Goal: Task Accomplishment & Management: Use online tool/utility

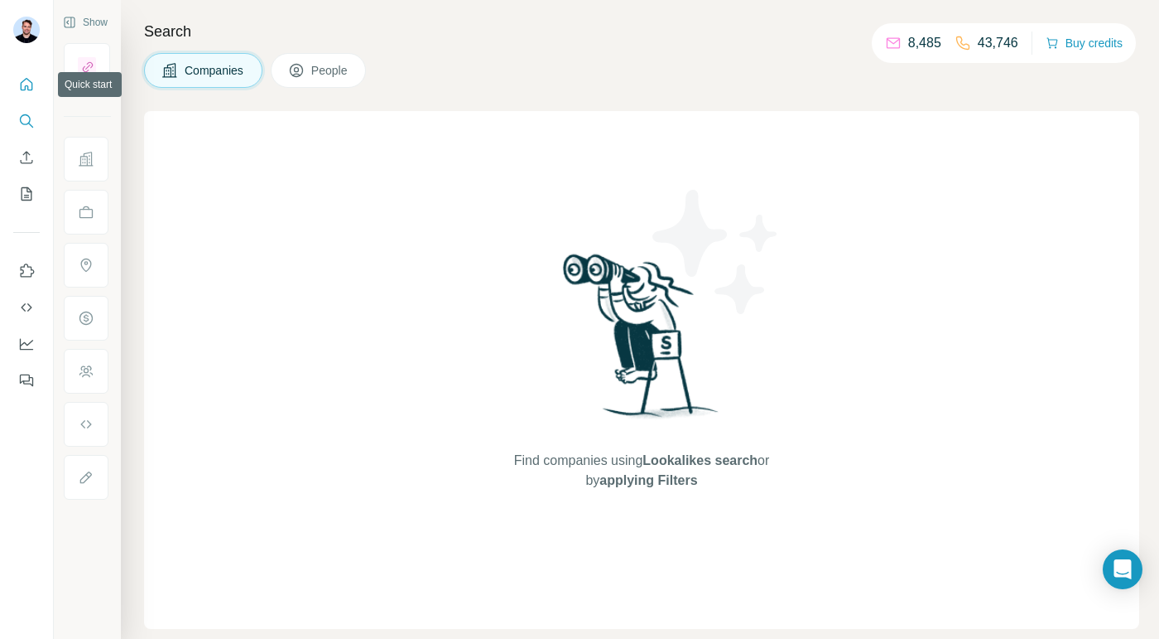
click at [25, 89] on icon "Quick start" at bounding box center [27, 84] width 12 height 12
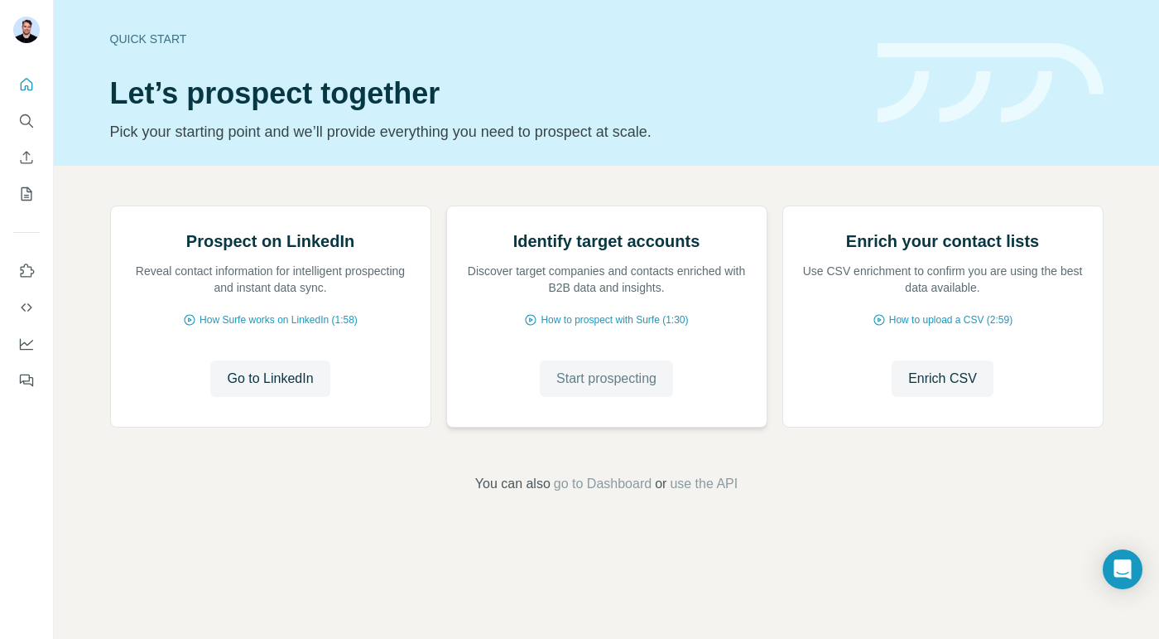
click at [557, 388] on span "Start prospecting" at bounding box center [607, 379] width 100 height 20
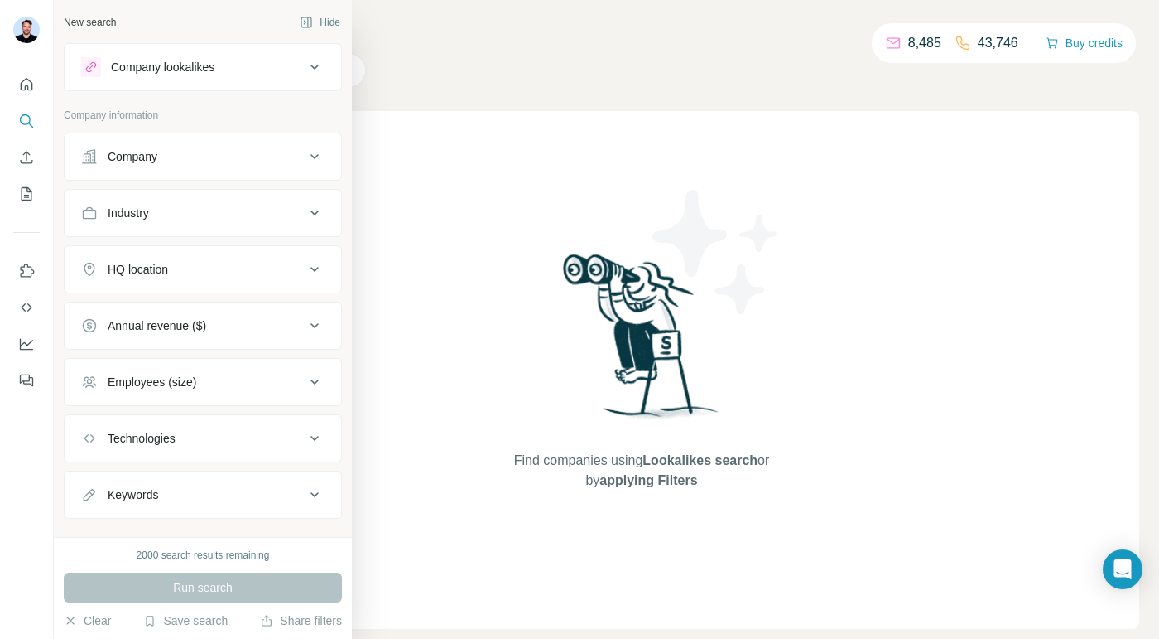
click at [164, 74] on div "Company lookalikes" at bounding box center [163, 67] width 104 height 17
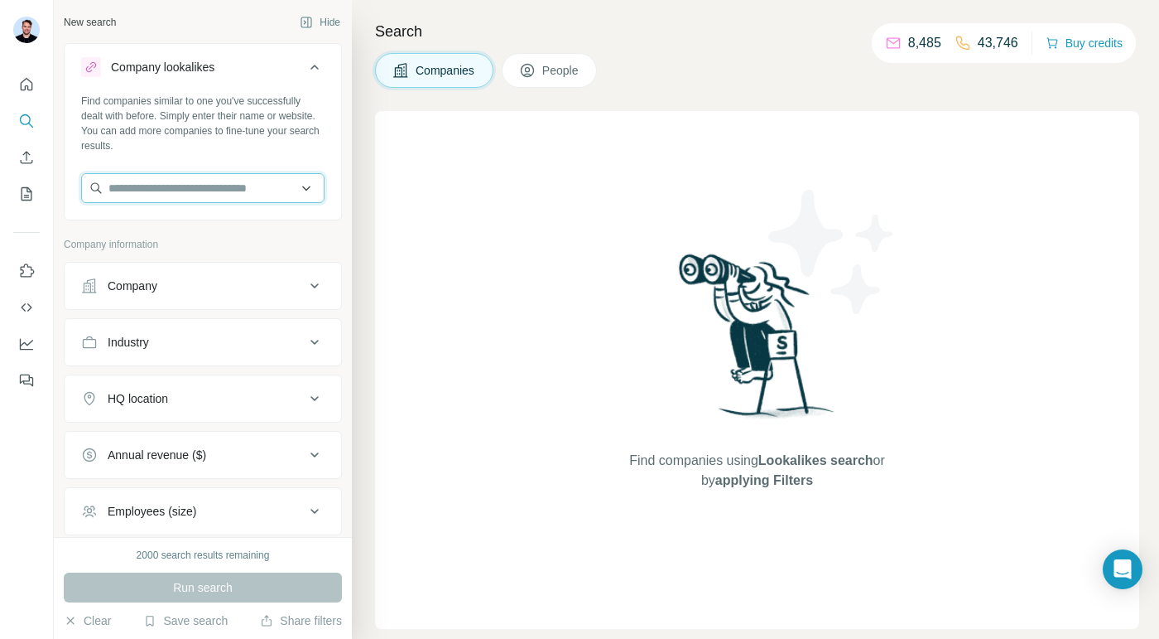
click at [156, 192] on input "text" at bounding box center [202, 188] width 243 height 30
type input "****"
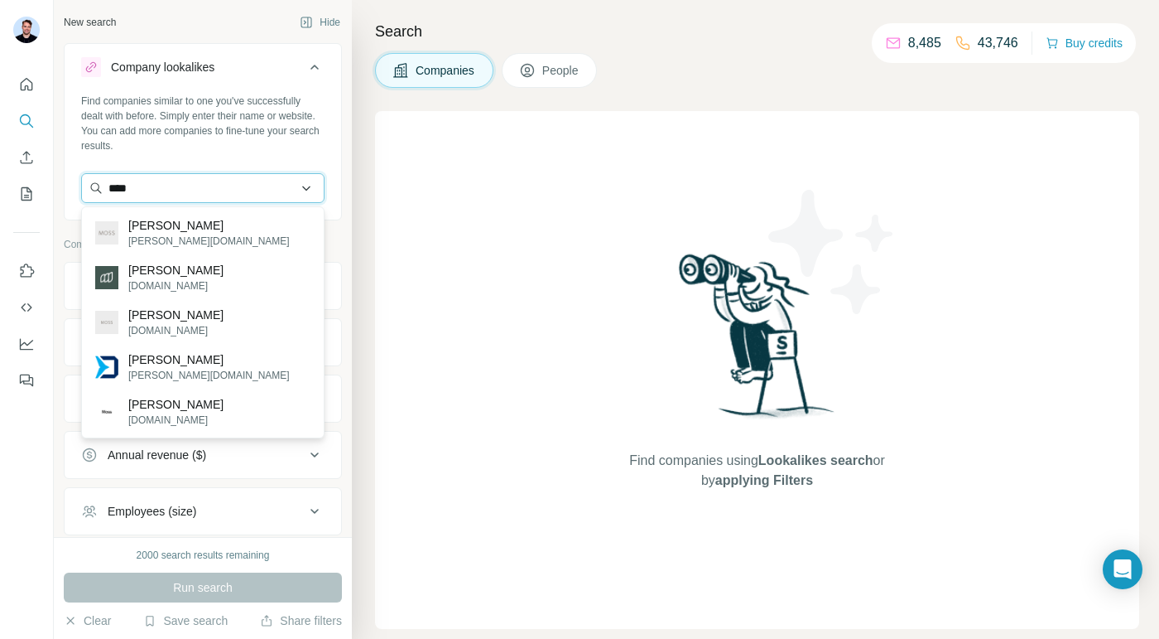
click at [258, 187] on input "****" at bounding box center [202, 188] width 243 height 30
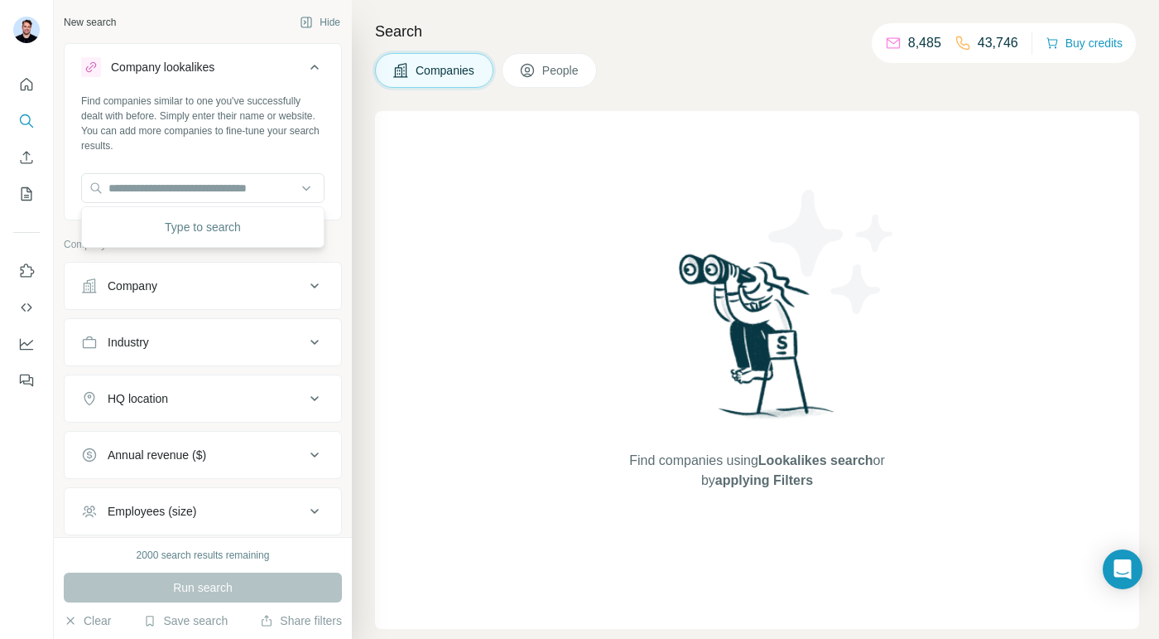
click at [270, 23] on div "New search Hide" at bounding box center [203, 22] width 278 height 25
click at [41, 82] on div at bounding box center [26, 227] width 53 height 335
click at [34, 82] on icon "Quick start" at bounding box center [26, 84] width 17 height 17
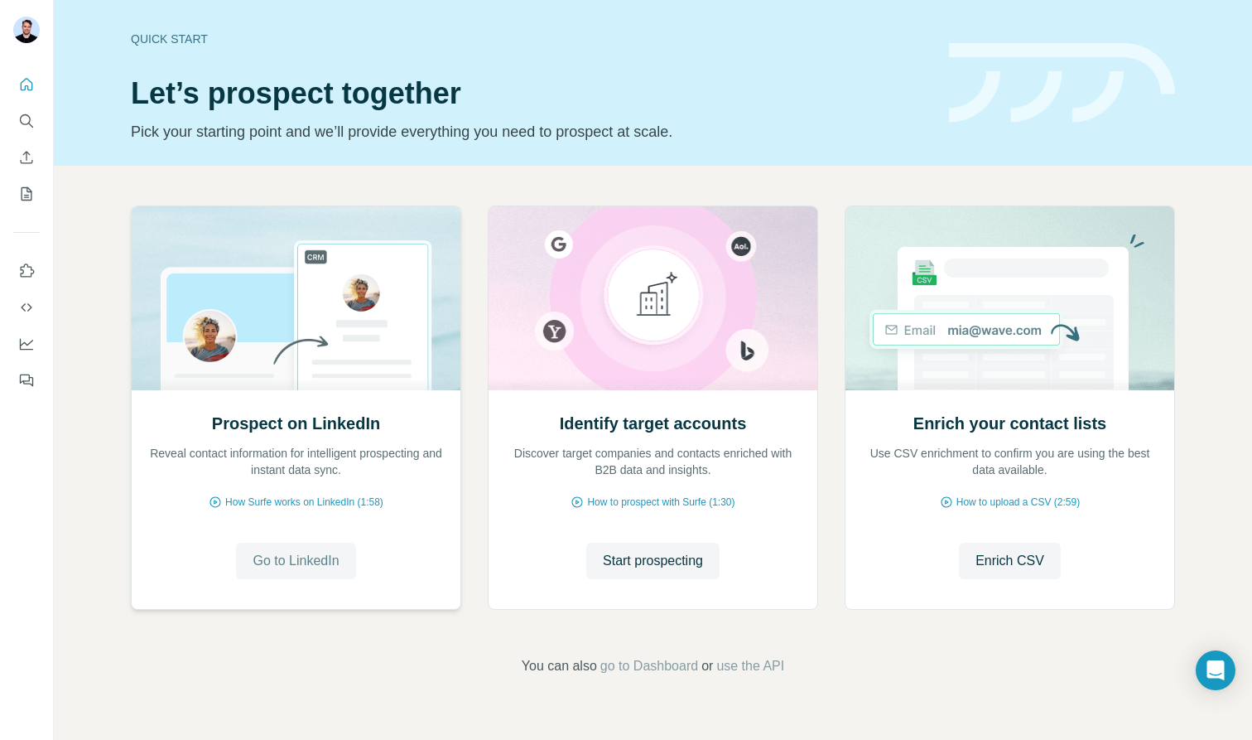
click at [327, 566] on span "Go to LinkedIn" at bounding box center [296, 561] width 86 height 20
click at [27, 120] on icon "Search" at bounding box center [26, 121] width 17 height 17
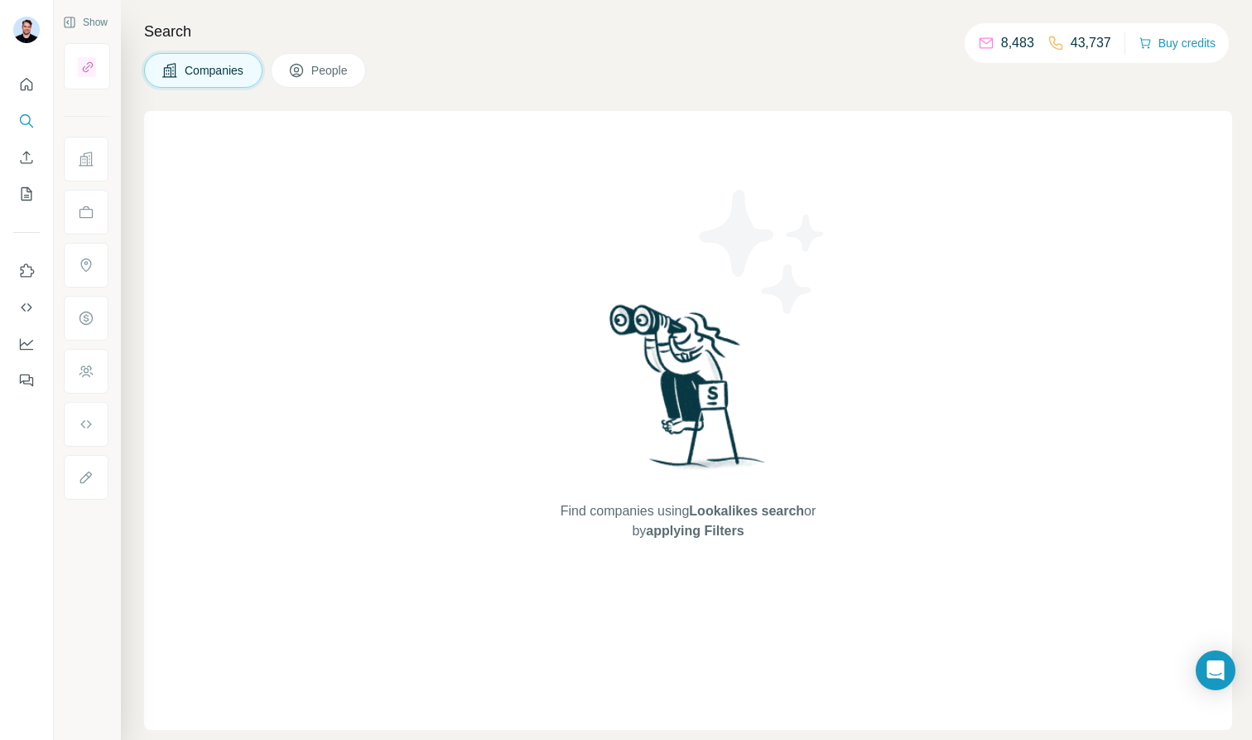
click at [87, 156] on icon at bounding box center [86, 159] width 17 height 17
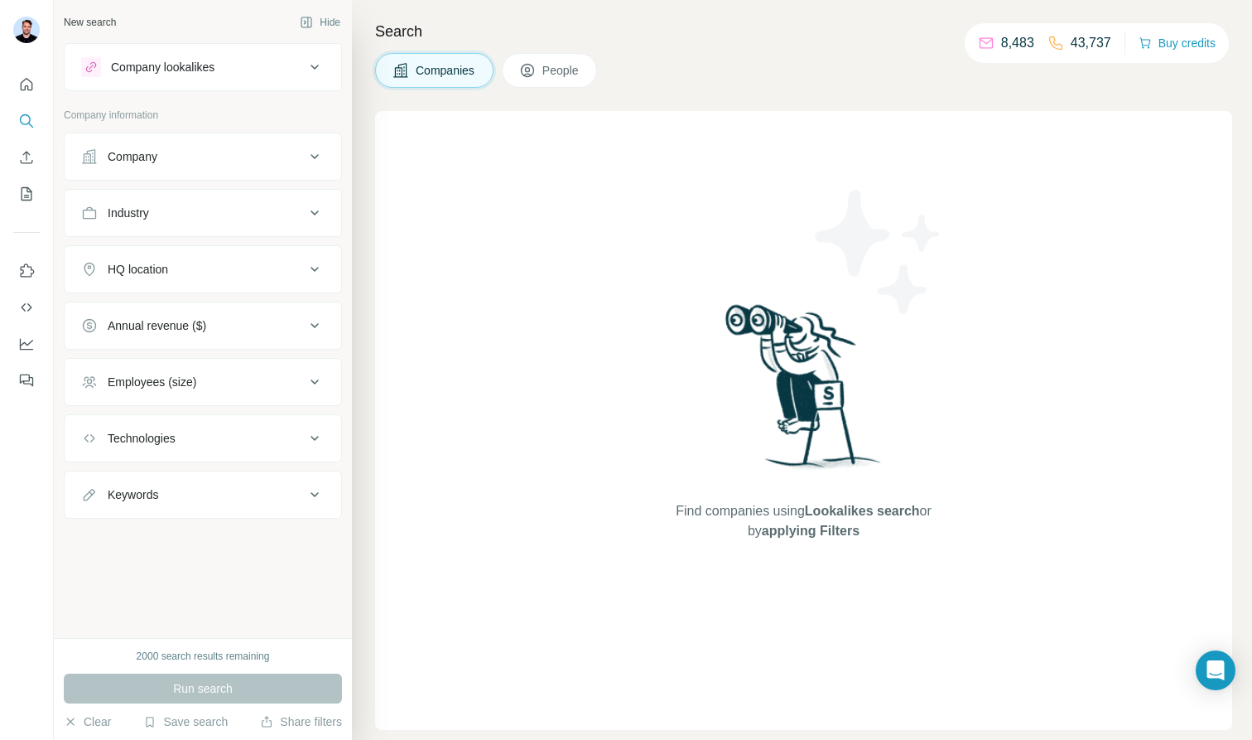
click at [179, 157] on div "Company" at bounding box center [193, 156] width 224 height 17
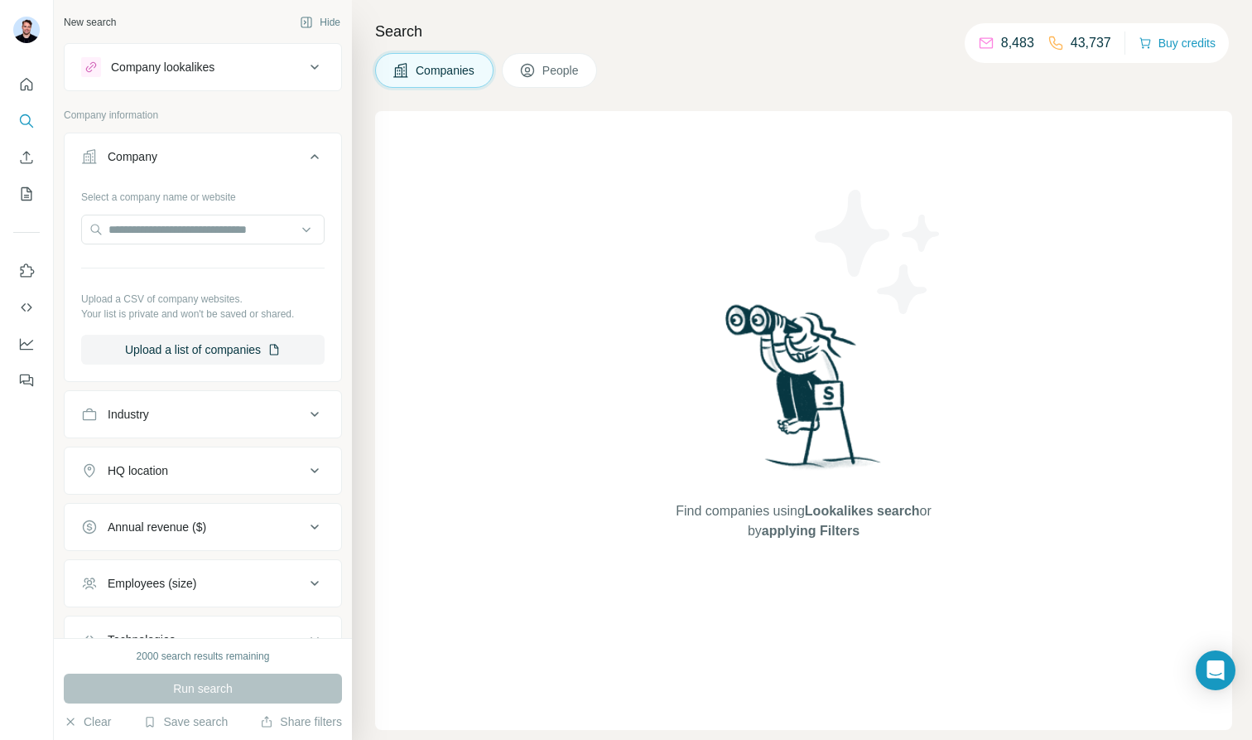
click at [233, 415] on div "Industry" at bounding box center [193, 414] width 224 height 17
click at [536, 70] on icon at bounding box center [527, 70] width 17 height 17
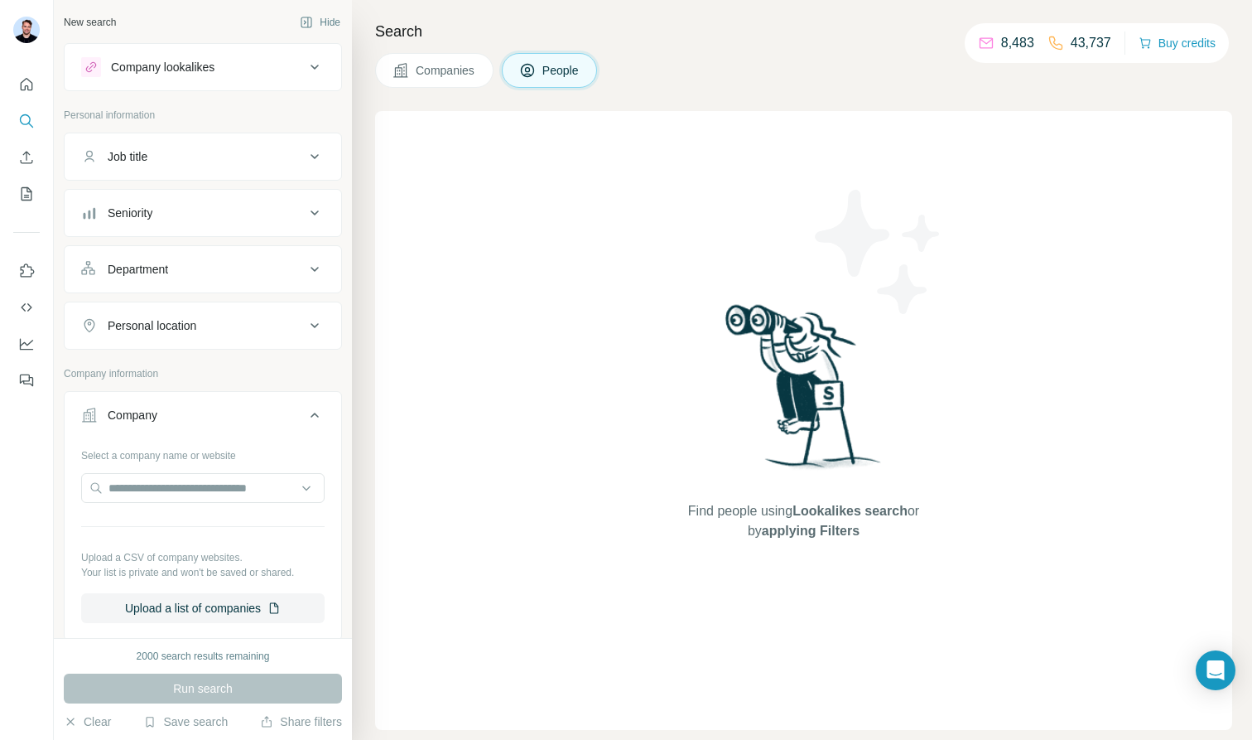
click at [301, 81] on button "Company lookalikes" at bounding box center [203, 67] width 277 height 40
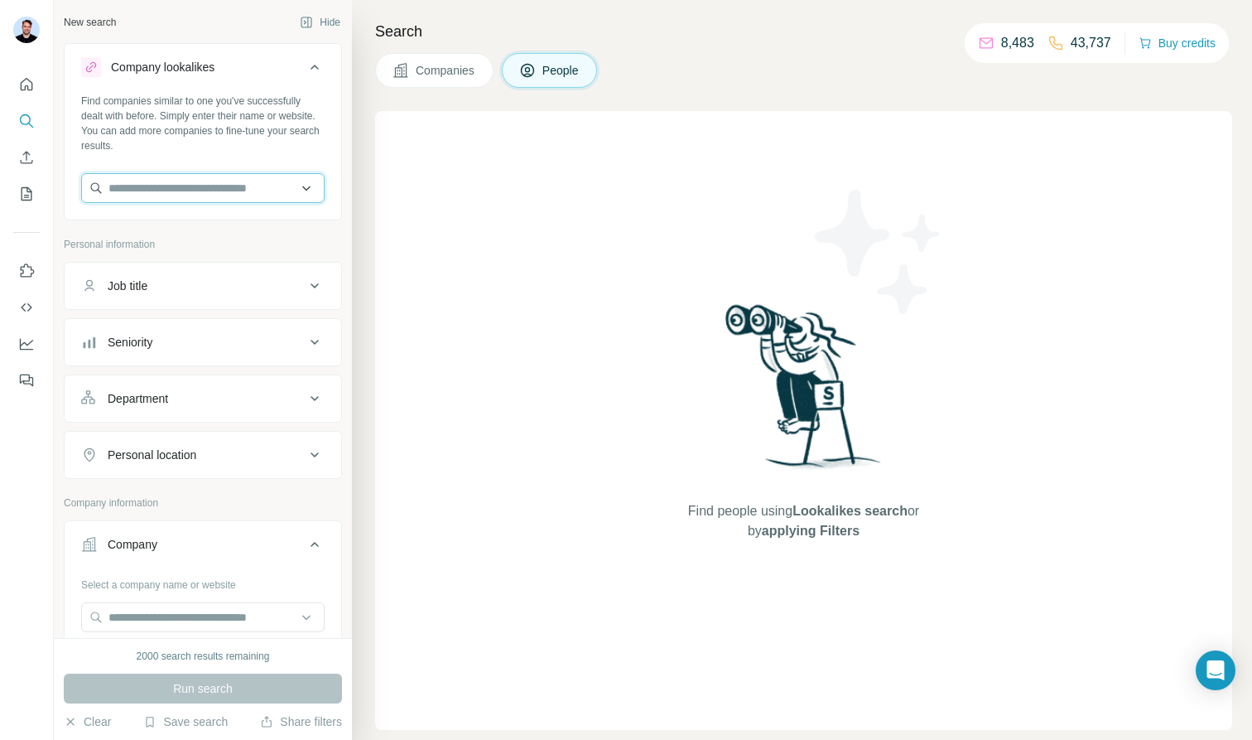
click at [188, 175] on input "text" at bounding box center [202, 188] width 243 height 30
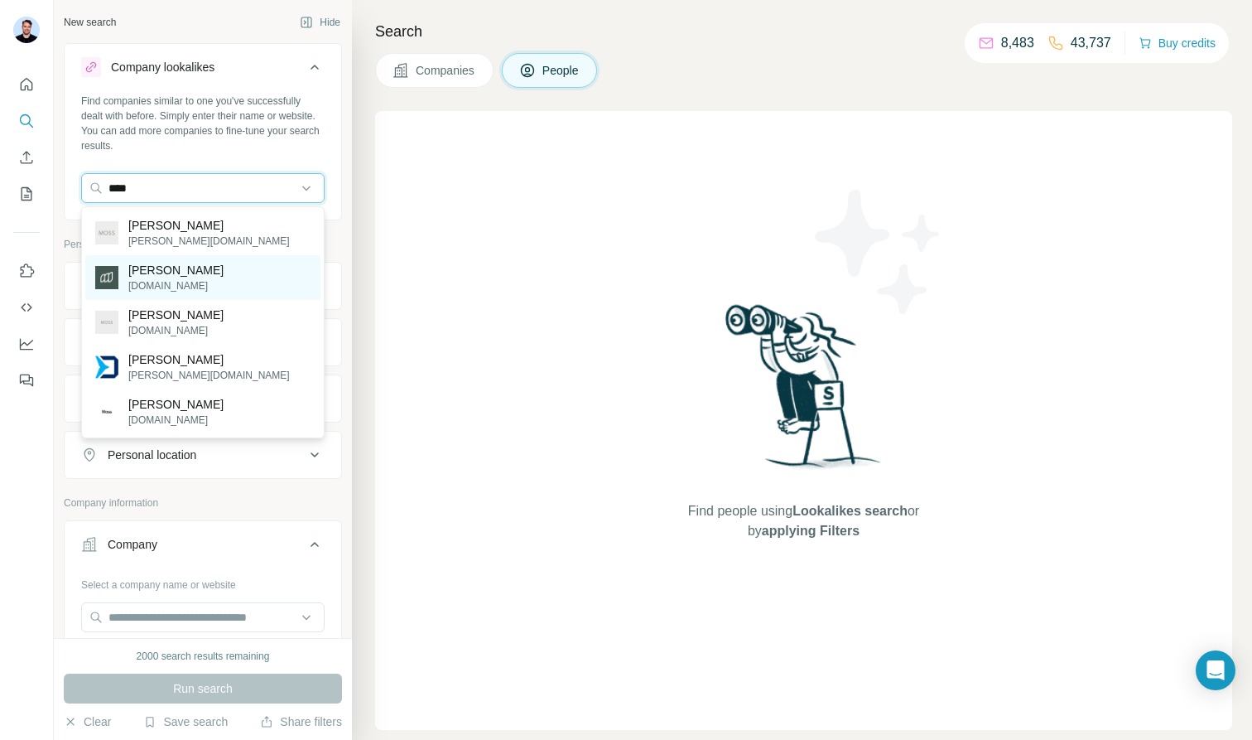
type input "****"
click at [171, 278] on p "getmoss.com" at bounding box center [175, 285] width 95 height 15
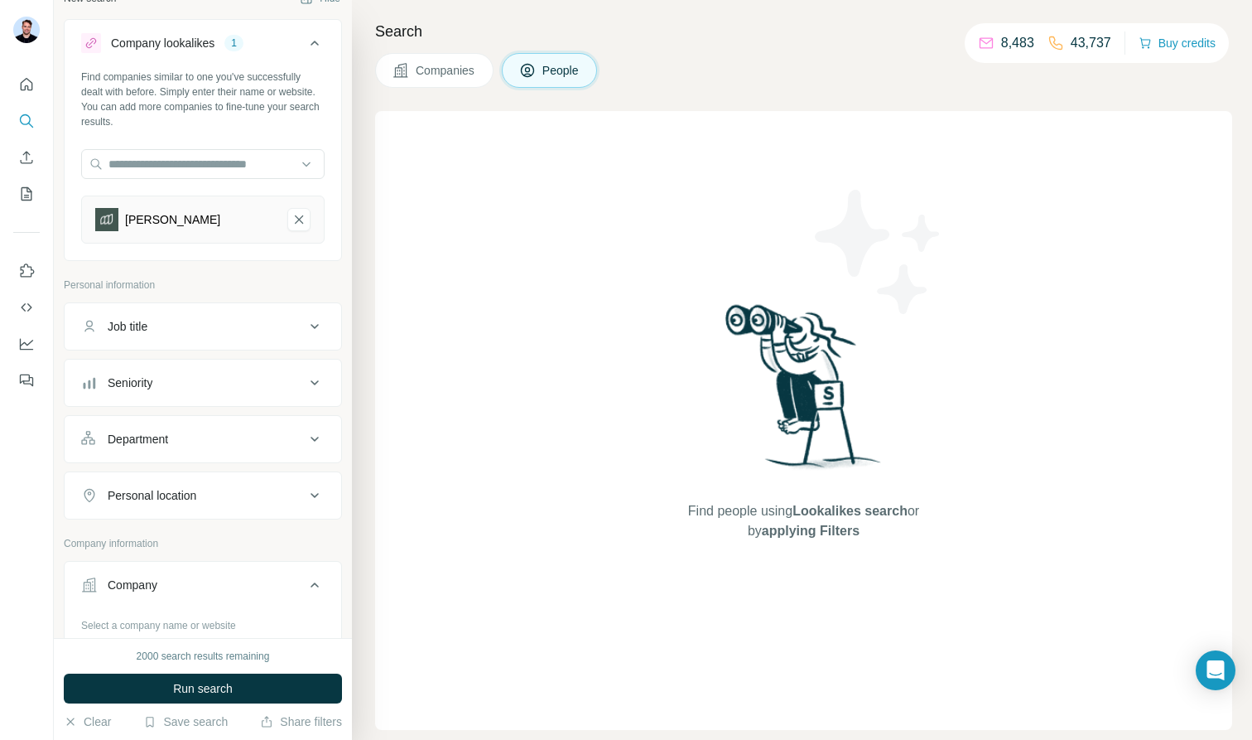
scroll to position [10, 0]
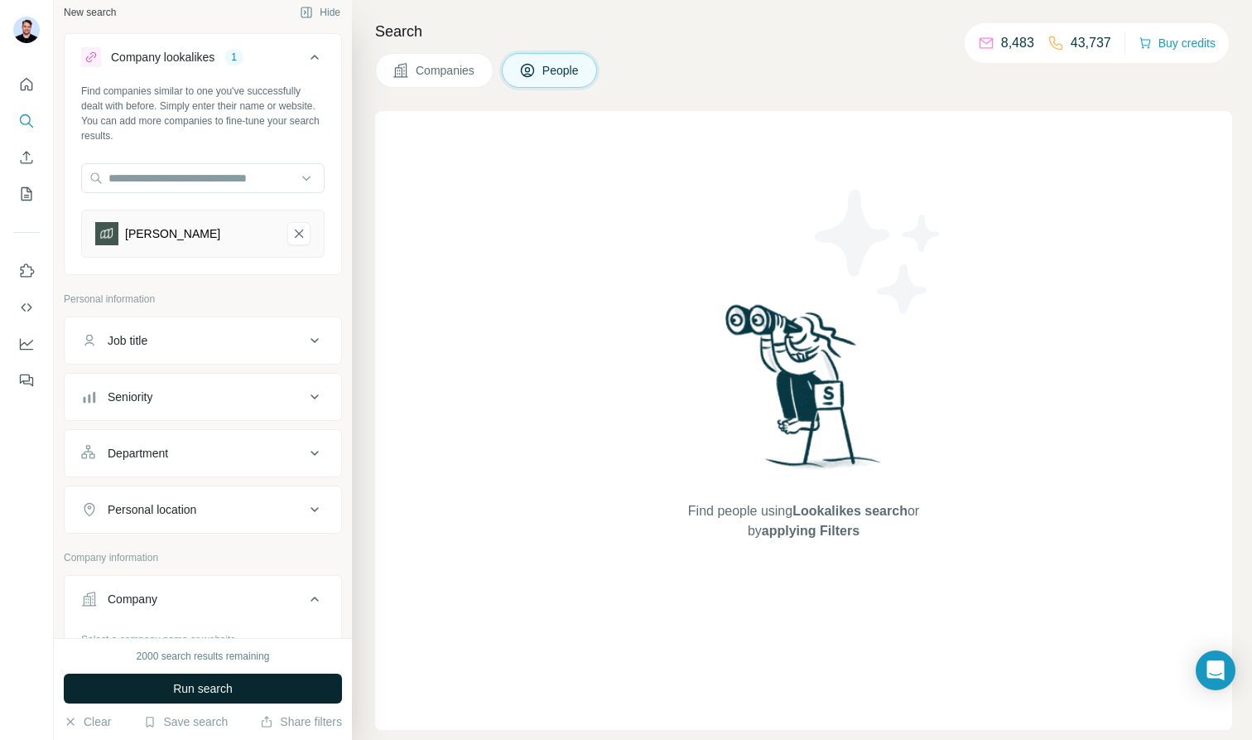
click at [239, 638] on button "Run search" at bounding box center [203, 688] width 278 height 30
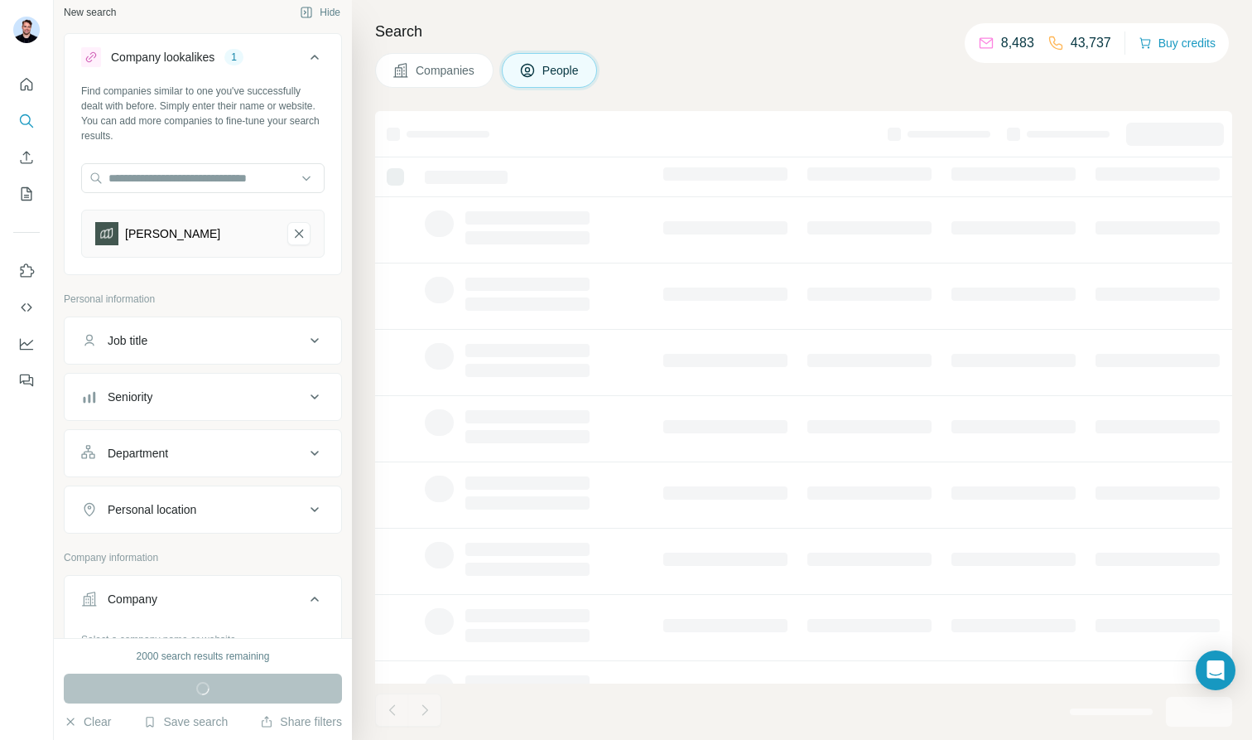
click at [446, 77] on span "Companies" at bounding box center [446, 70] width 60 height 17
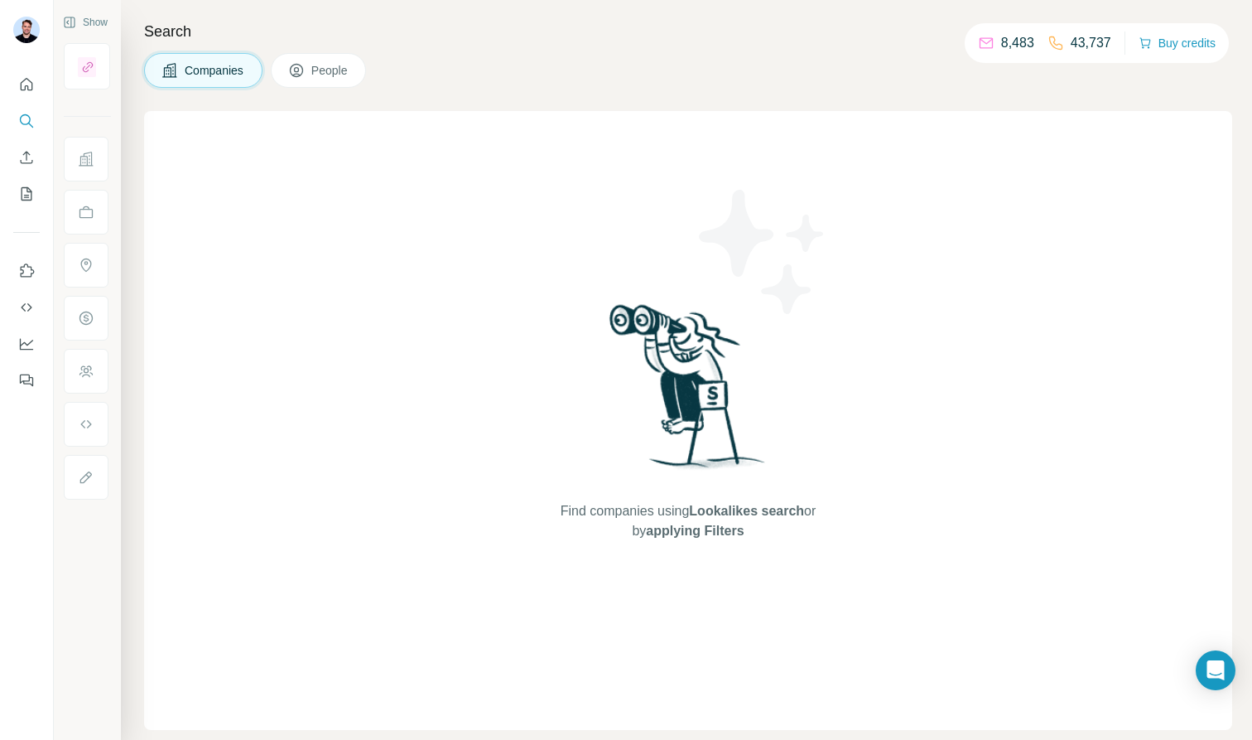
scroll to position [0, 0]
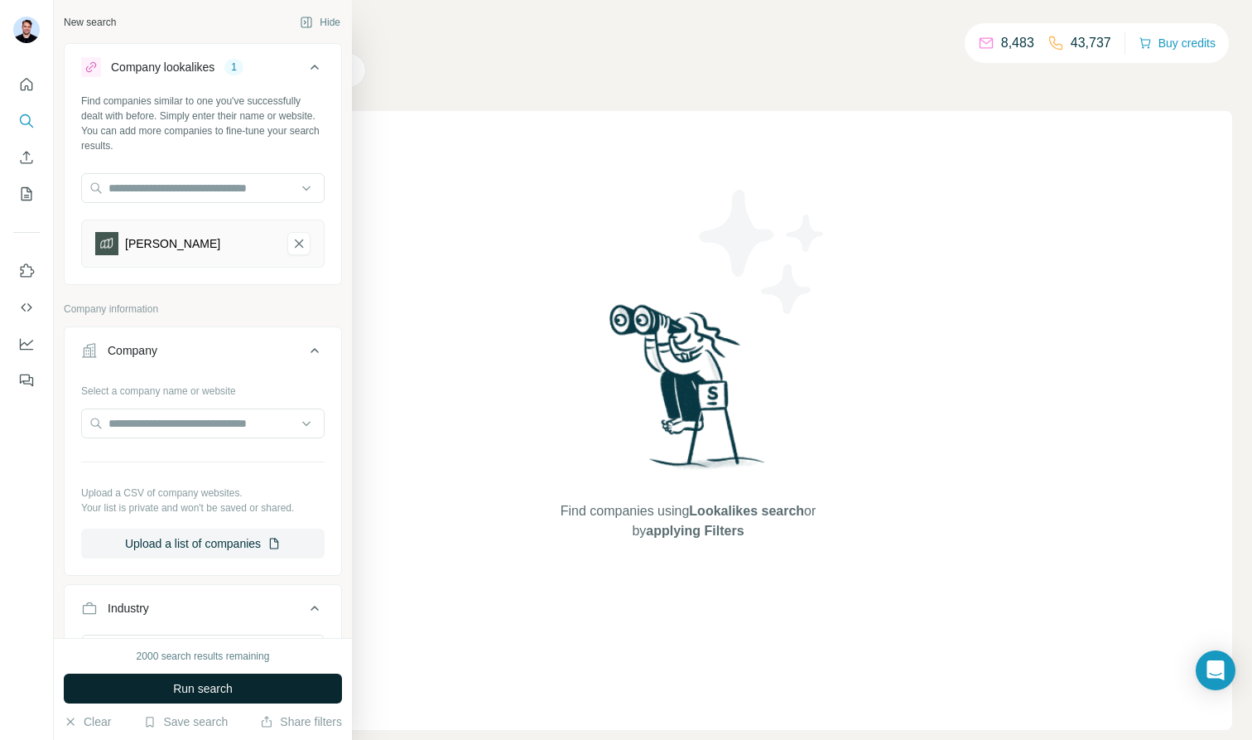
click at [250, 638] on button "Run search" at bounding box center [203, 688] width 278 height 30
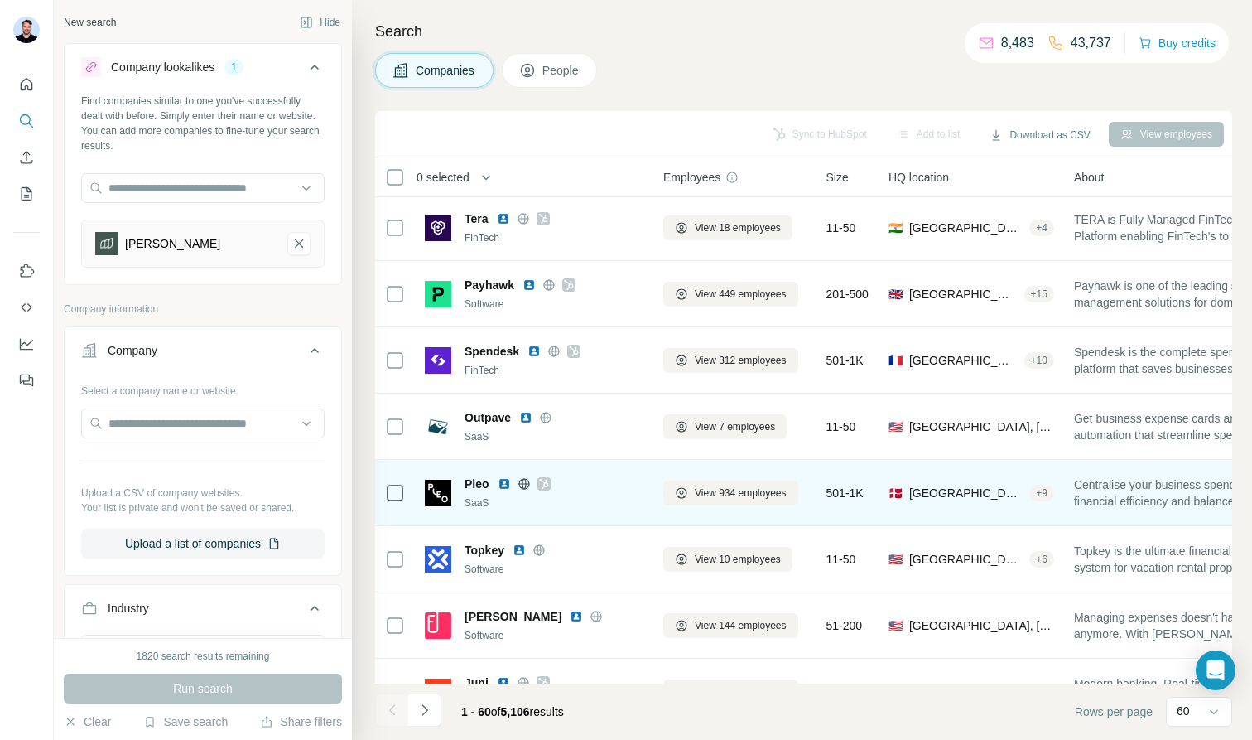
scroll to position [118, 0]
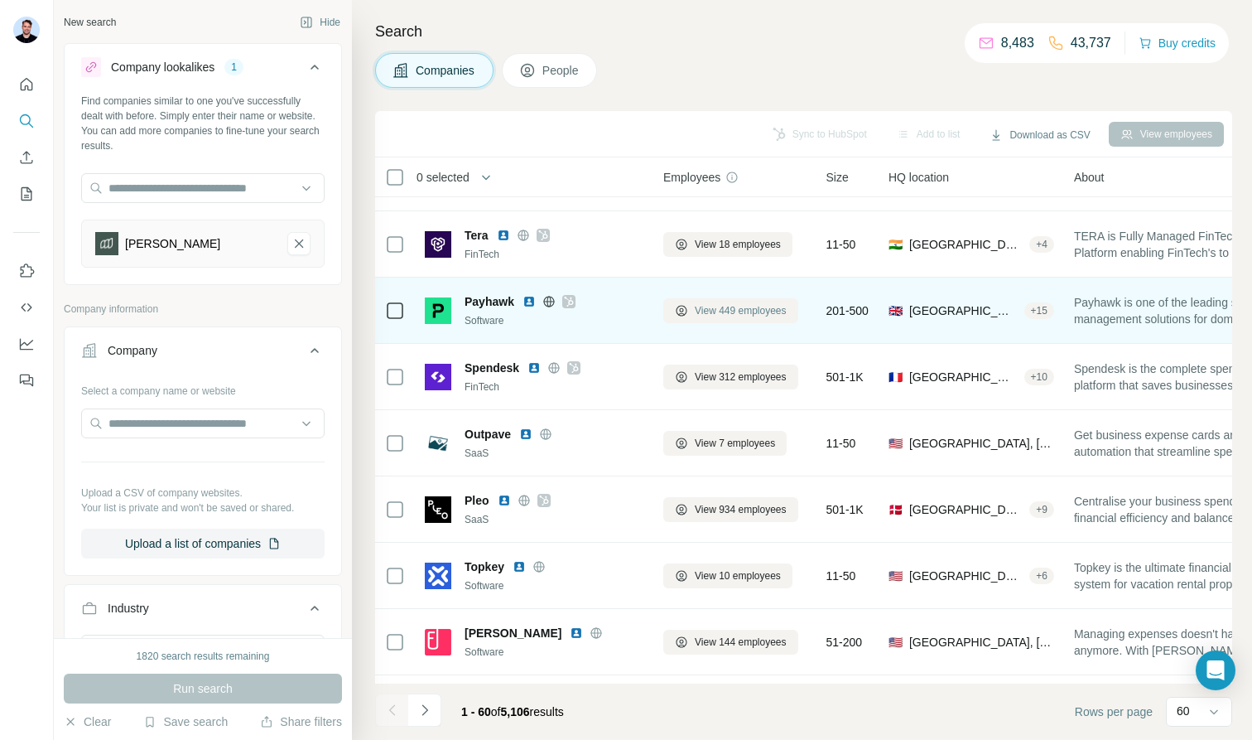
click at [726, 306] on span "View 449 employees" at bounding box center [741, 310] width 92 height 15
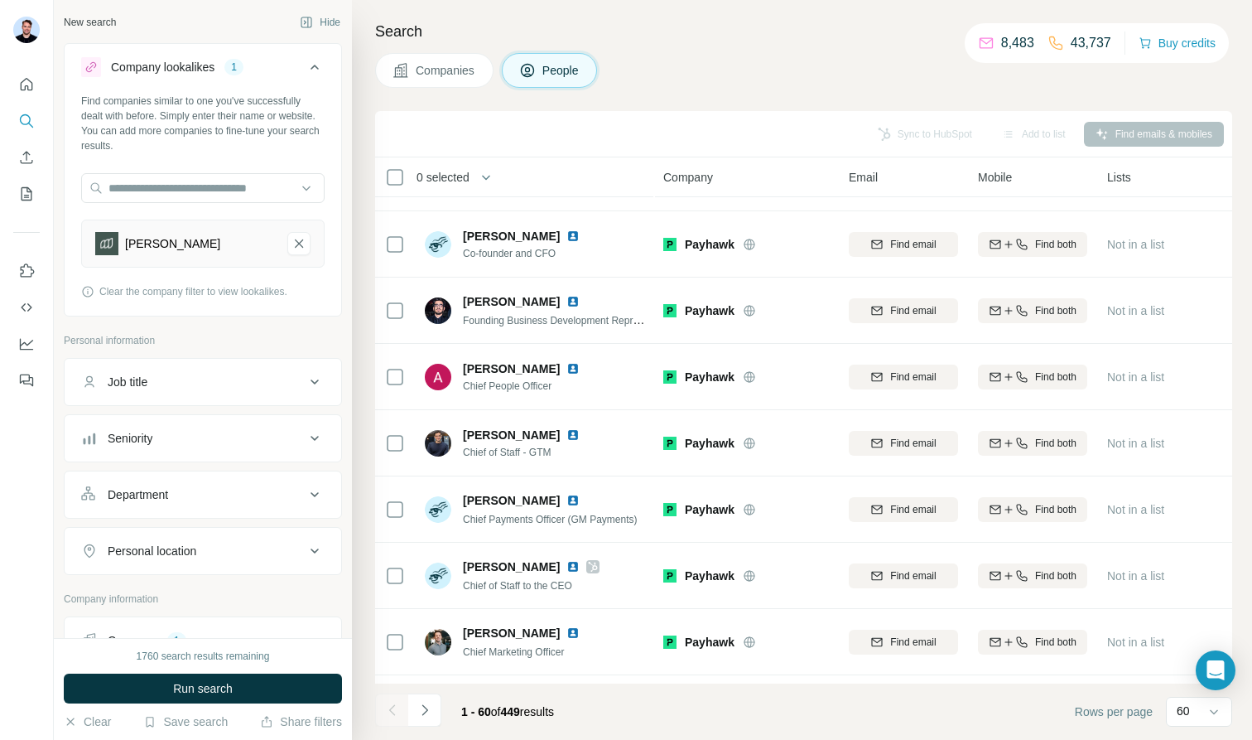
scroll to position [27, 0]
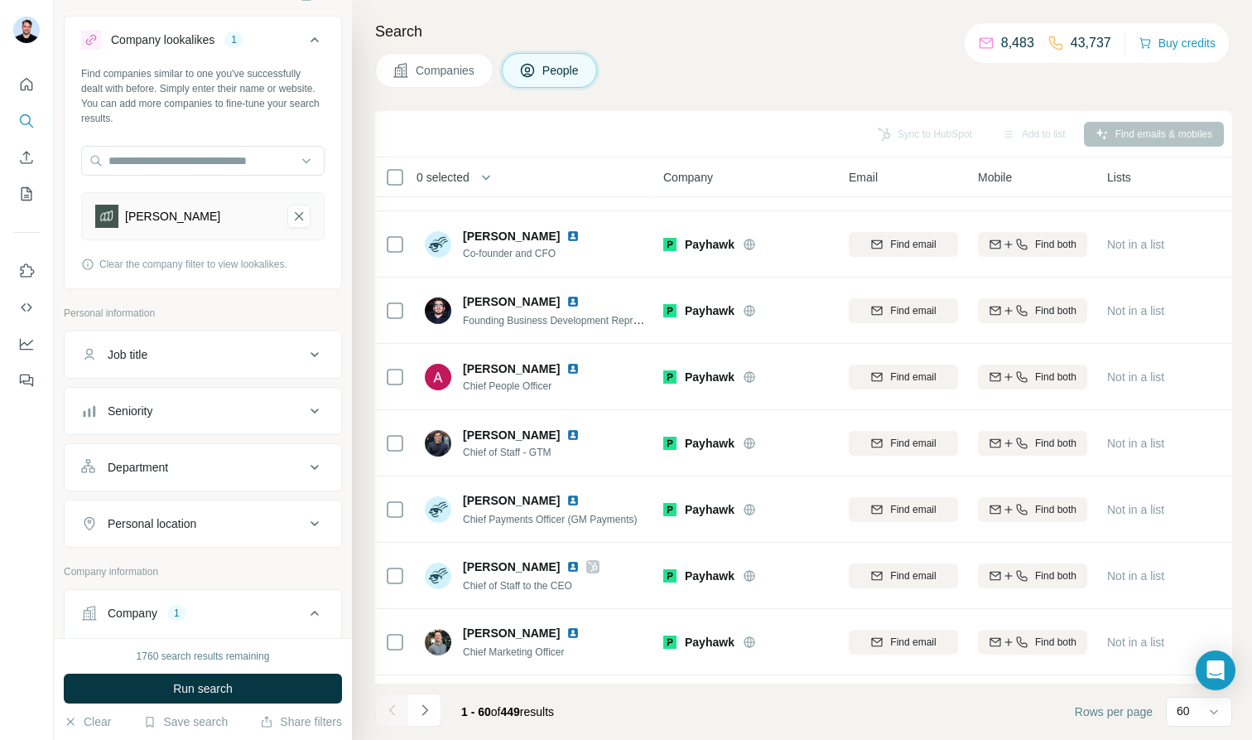
click at [281, 344] on button "Job title" at bounding box center [203, 355] width 277 height 40
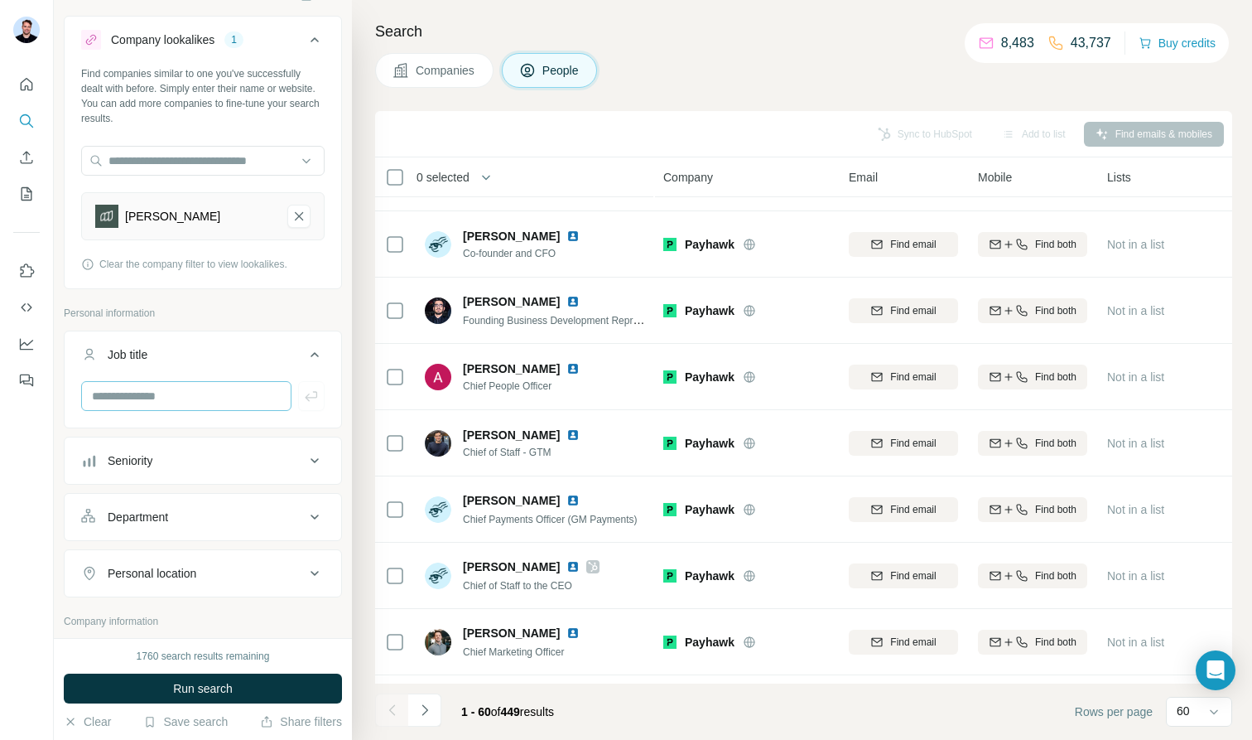
scroll to position [51, 0]
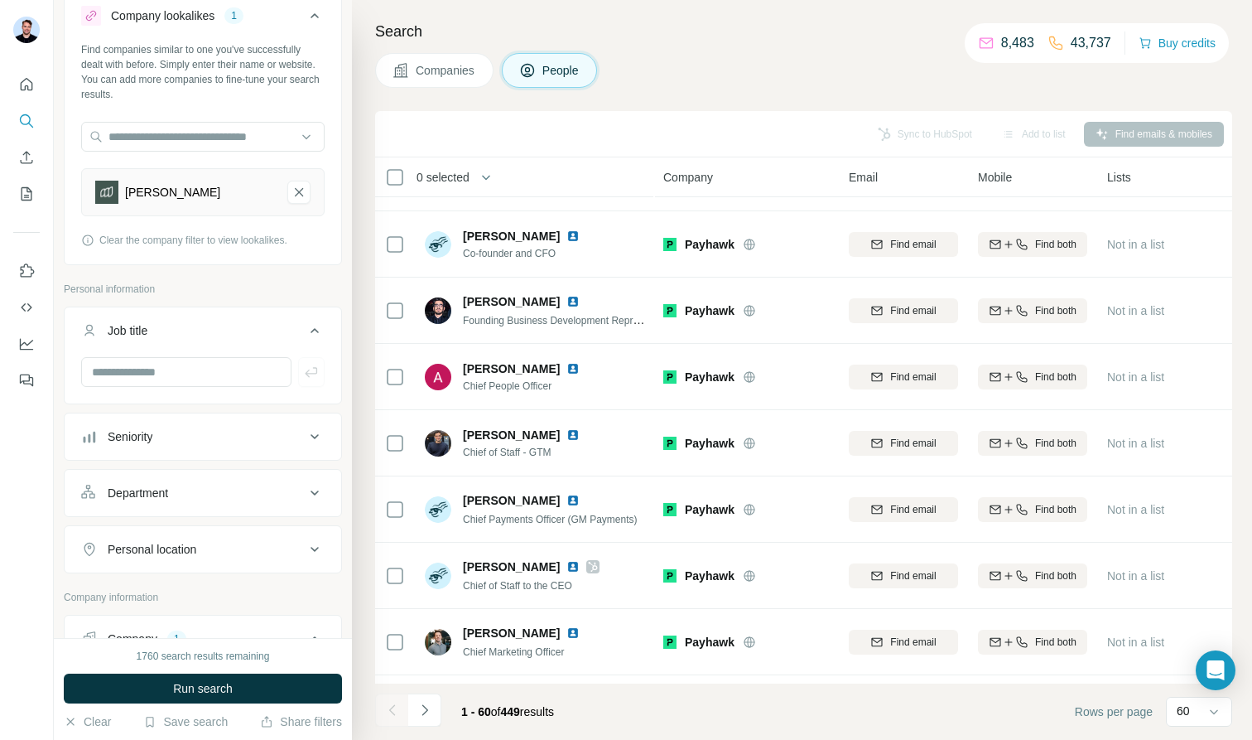
click at [453, 79] on button "Companies" at bounding box center [434, 70] width 118 height 35
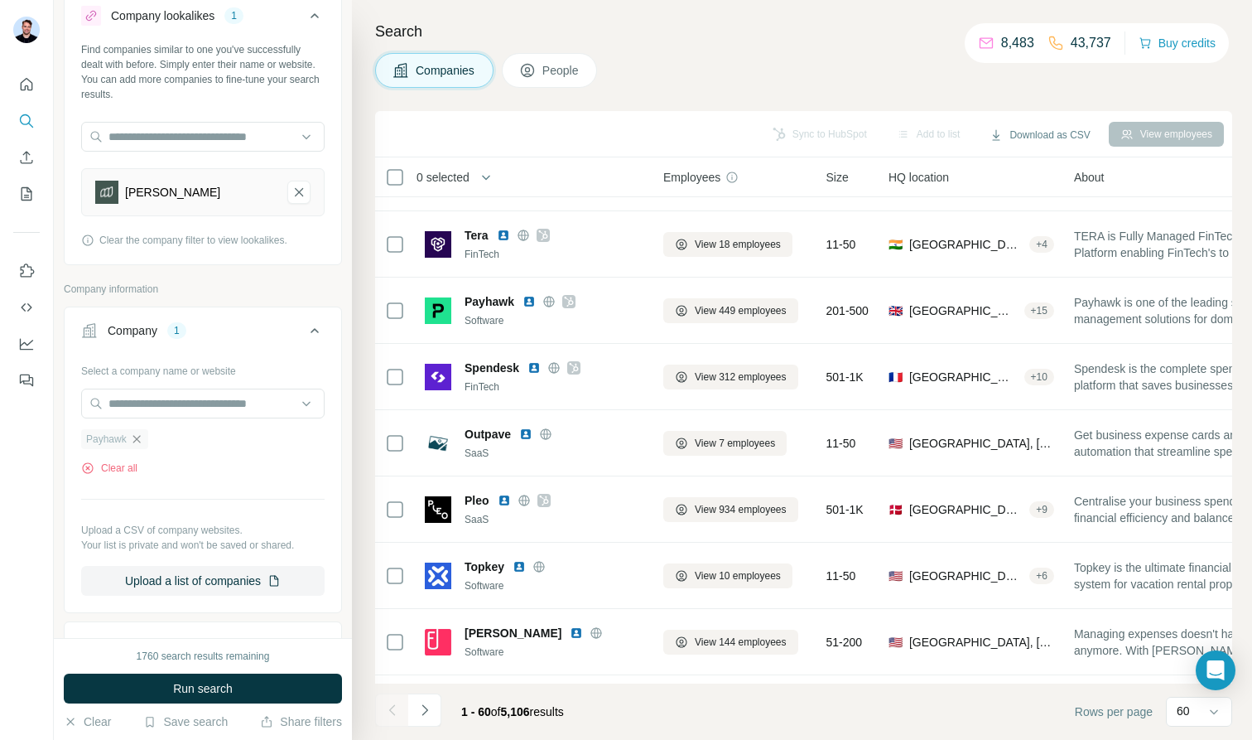
click at [143, 441] on icon "button" at bounding box center [136, 438] width 13 height 13
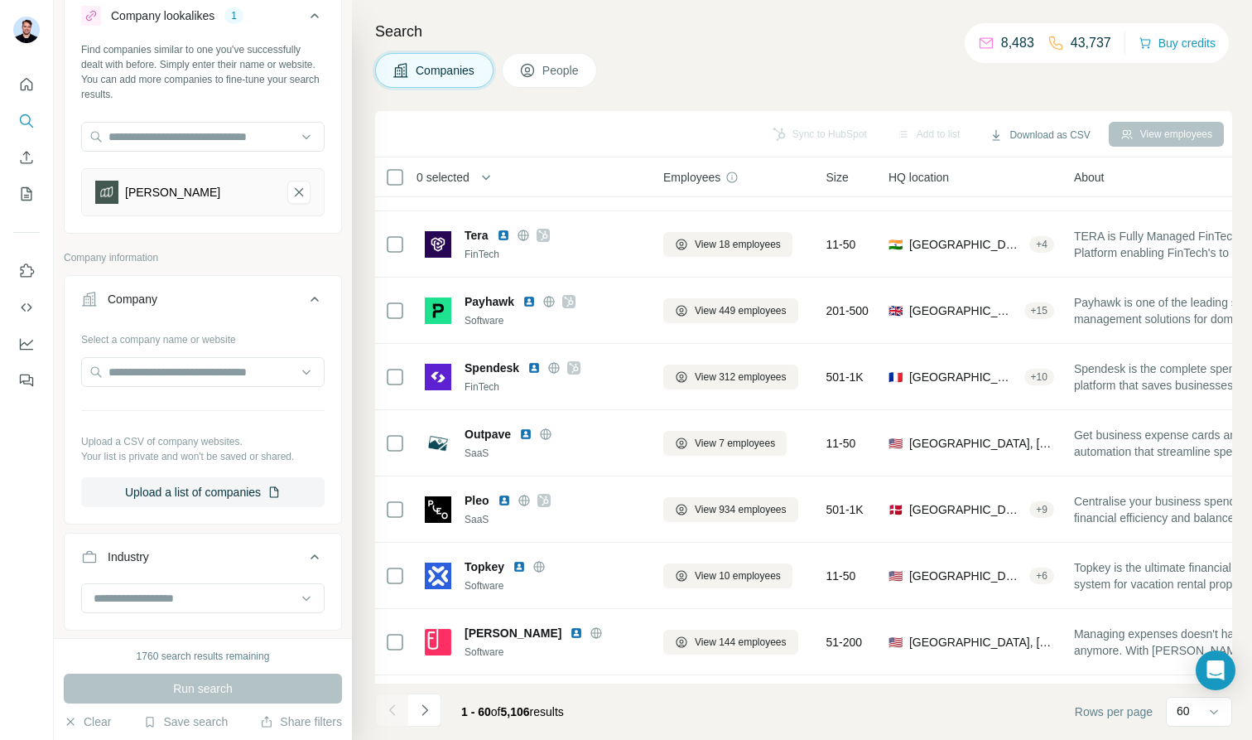
click at [545, 69] on button "People" at bounding box center [550, 70] width 96 height 35
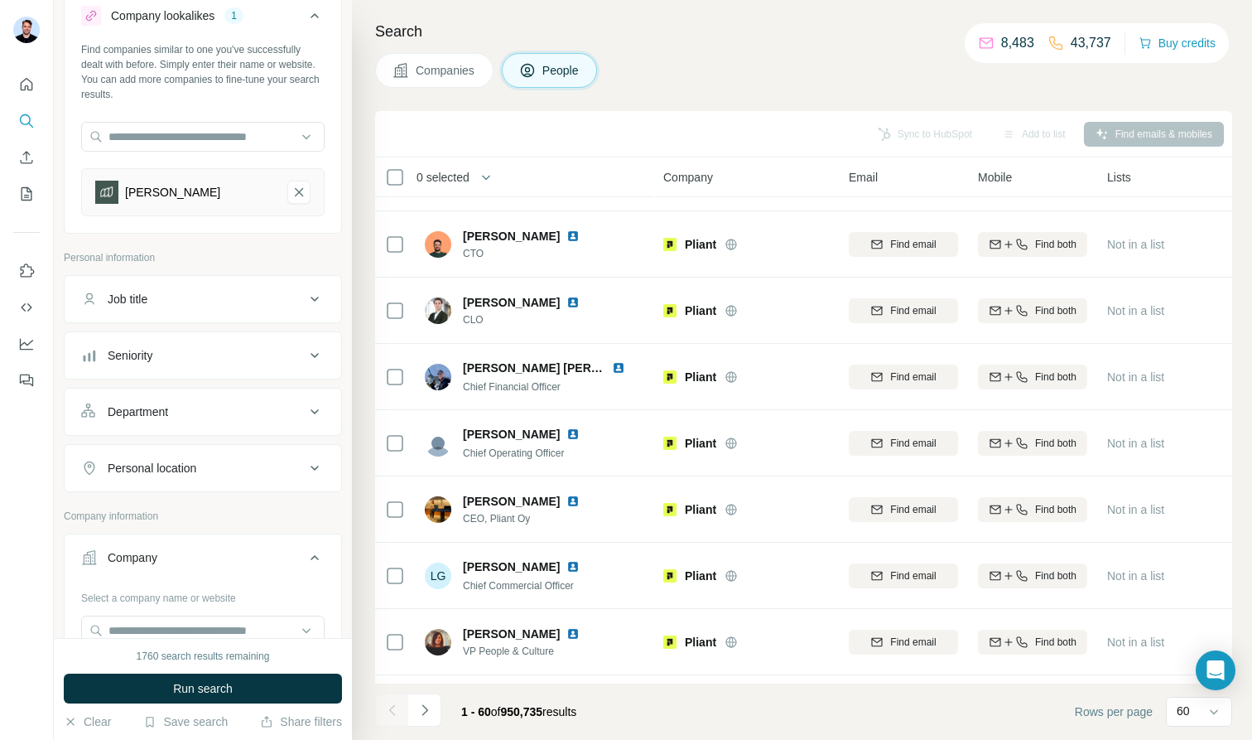
click at [234, 296] on div "Job title" at bounding box center [193, 299] width 224 height 17
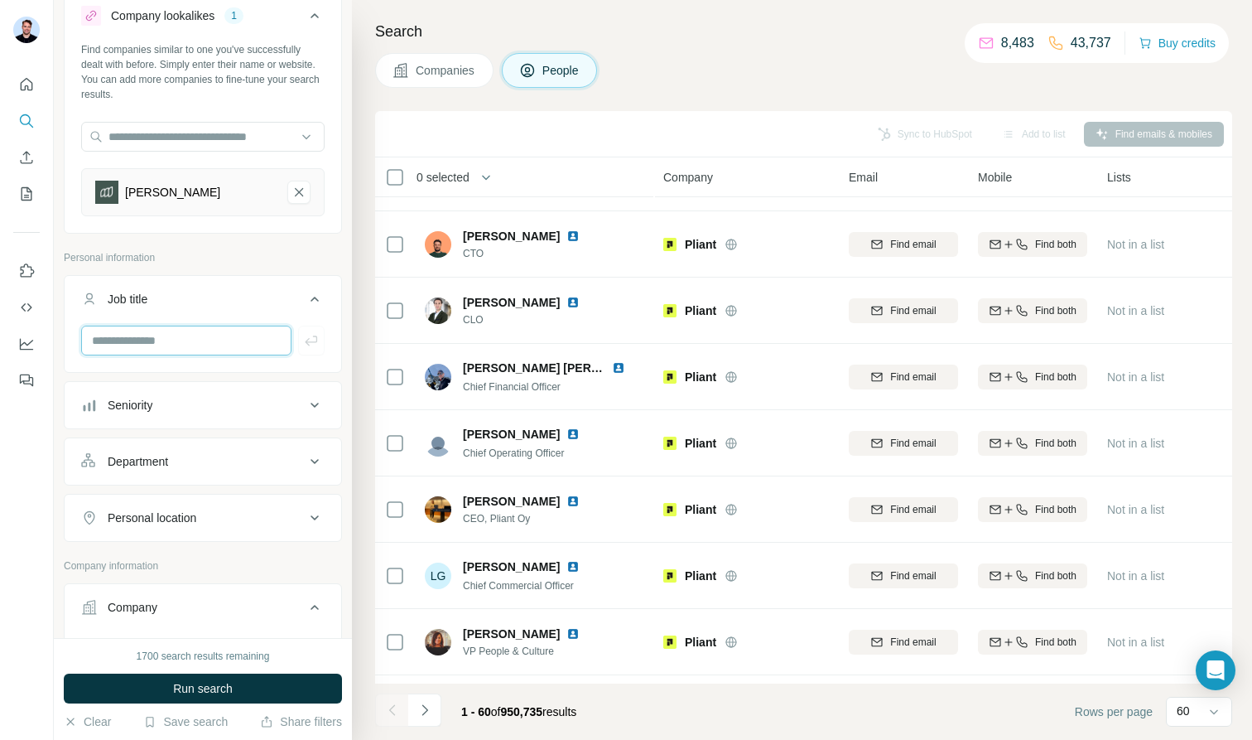
click at [179, 351] on input "text" at bounding box center [186, 340] width 210 height 30
type input "***"
click at [234, 638] on button "Run search" at bounding box center [203, 688] width 278 height 30
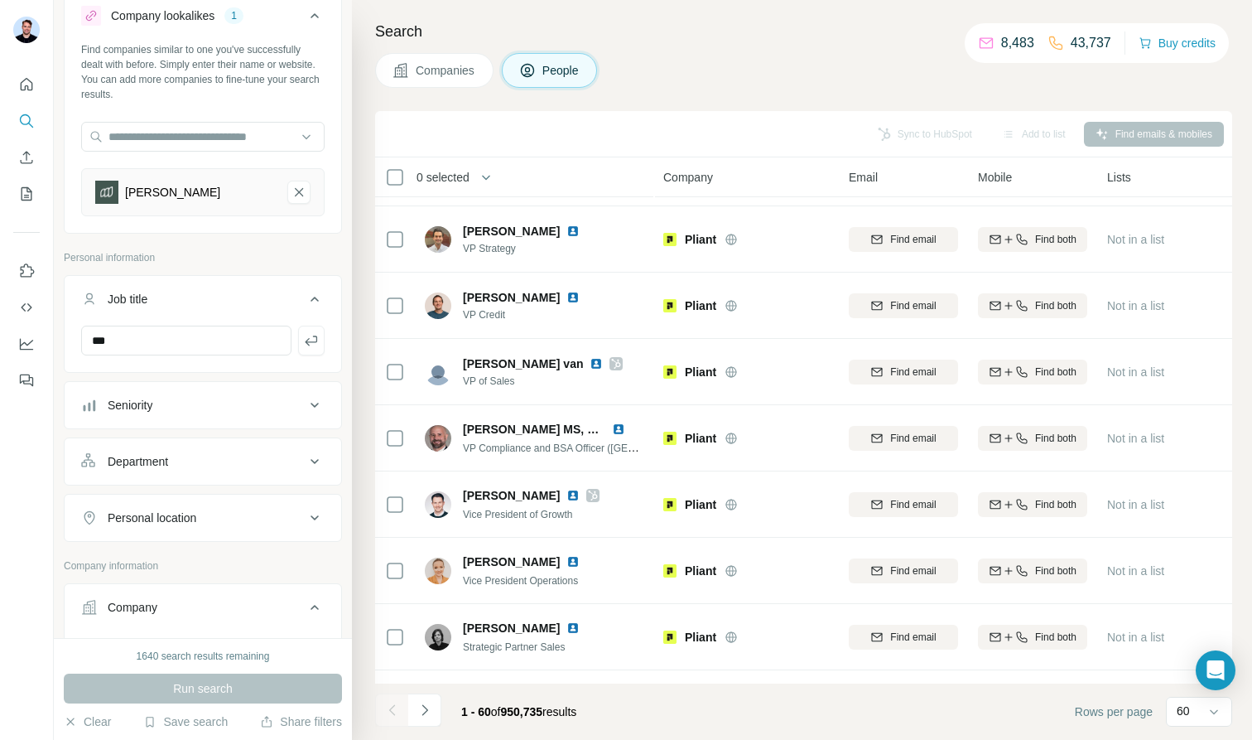
scroll to position [658, 0]
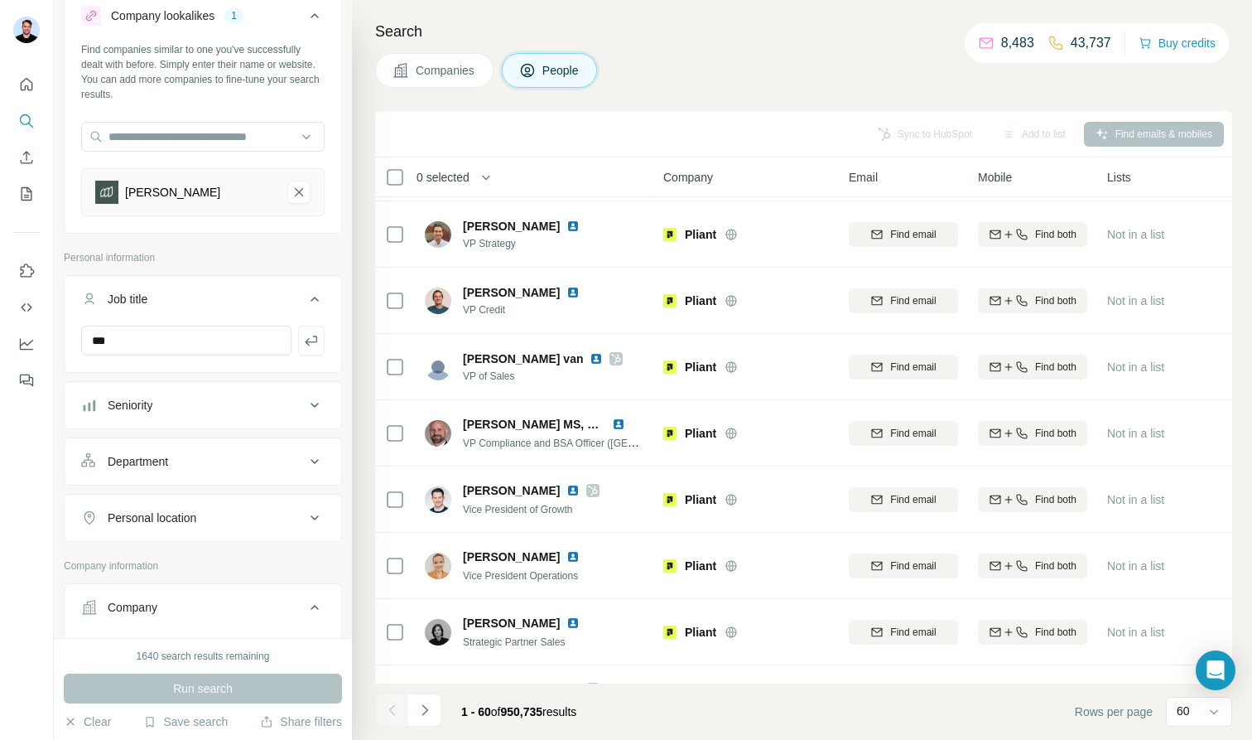
click at [456, 177] on span "0 selected" at bounding box center [443, 177] width 53 height 17
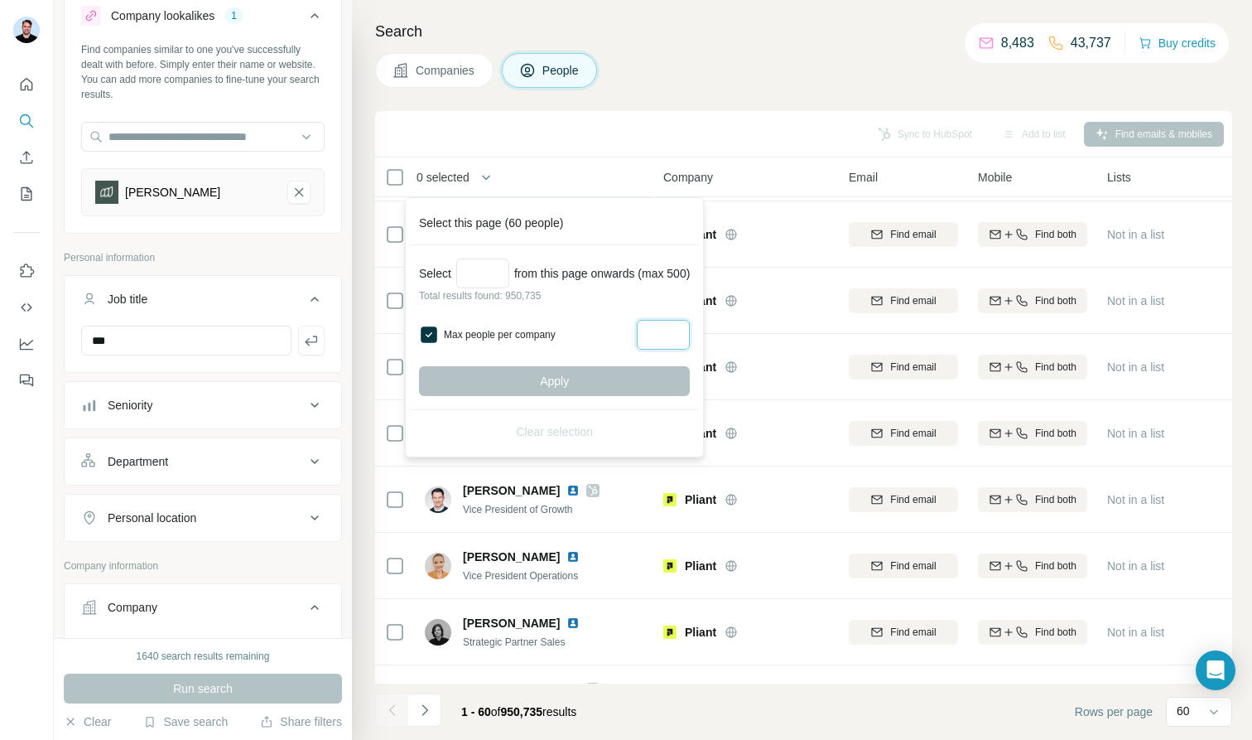
click at [672, 339] on input "Max people per company" at bounding box center [663, 335] width 53 height 30
type input "*"
click at [483, 274] on input "Select a number (up to 500)" at bounding box center [482, 273] width 53 height 30
click at [164, 342] on input "***" at bounding box center [186, 340] width 210 height 30
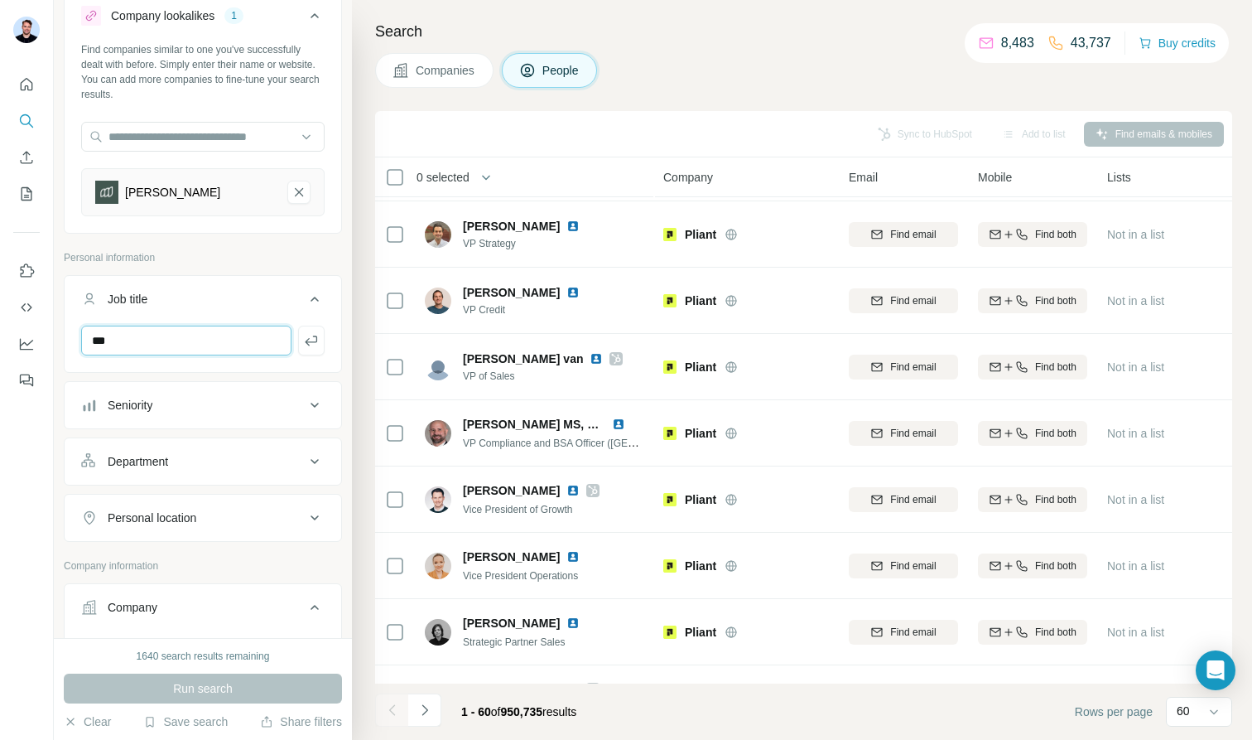
click at [164, 342] on input "***" at bounding box center [186, 340] width 210 height 30
type input "**********"
click at [301, 340] on button "button" at bounding box center [311, 340] width 27 height 30
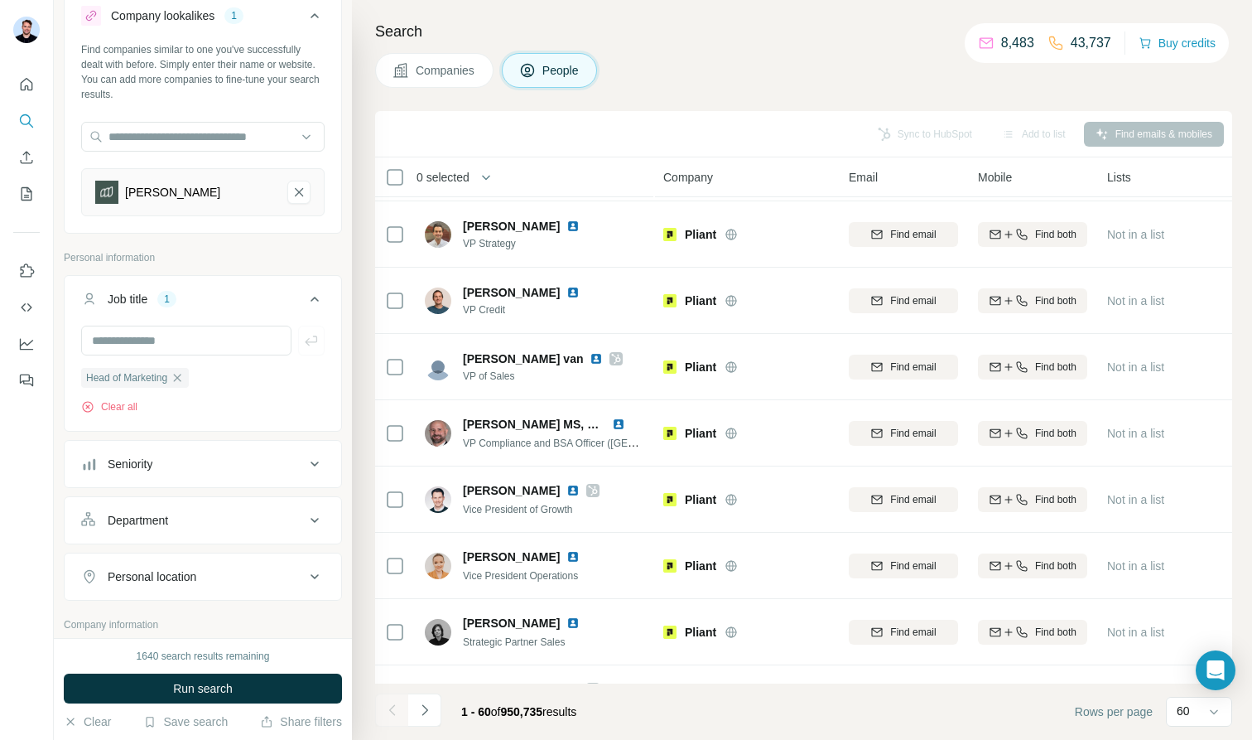
click at [219, 638] on span "Run search" at bounding box center [203, 688] width 60 height 17
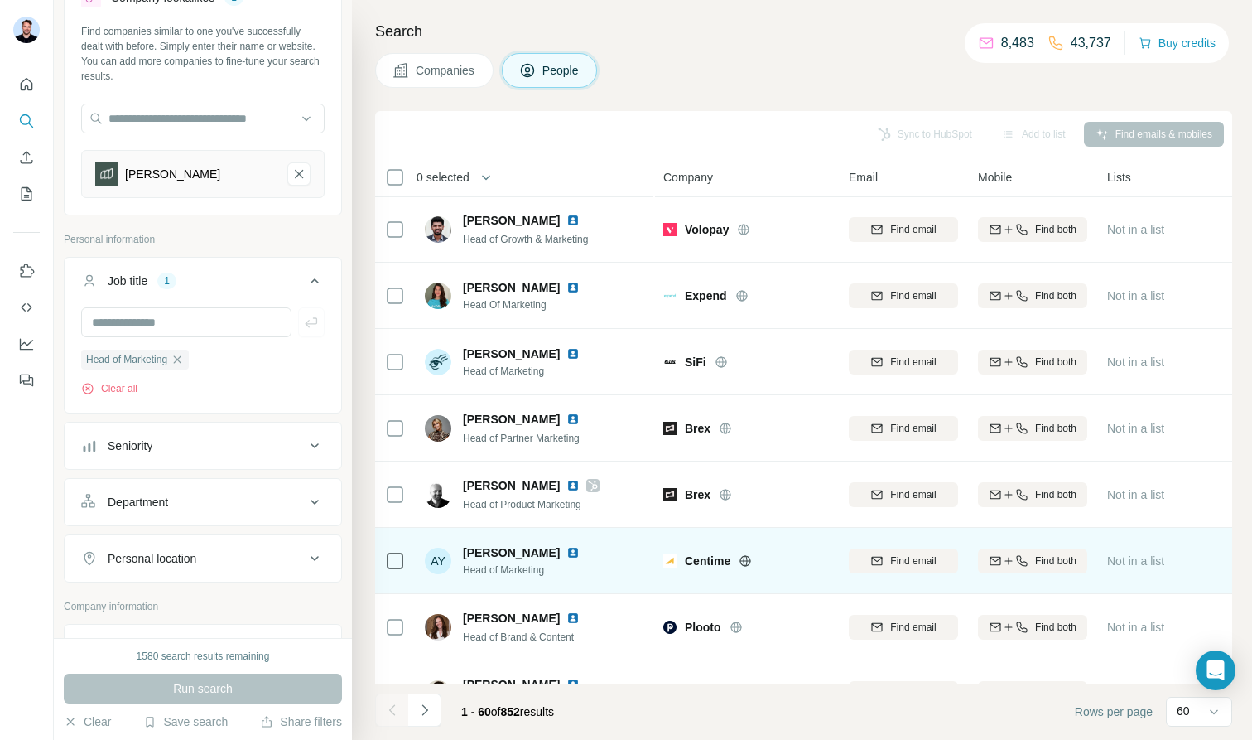
scroll to position [585, 0]
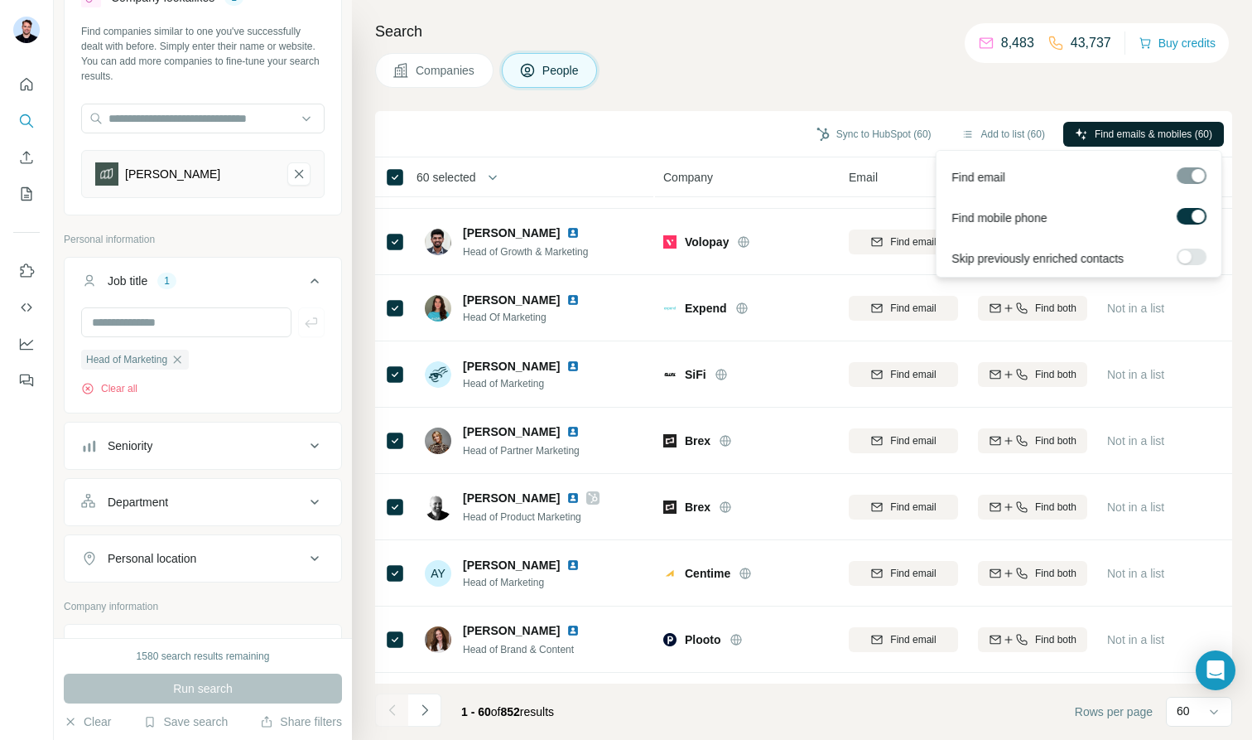
click at [1106, 131] on span "Find emails & mobiles (60)" at bounding box center [1154, 134] width 118 height 15
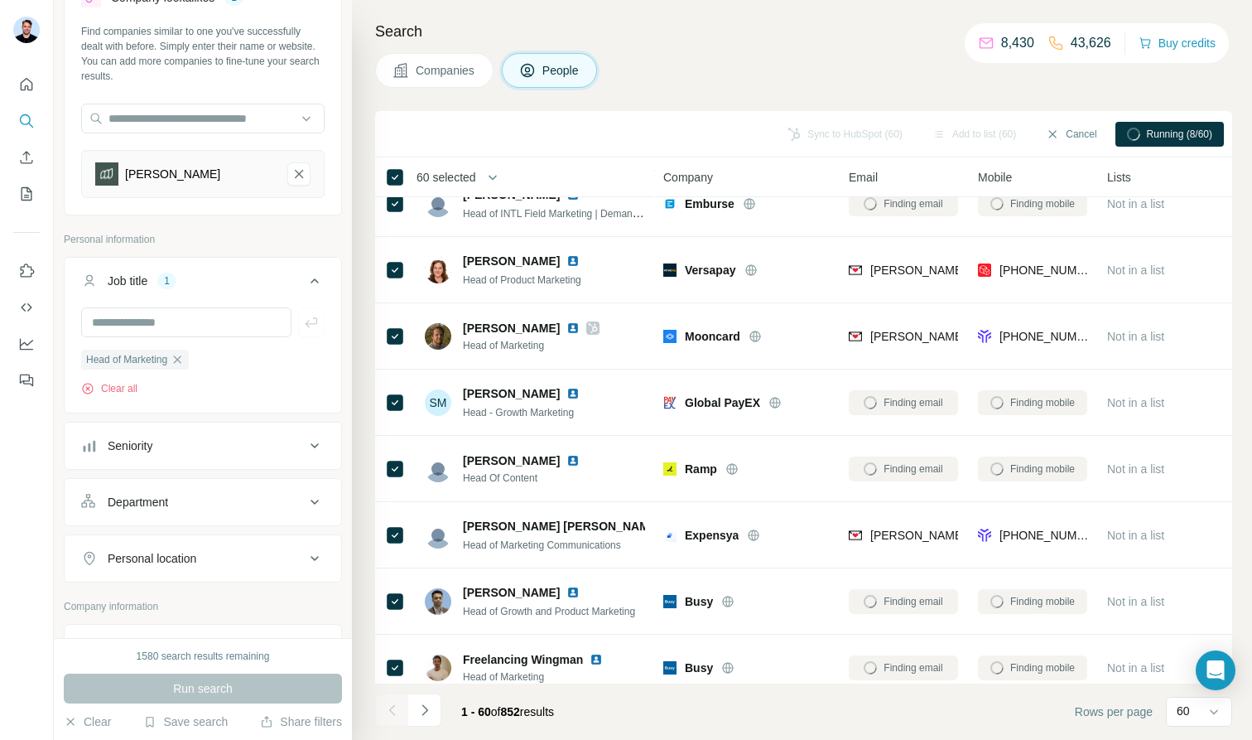
scroll to position [2829, 0]
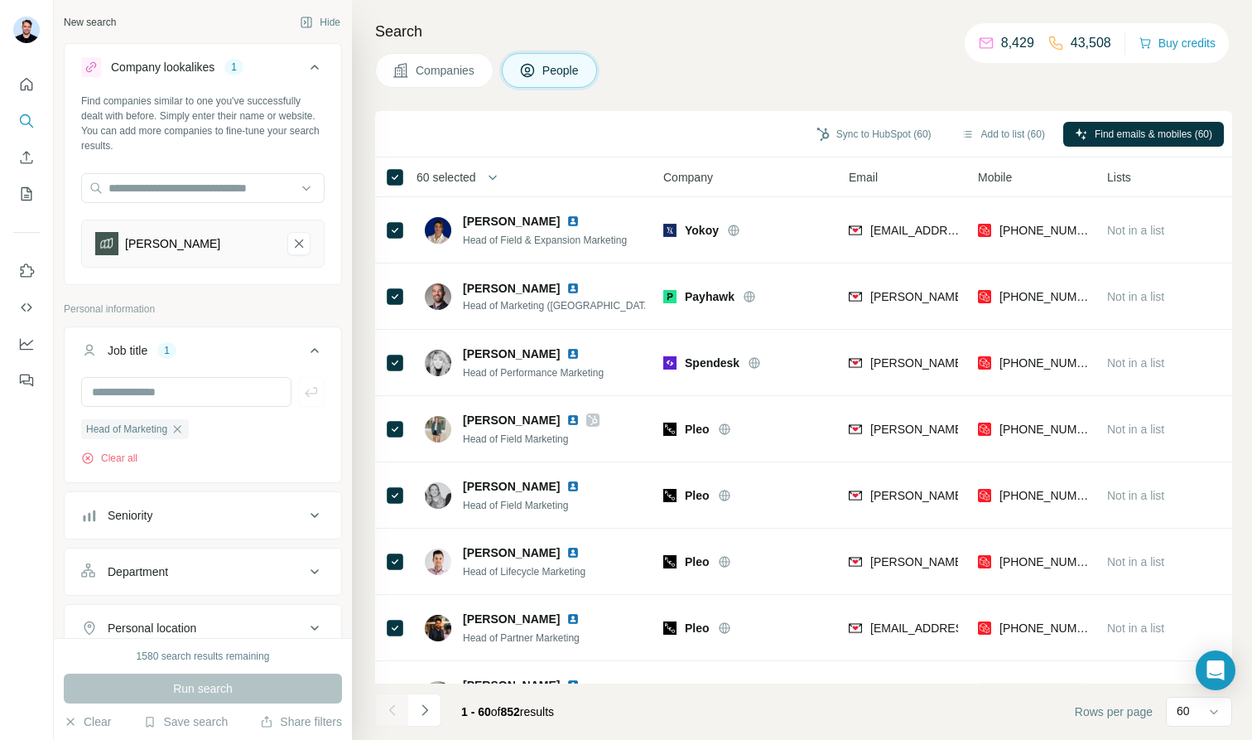
scroll to position [3489, 0]
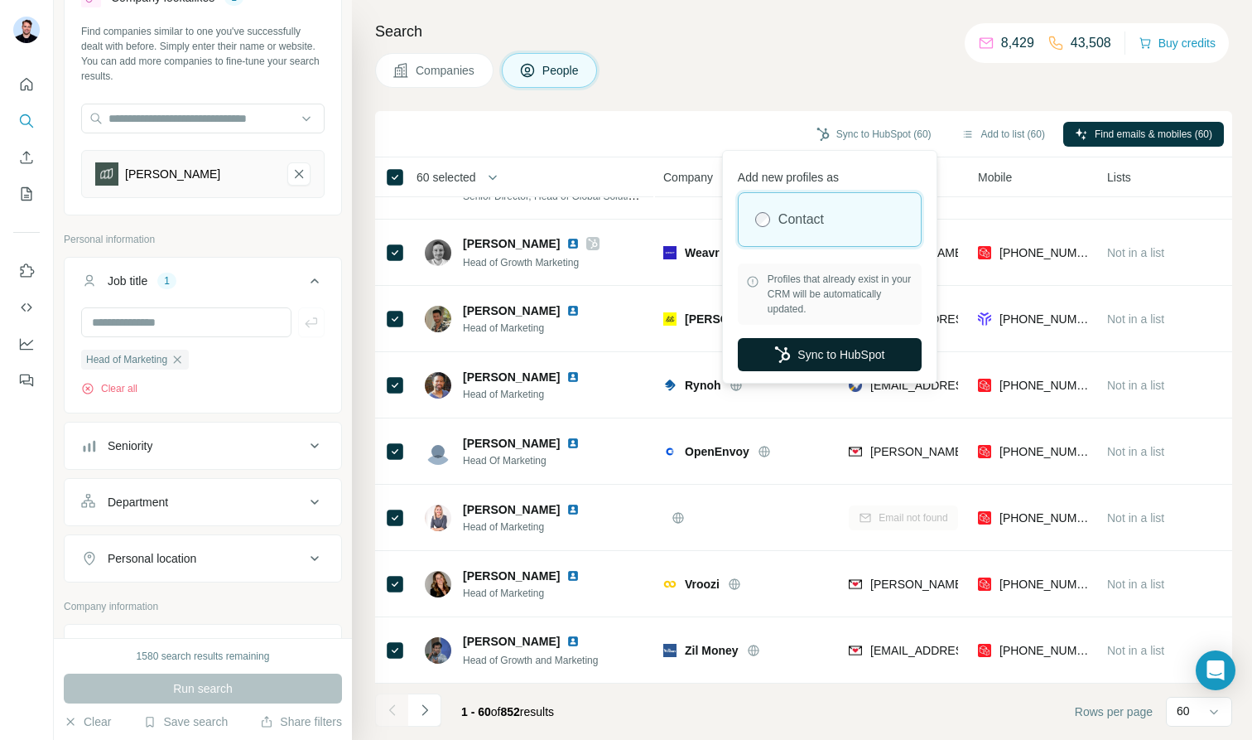
click at [814, 354] on button "Sync to HubSpot" at bounding box center [830, 354] width 184 height 33
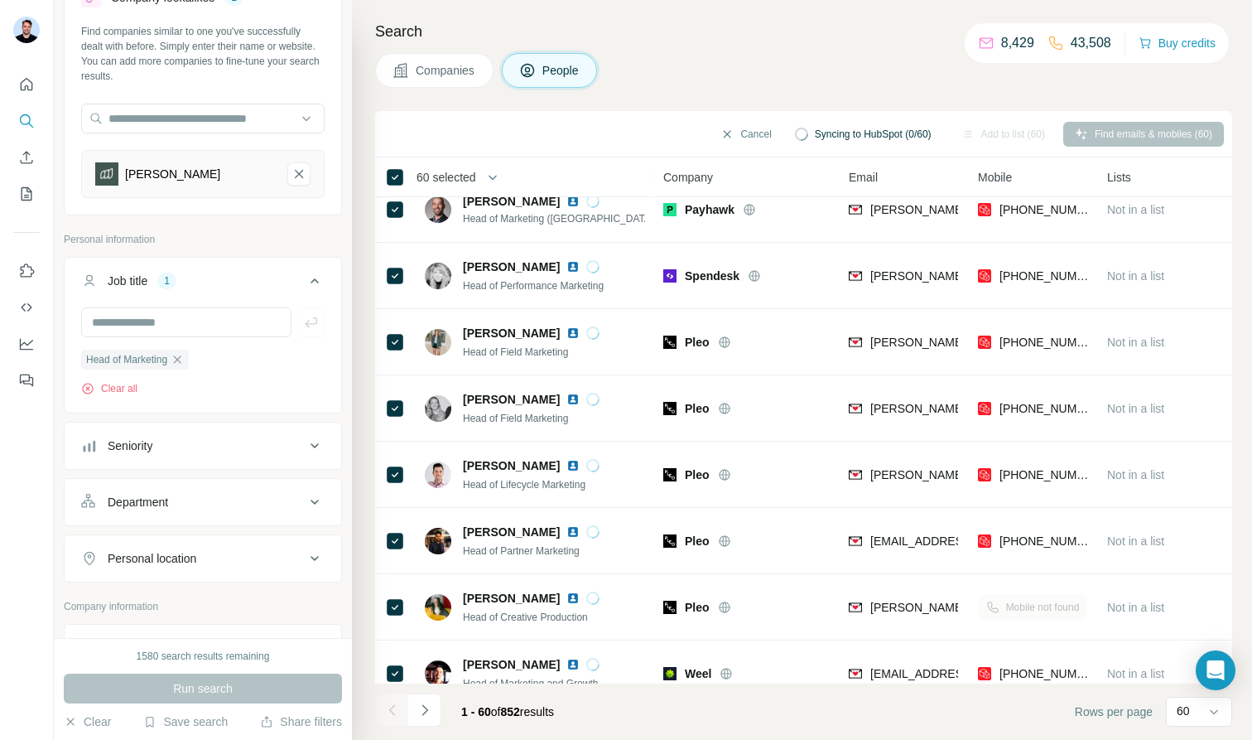
scroll to position [0, 0]
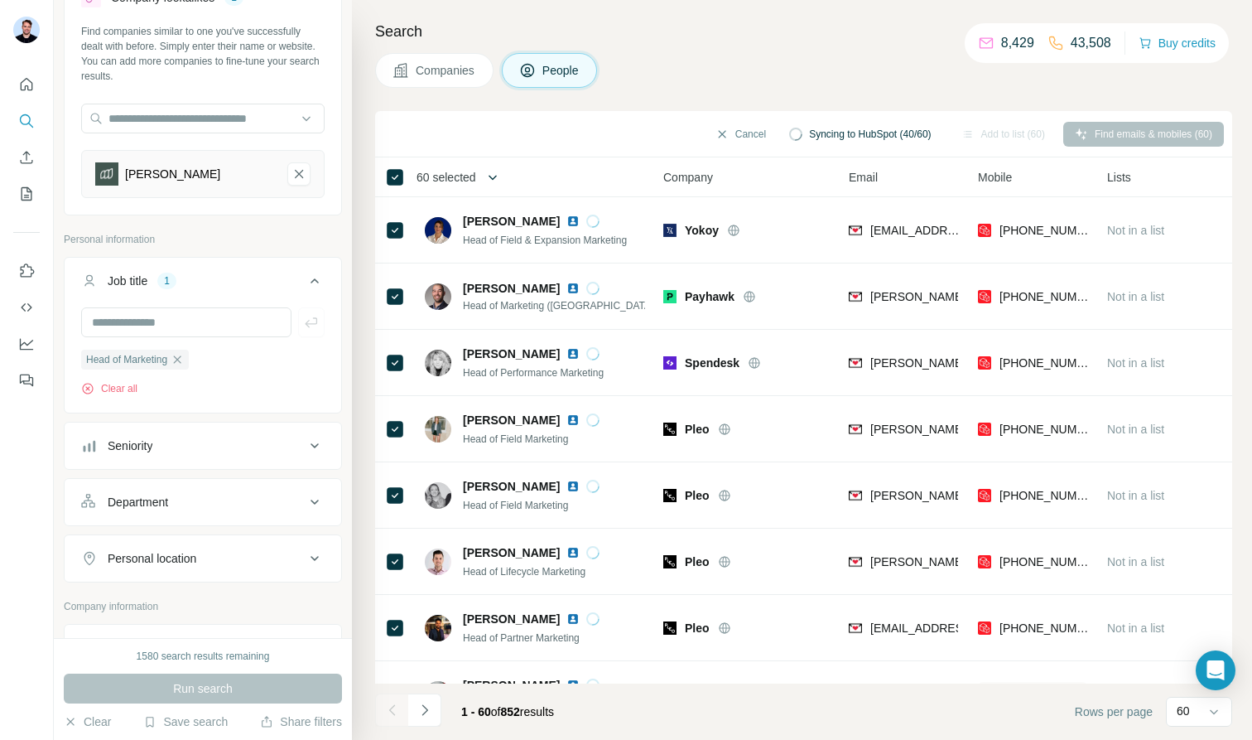
click at [495, 174] on icon "button" at bounding box center [493, 177] width 17 height 17
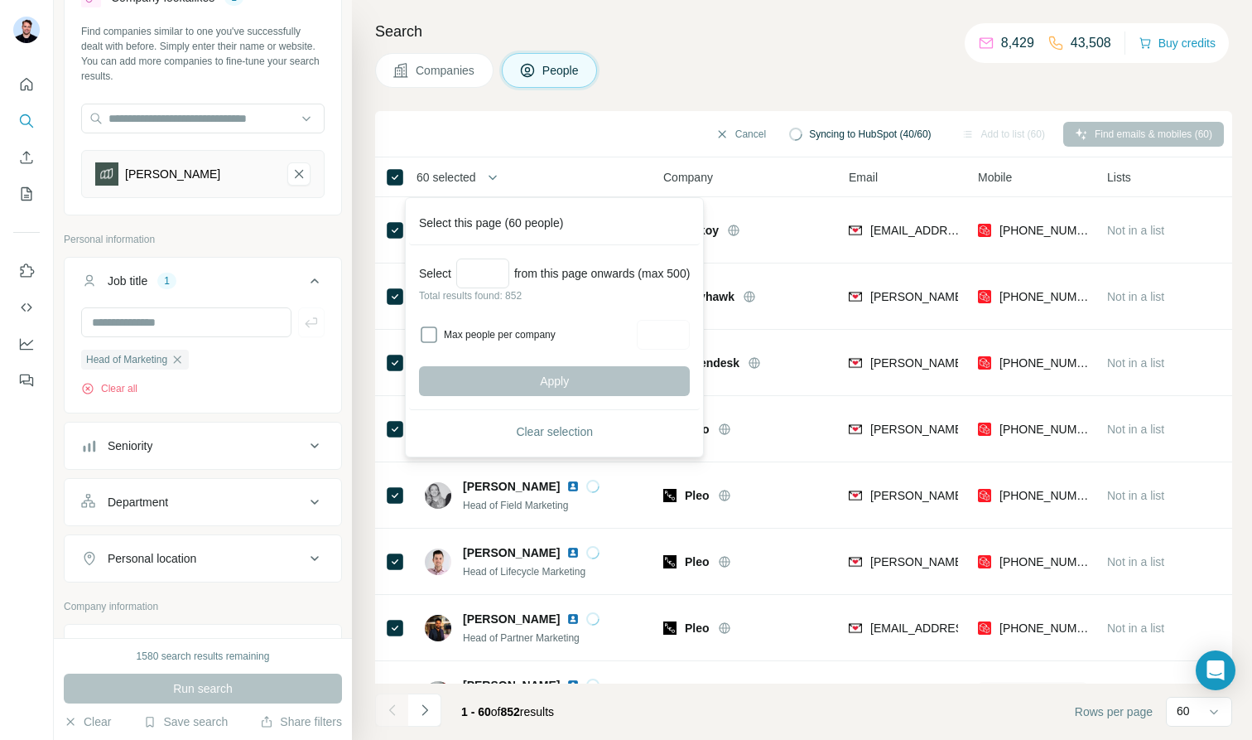
click at [477, 133] on div "Cancel Syncing to HubSpot (40/60) Add to list (60) Find emails & mobiles (60)" at bounding box center [803, 133] width 841 height 29
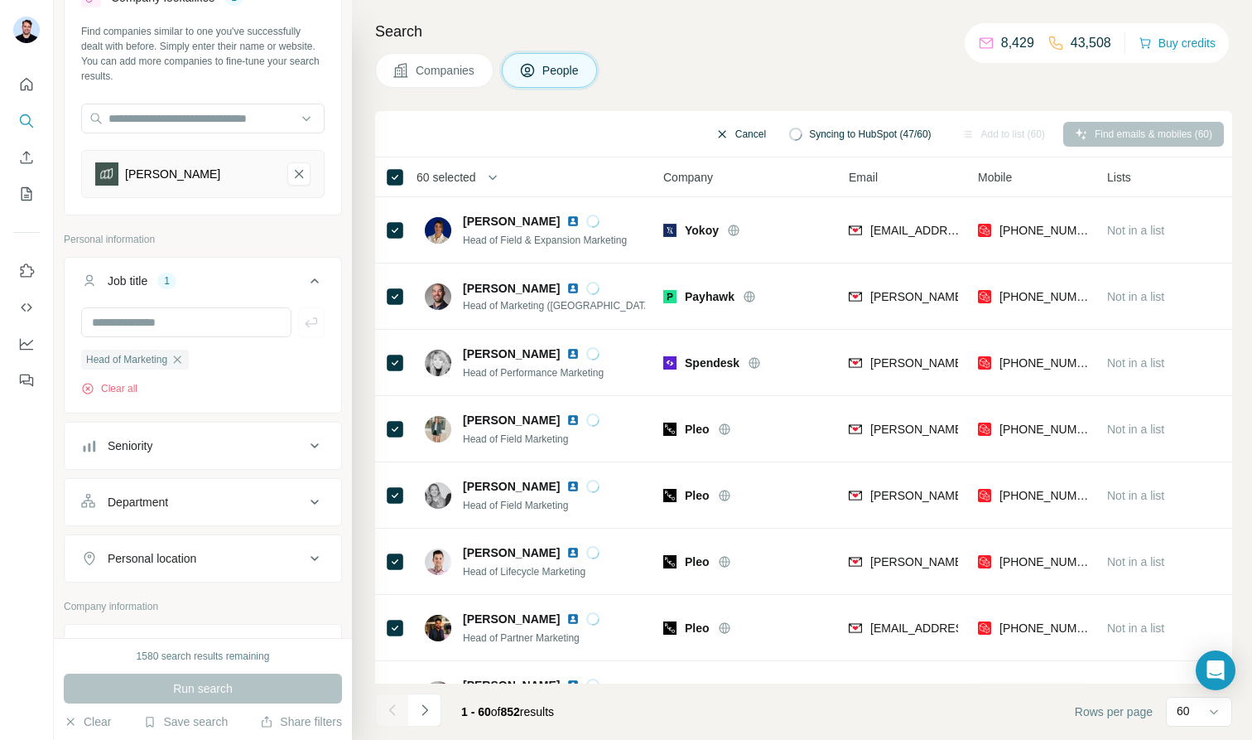
click at [716, 132] on icon "button" at bounding box center [722, 134] width 13 height 13
click at [980, 132] on button "Add to list (60)" at bounding box center [1003, 134] width 107 height 25
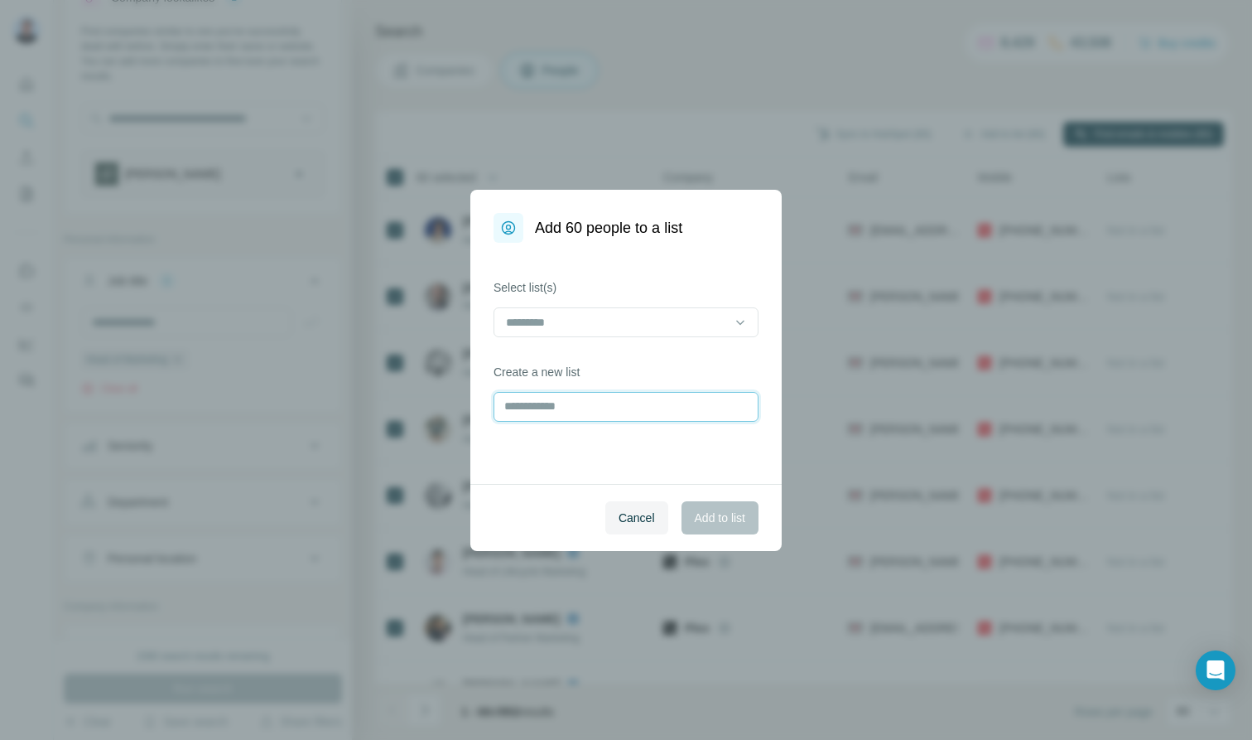
click at [542, 407] on input "text" at bounding box center [626, 407] width 265 height 30
type input "**********"
click at [711, 518] on span "Add to list" at bounding box center [720, 517] width 51 height 17
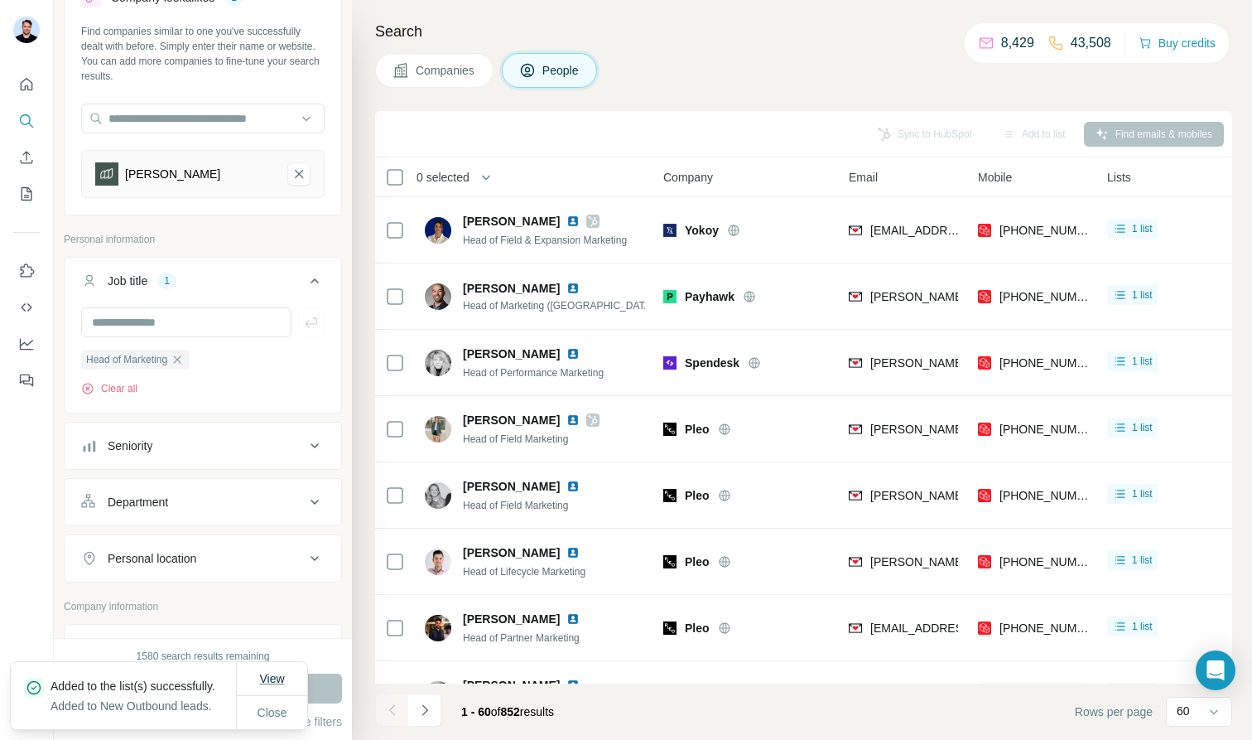
click at [269, 672] on span "View" at bounding box center [271, 678] width 25 height 13
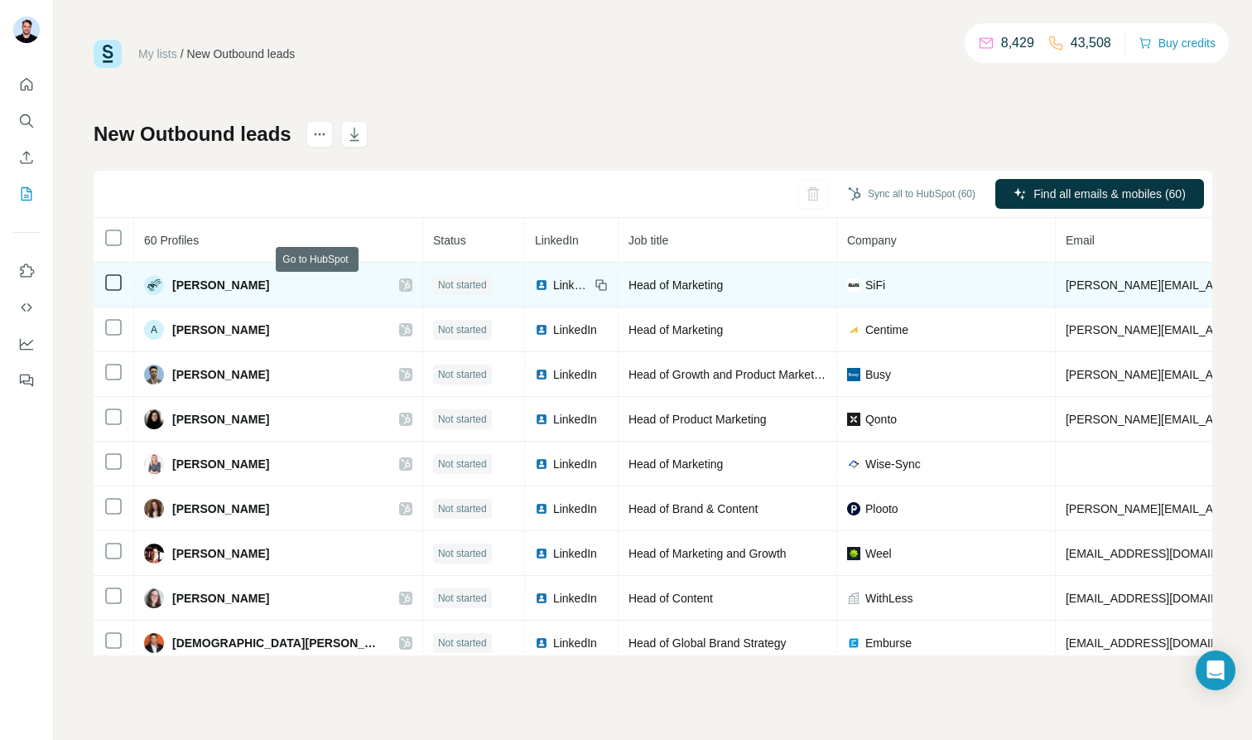
click at [401, 284] on icon at bounding box center [406, 284] width 10 height 13
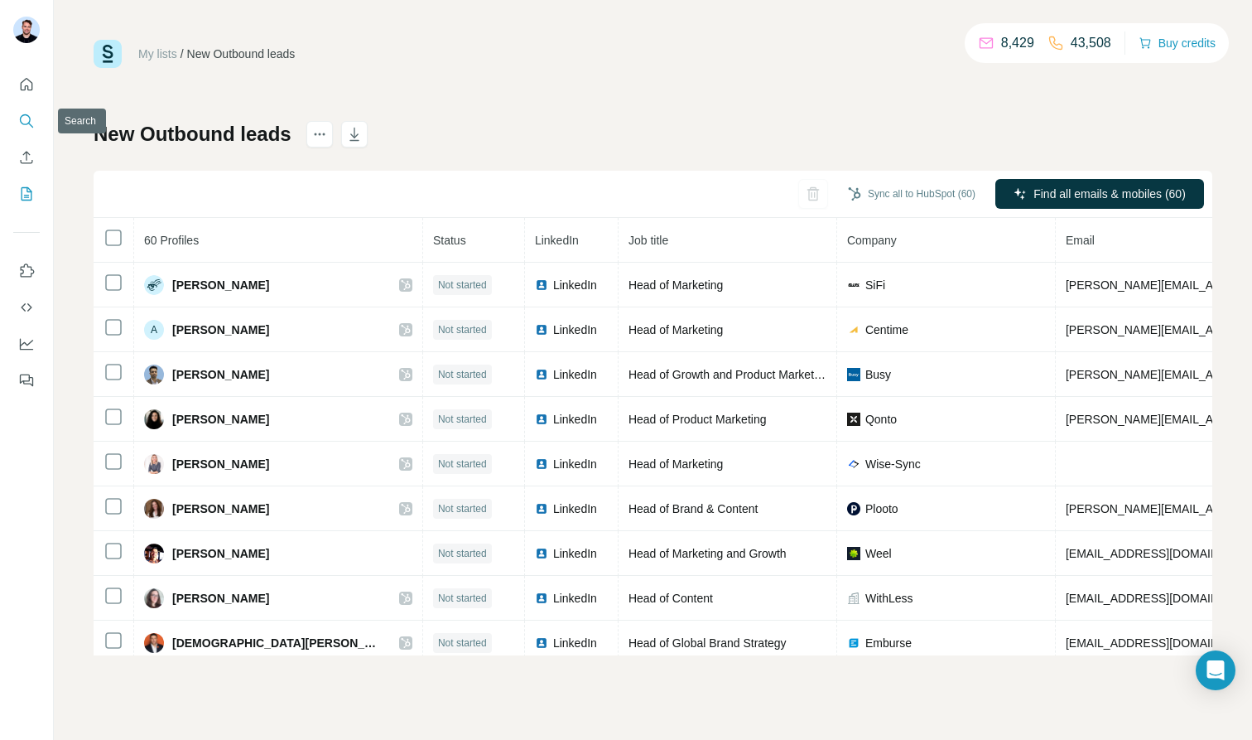
click at [22, 118] on icon "Search" at bounding box center [26, 121] width 17 height 17
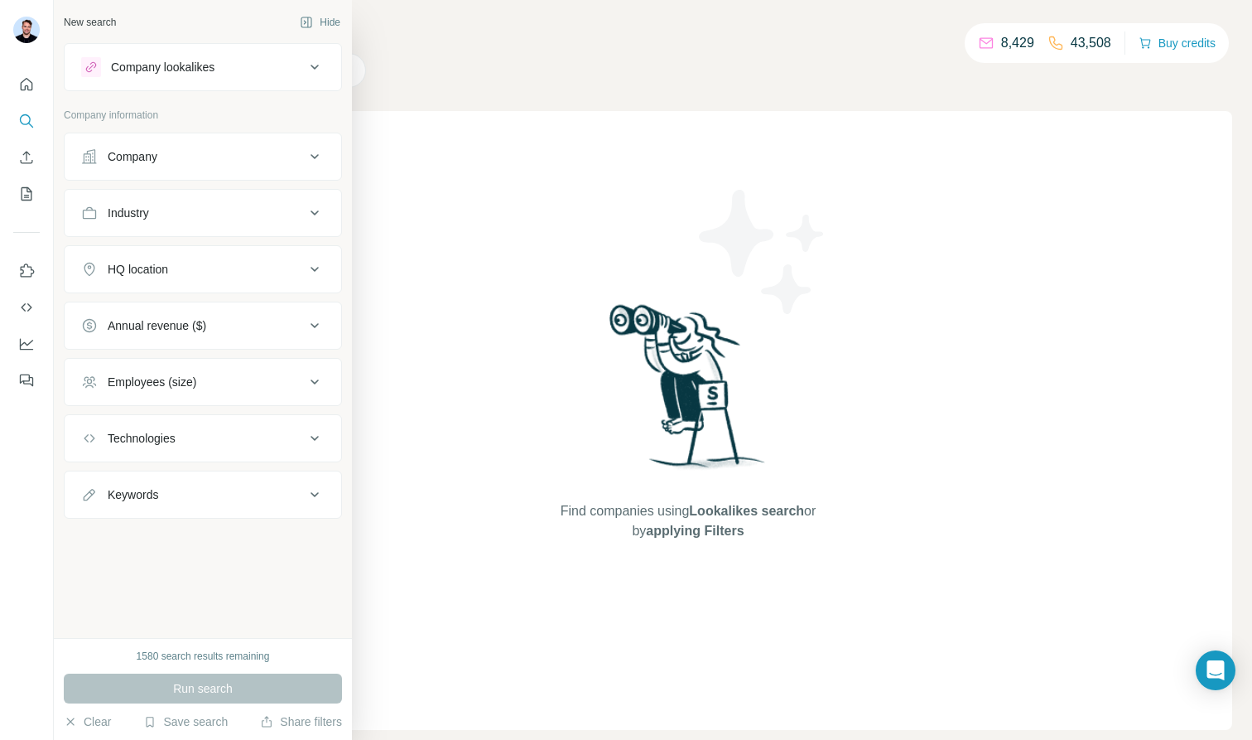
click at [176, 442] on div "Technologies" at bounding box center [142, 438] width 68 height 17
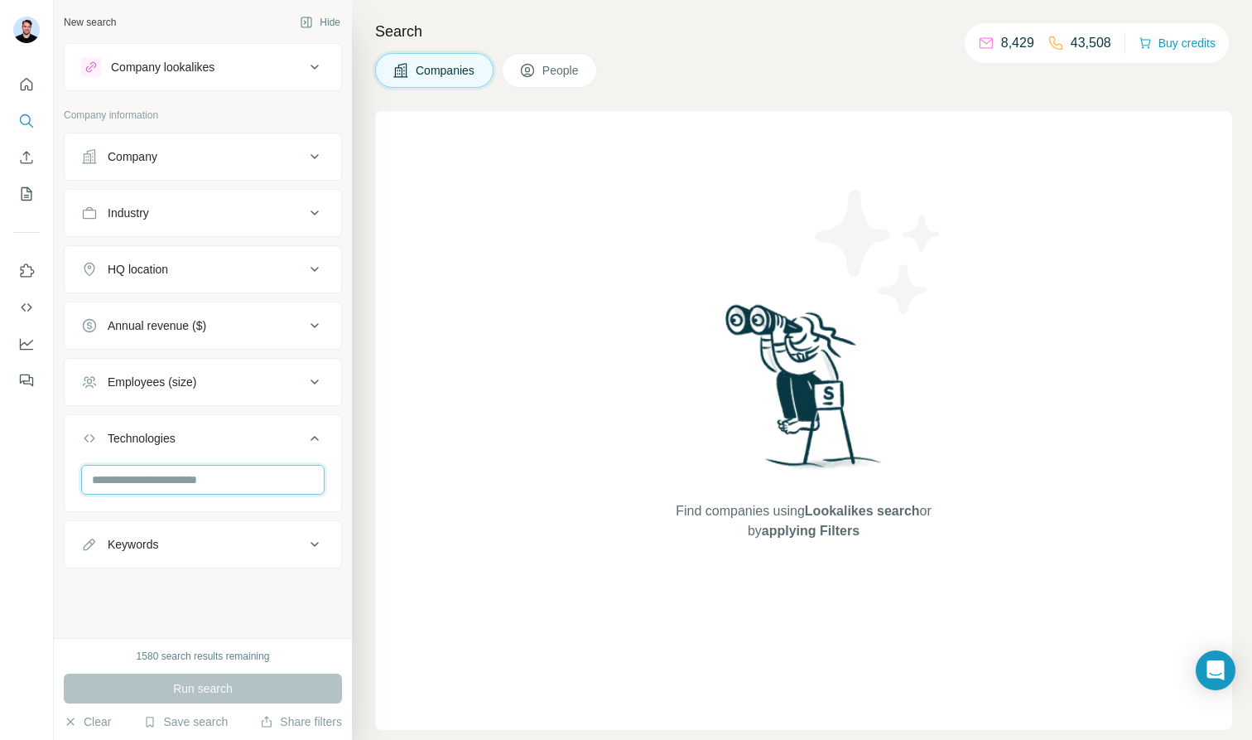
click at [171, 477] on input "text" at bounding box center [202, 480] width 243 height 30
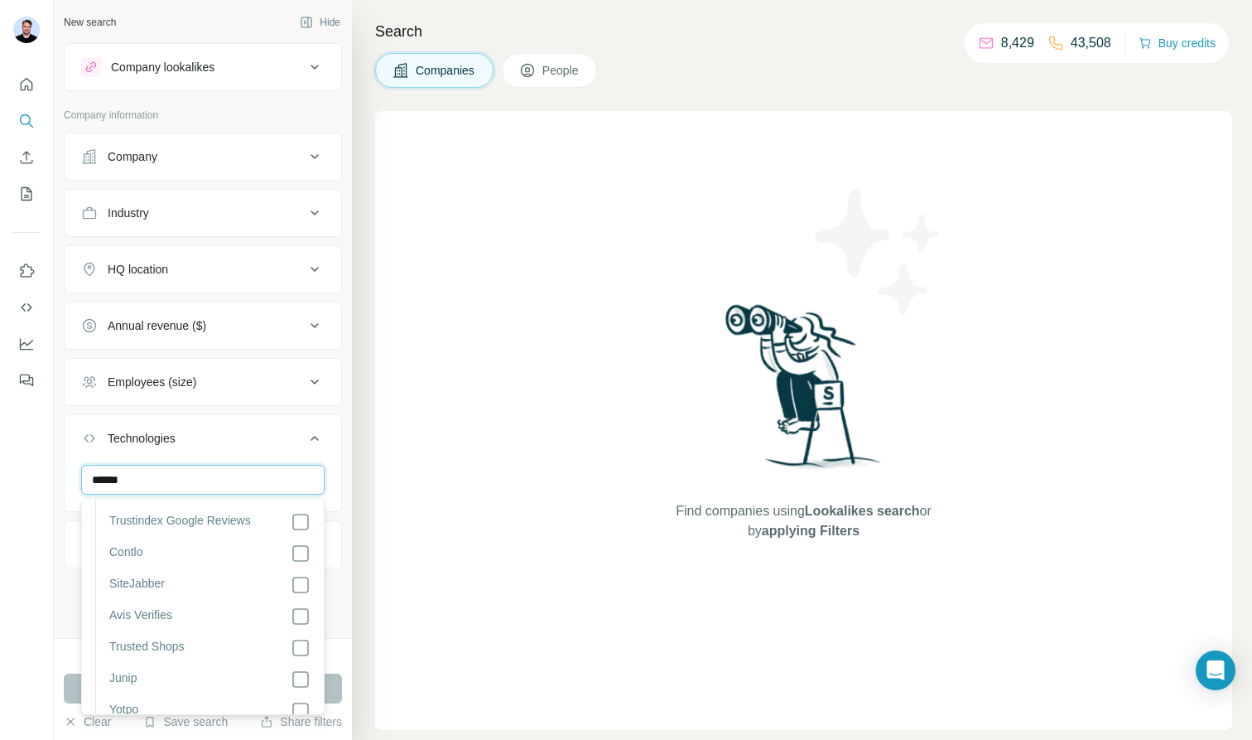
scroll to position [1380, 0]
click at [164, 476] on input "******" at bounding box center [202, 480] width 243 height 30
click at [163, 476] on input "******" at bounding box center [202, 480] width 243 height 30
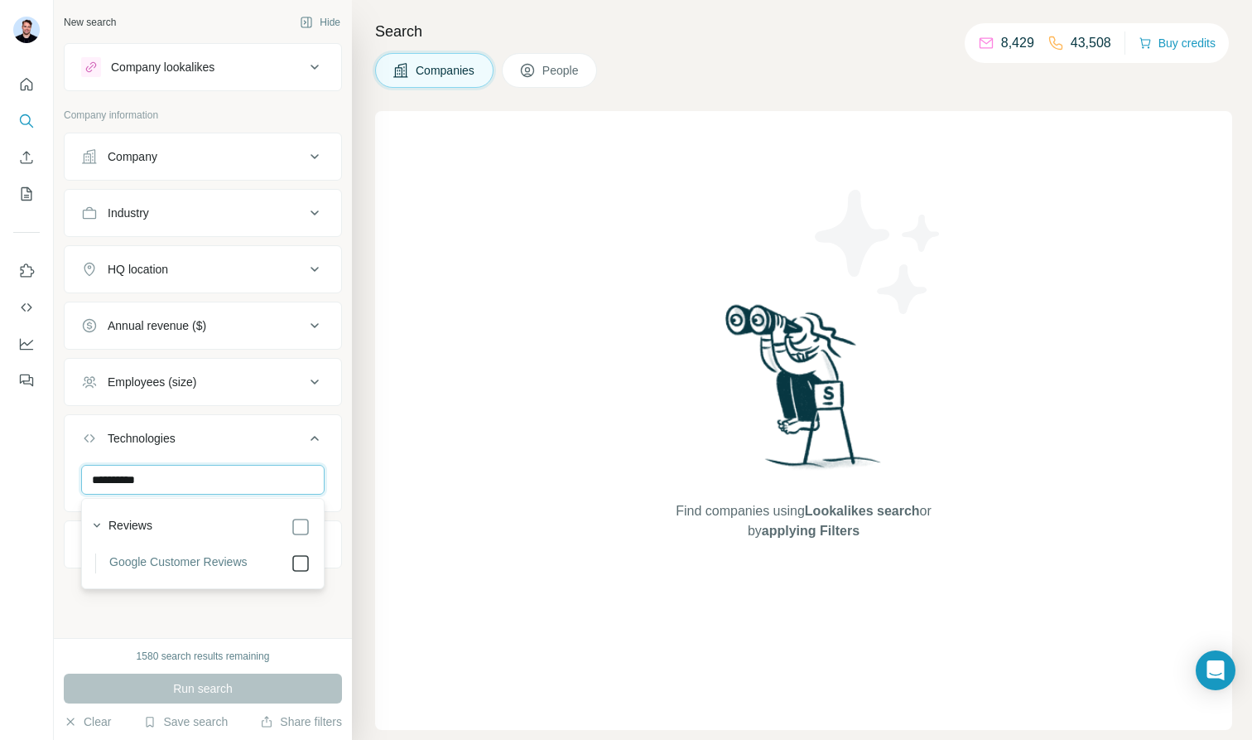
type input "**********"
click at [297, 572] on icon at bounding box center [301, 563] width 20 height 20
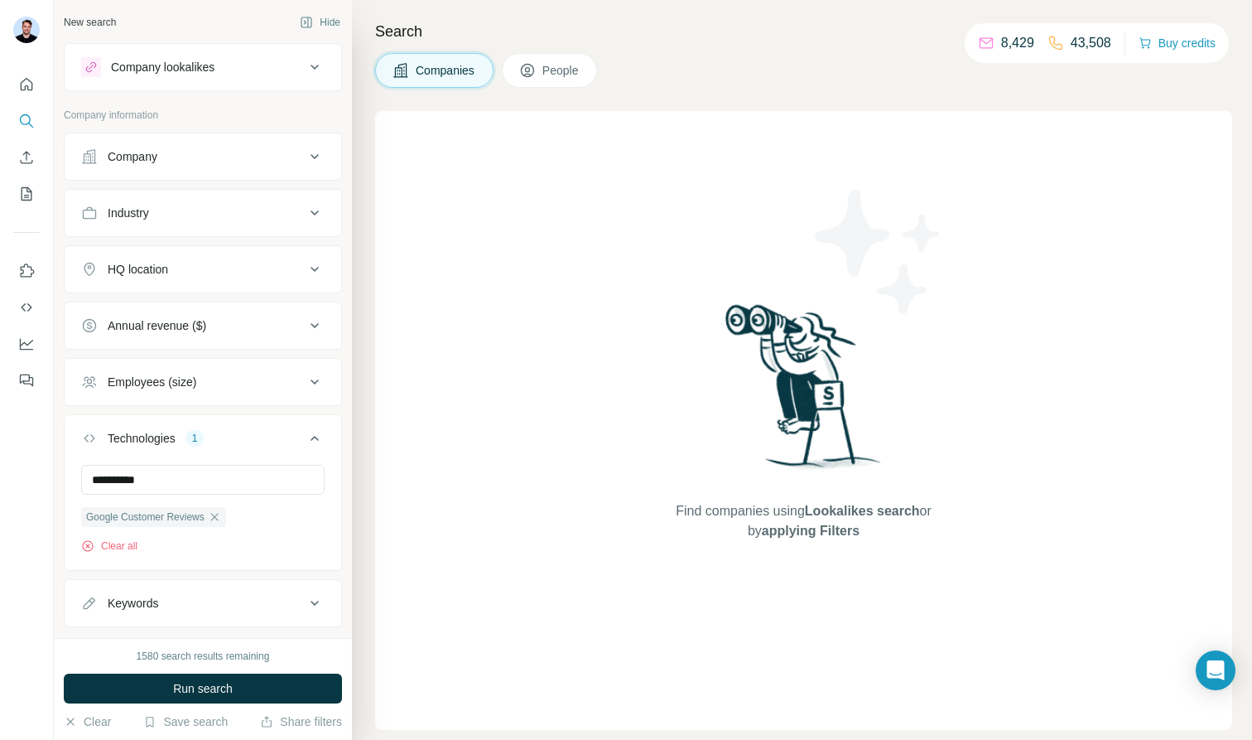
click at [244, 176] on button "Company" at bounding box center [203, 157] width 277 height 40
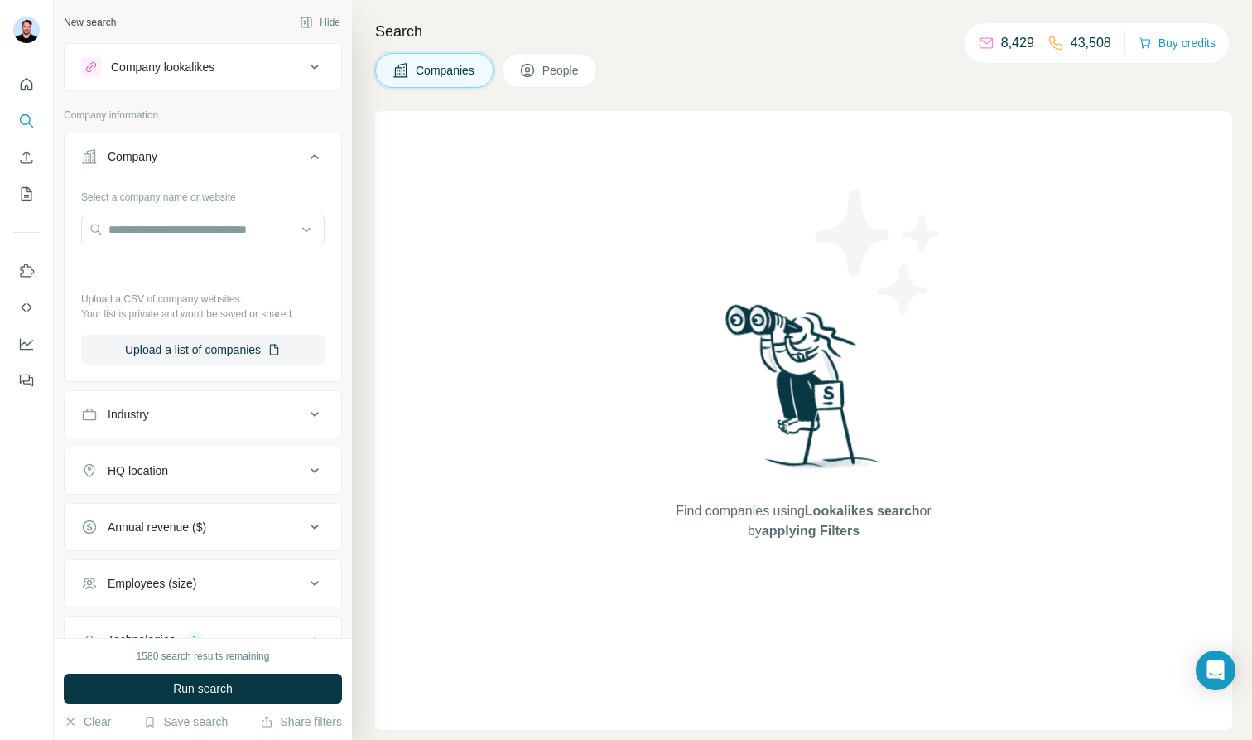
click at [203, 421] on div "Industry" at bounding box center [193, 414] width 224 height 17
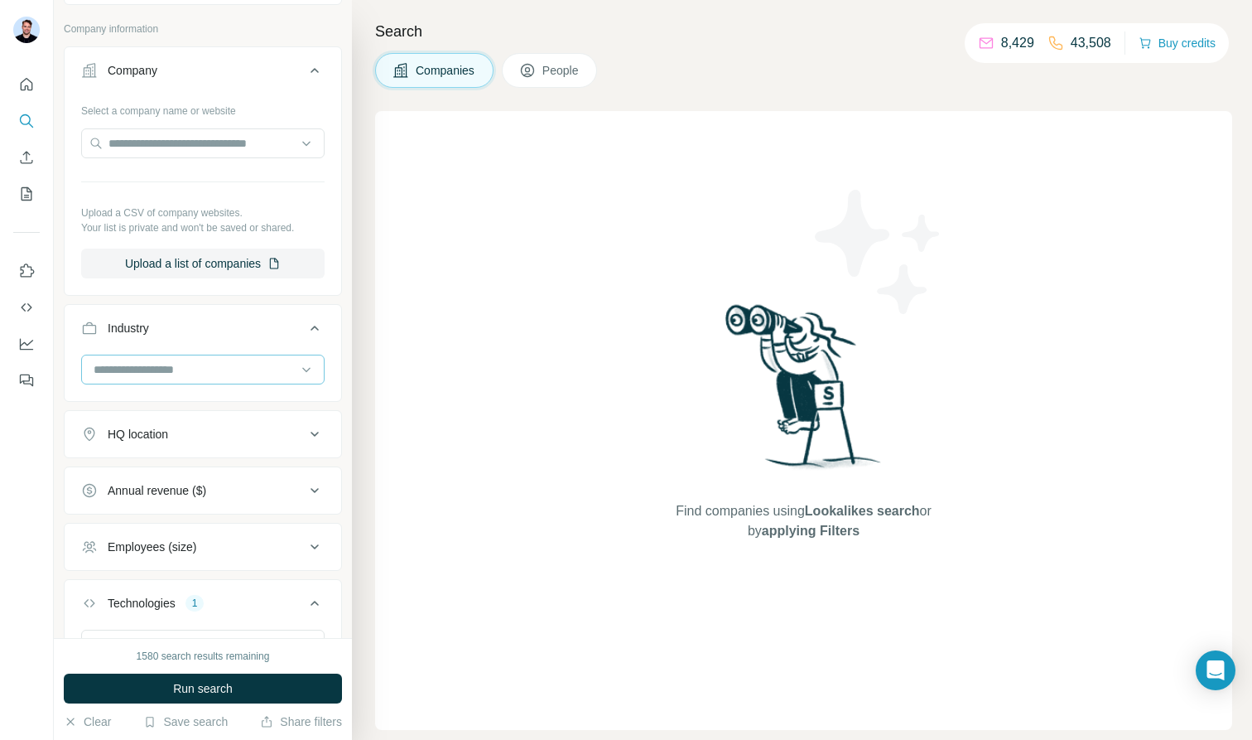
scroll to position [90, 0]
click at [195, 359] on input at bounding box center [194, 365] width 205 height 18
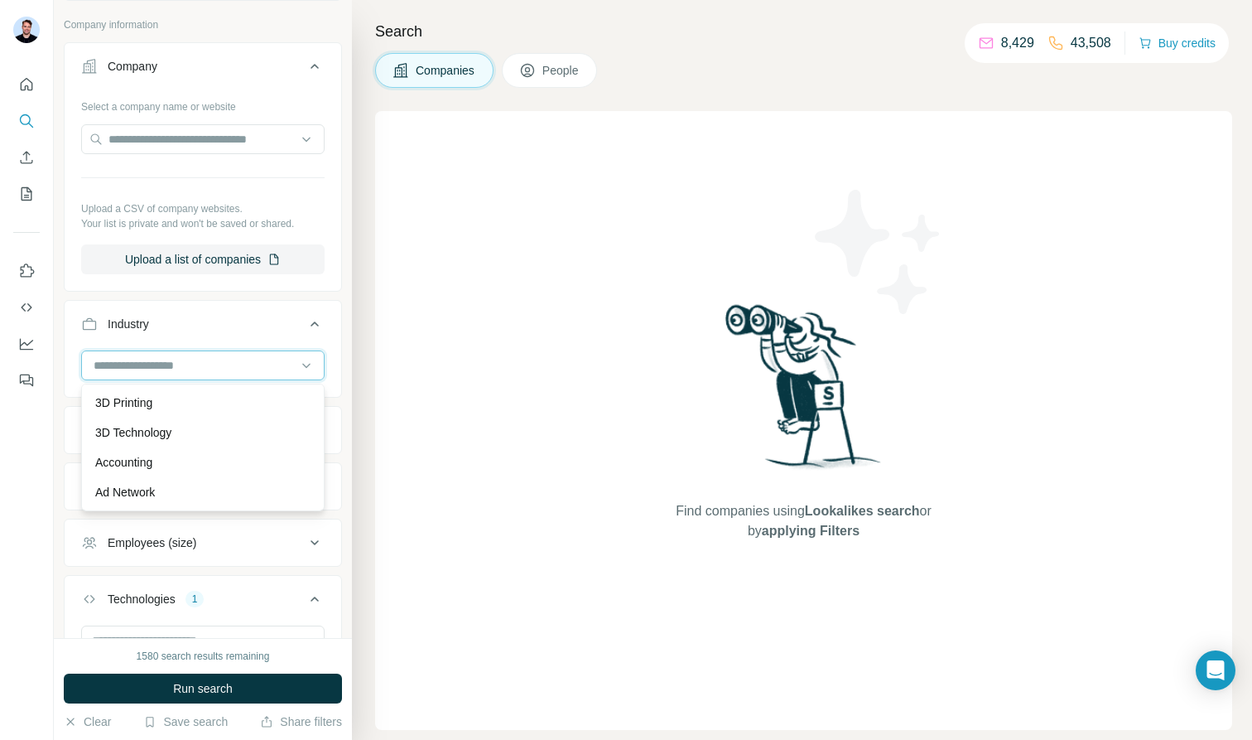
click at [223, 367] on input at bounding box center [194, 365] width 205 height 18
click at [151, 371] on input at bounding box center [194, 365] width 205 height 18
click at [126, 372] on input at bounding box center [194, 365] width 205 height 18
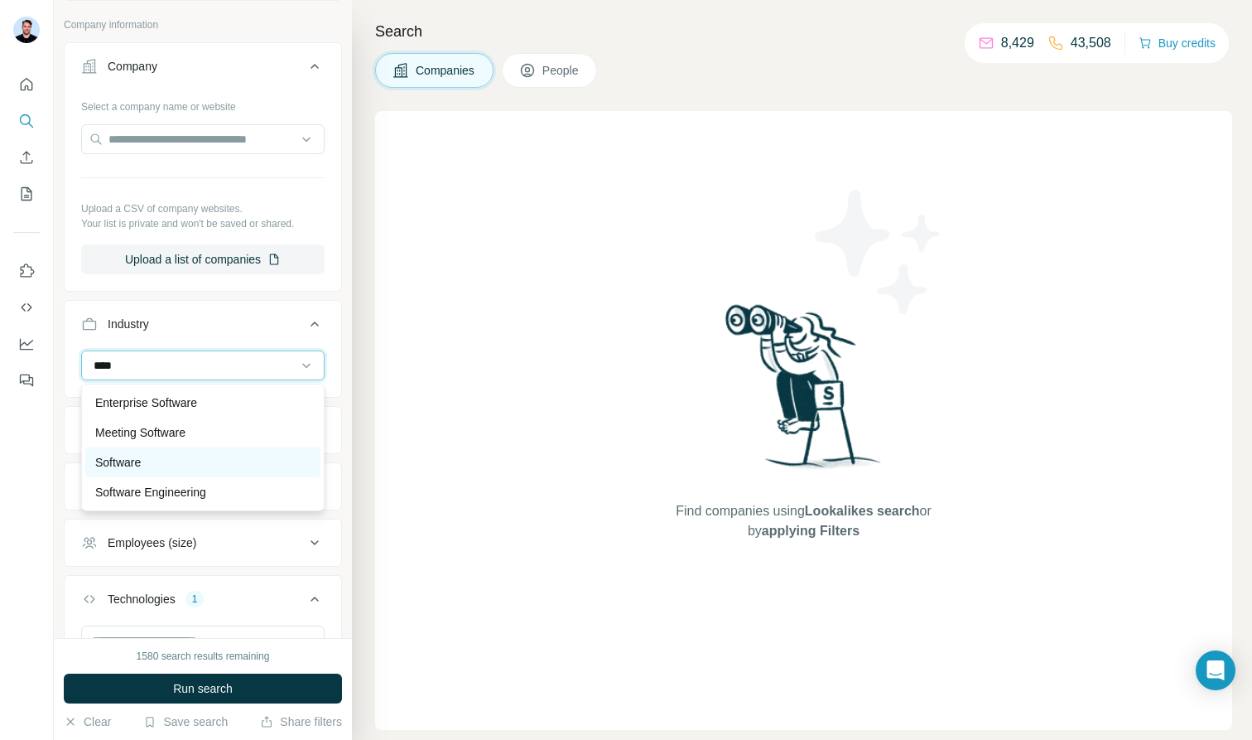
type input "****"
click at [172, 458] on div "Software" at bounding box center [202, 462] width 215 height 17
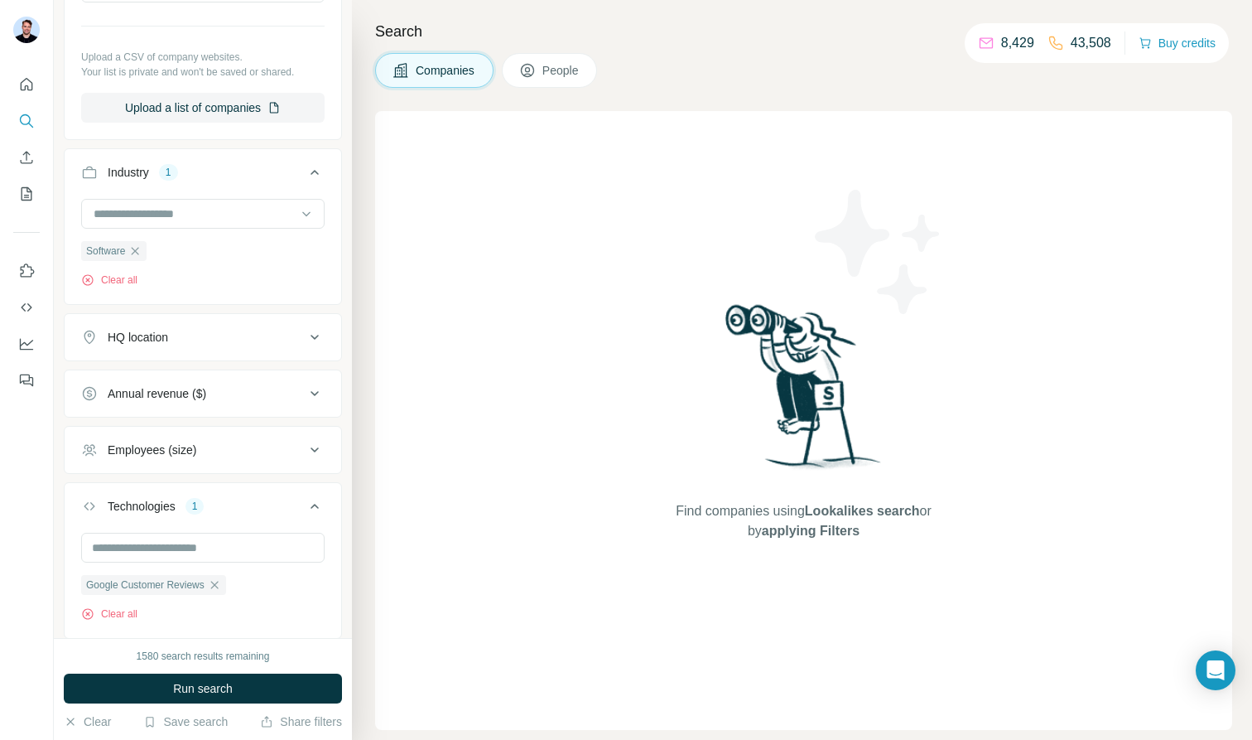
scroll to position [243, 0]
click at [275, 328] on div "HQ location" at bounding box center [193, 336] width 224 height 17
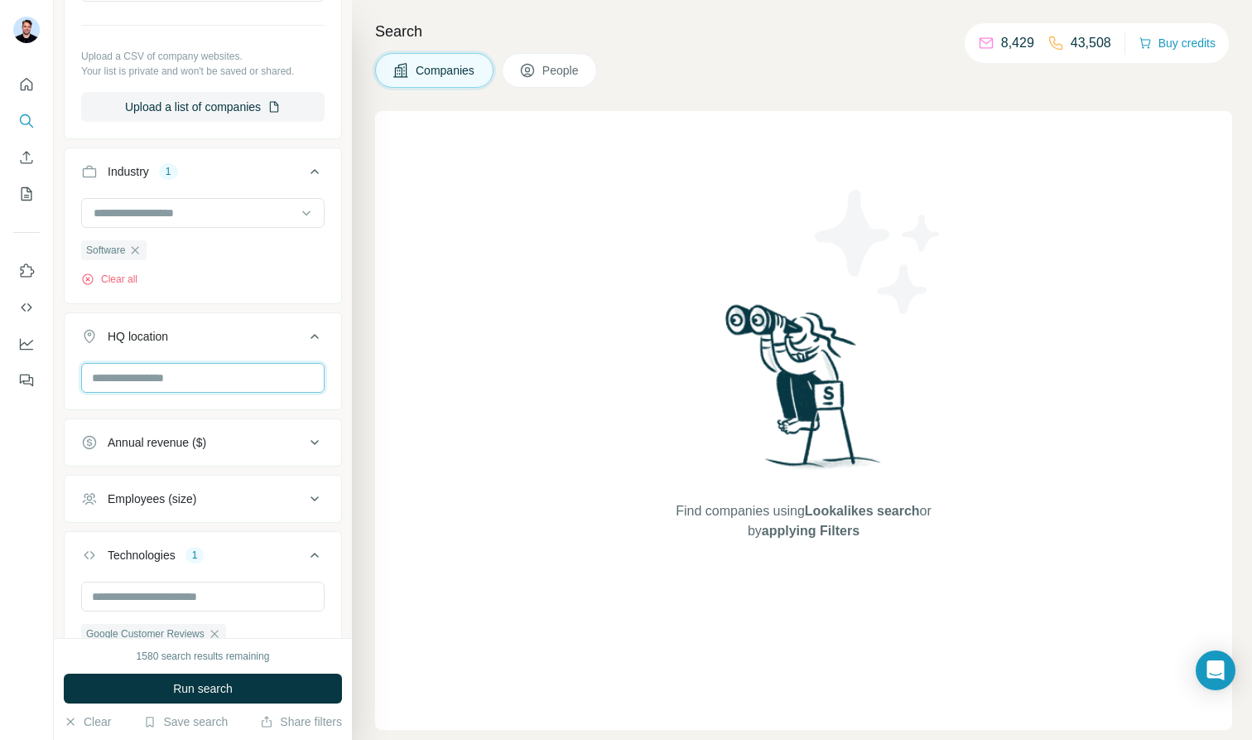
click at [236, 375] on input "text" at bounding box center [202, 378] width 243 height 30
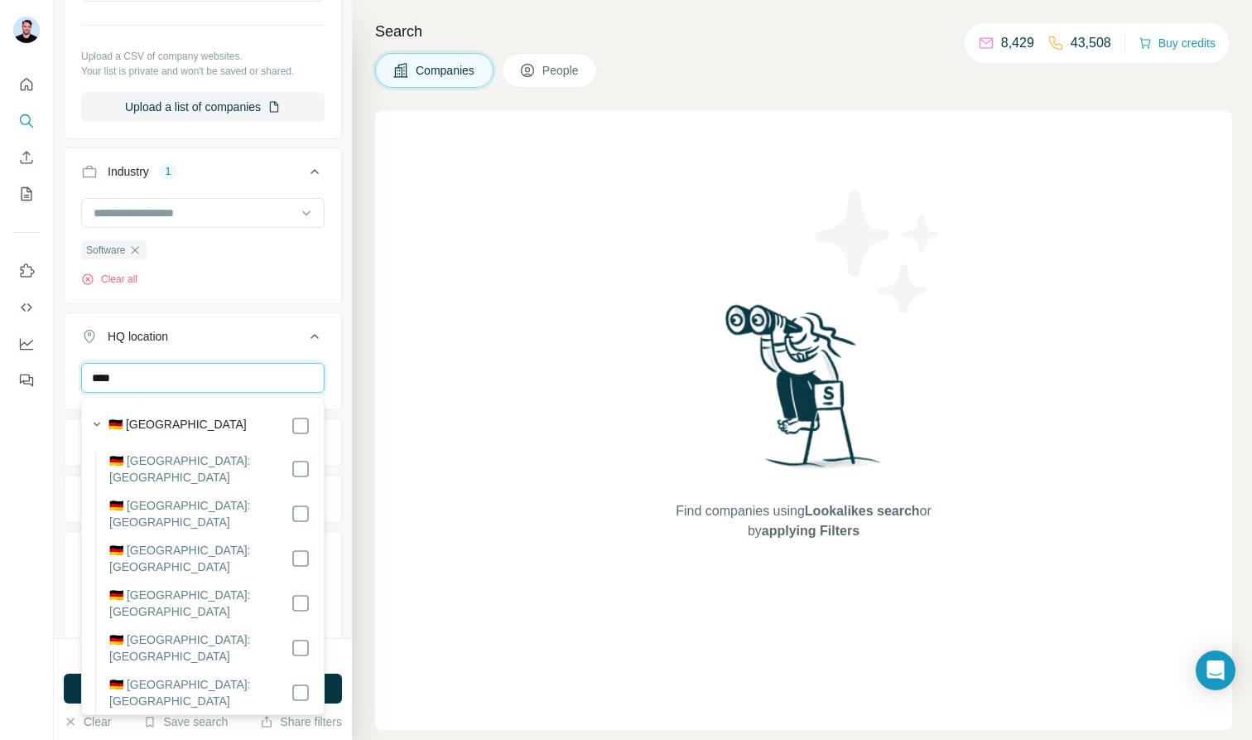
type input "****"
click at [264, 423] on div "🇩🇪 [GEOGRAPHIC_DATA]" at bounding box center [209, 426] width 202 height 20
click at [268, 334] on div "HQ location 1" at bounding box center [193, 336] width 224 height 17
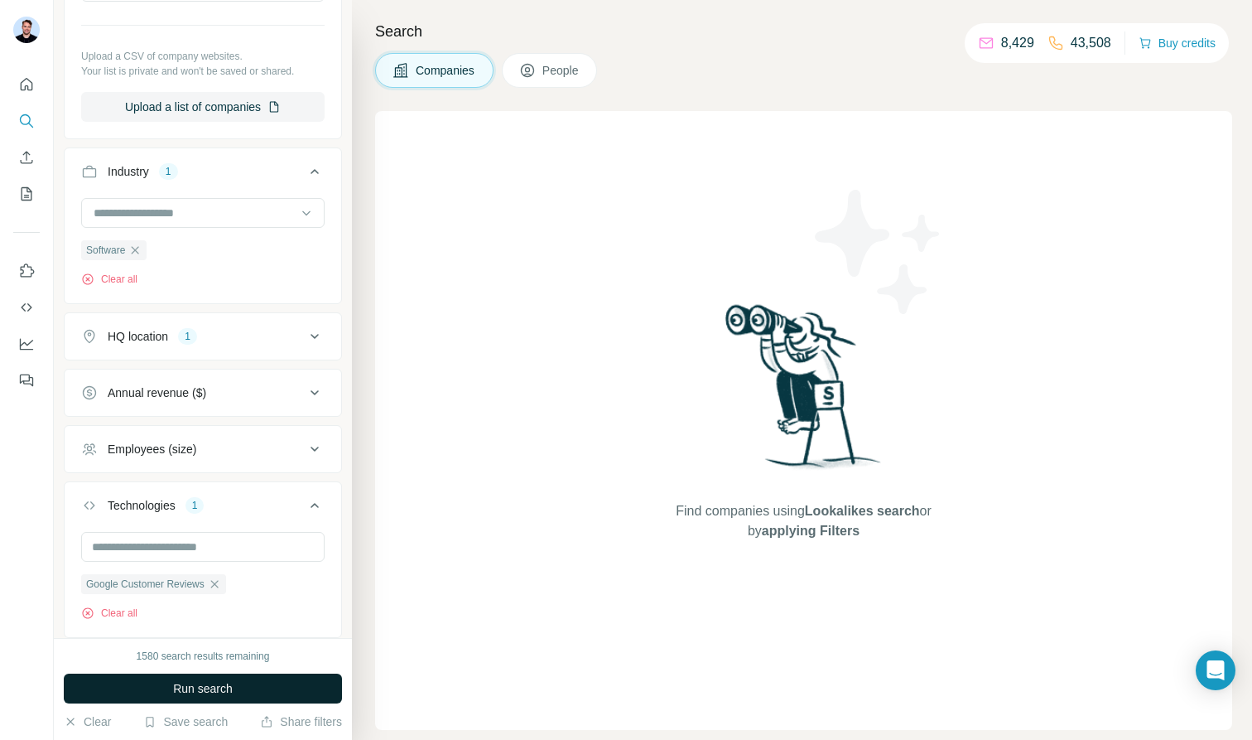
click at [237, 686] on button "Run search" at bounding box center [203, 688] width 278 height 30
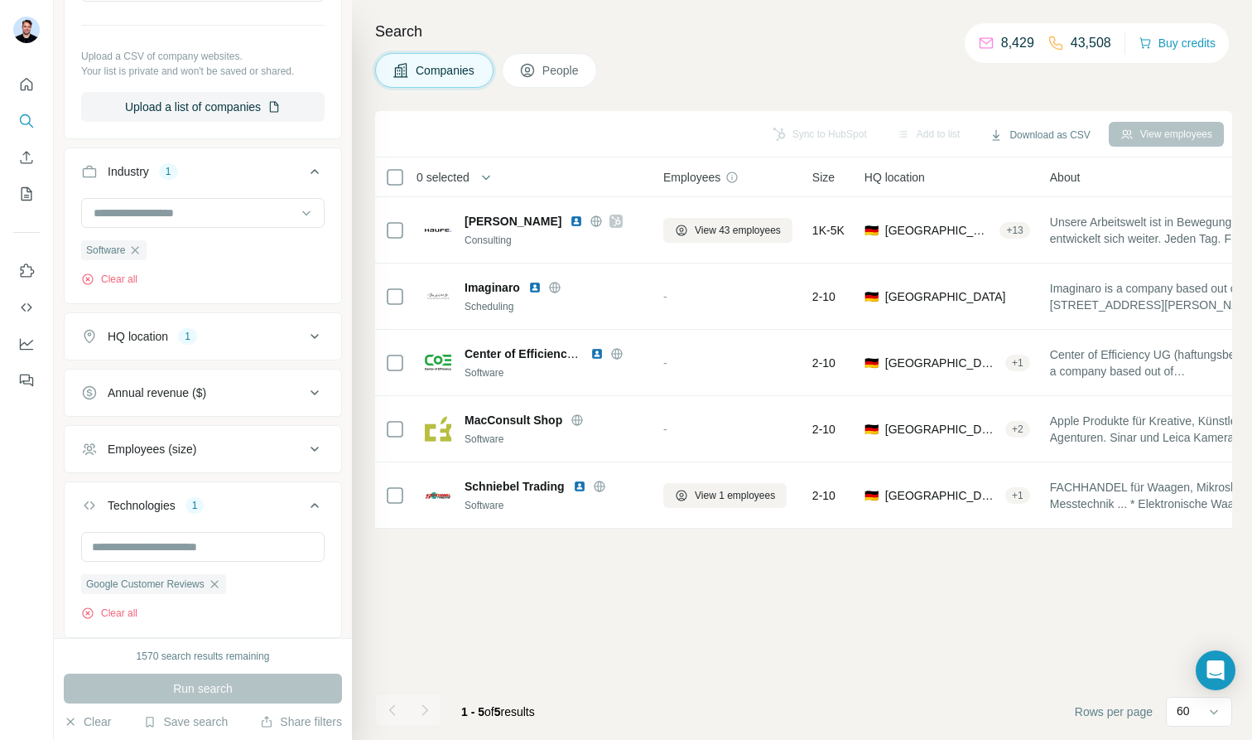
scroll to position [346, 0]
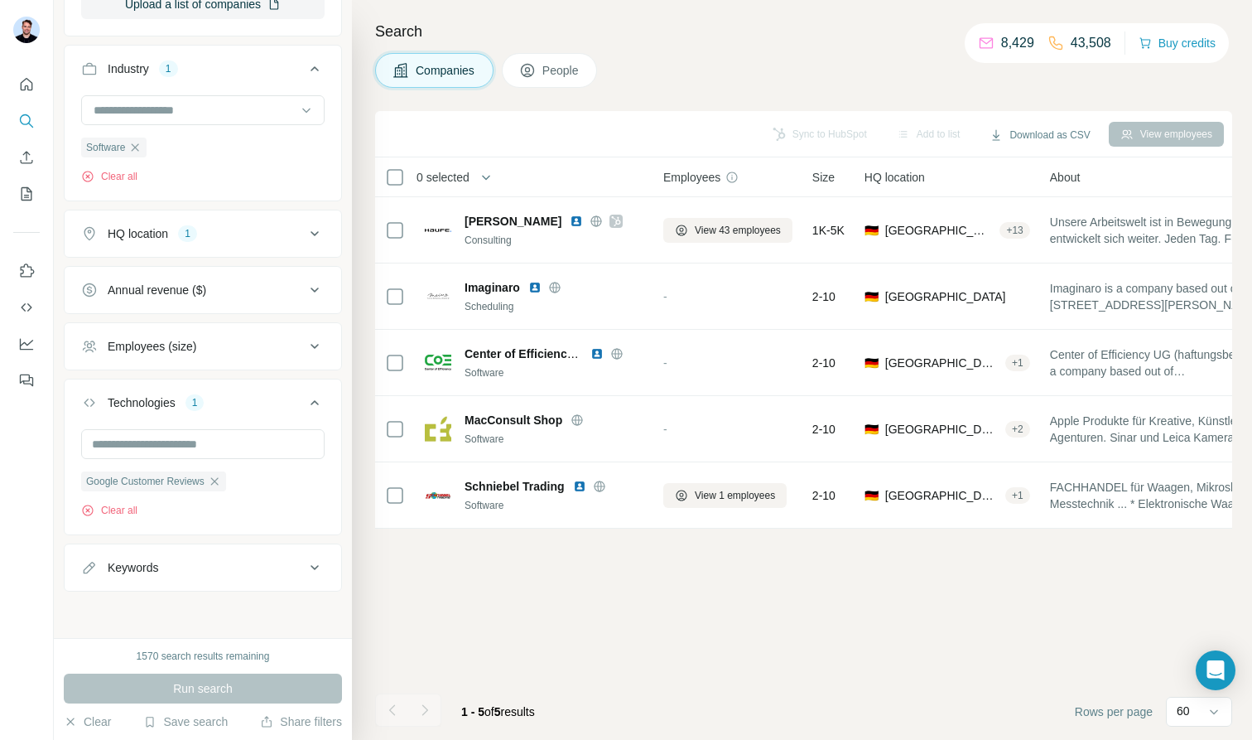
click at [220, 565] on div "Keywords" at bounding box center [193, 567] width 224 height 17
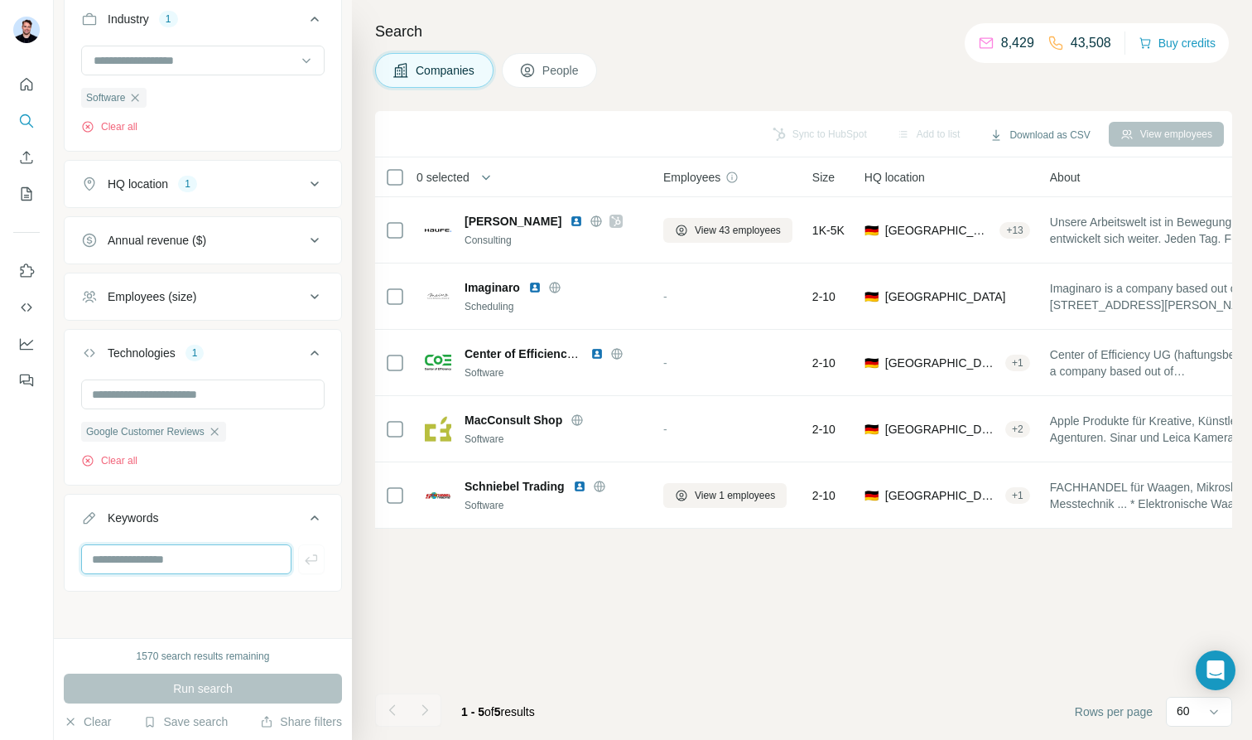
click at [196, 565] on input "text" at bounding box center [186, 559] width 210 height 30
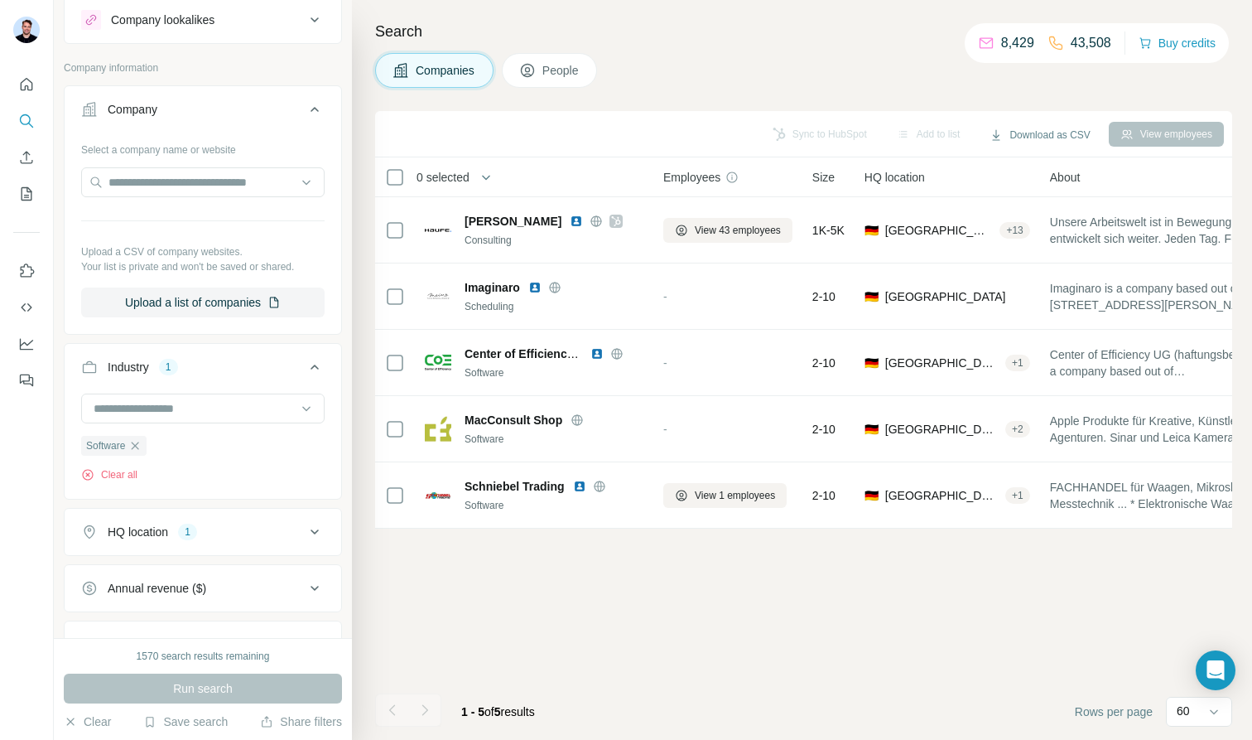
scroll to position [46, 0]
click at [244, 305] on button "Upload a list of companies" at bounding box center [202, 303] width 243 height 30
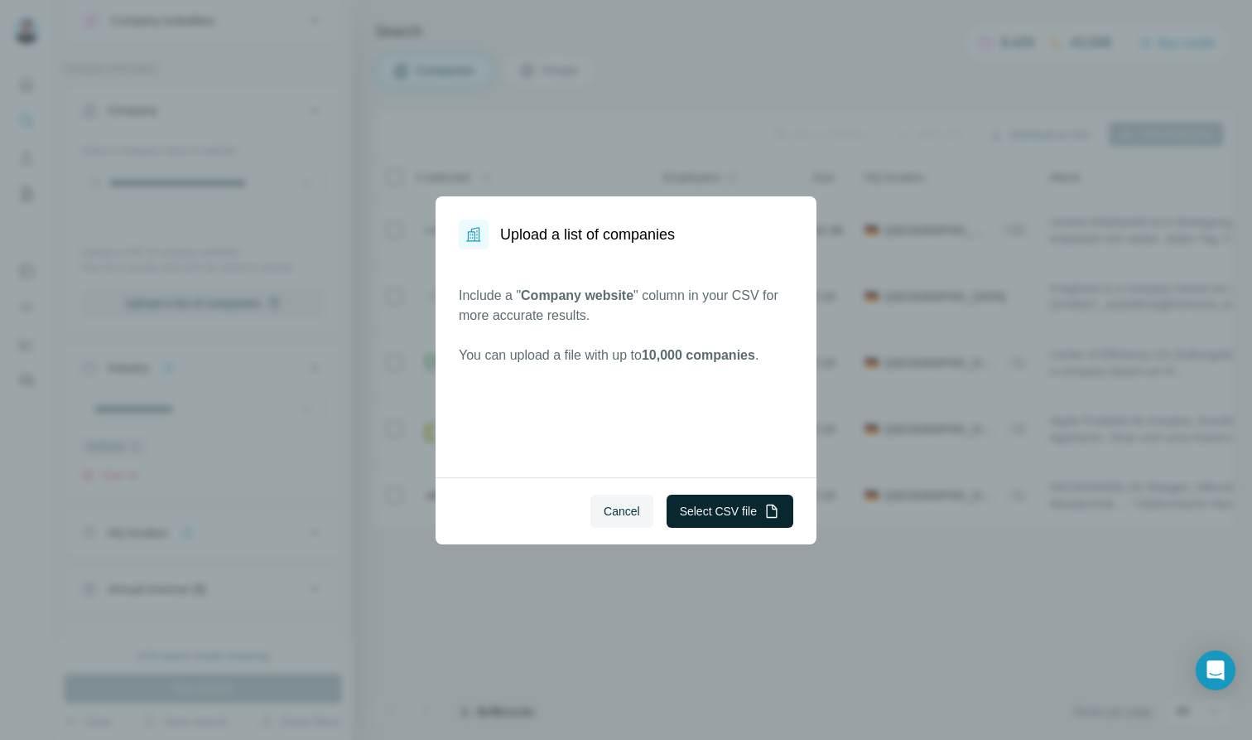
click at [733, 501] on button "Select CSV file" at bounding box center [730, 510] width 127 height 33
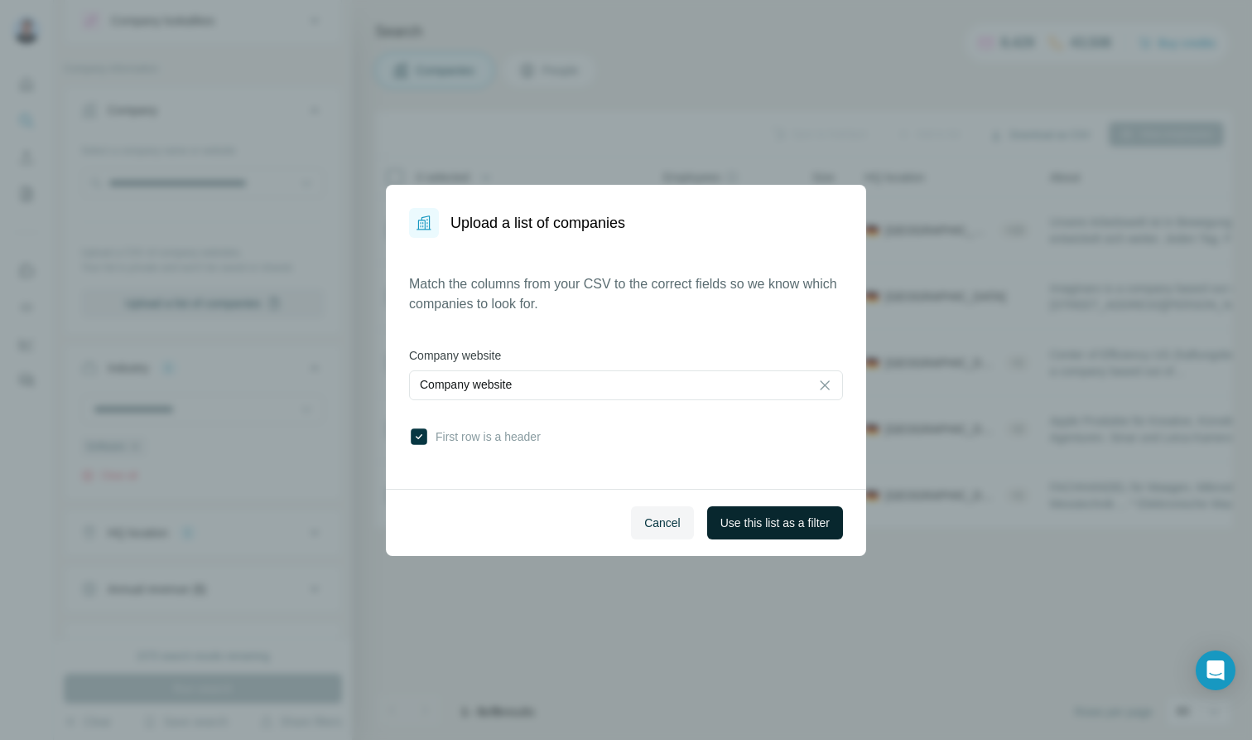
click at [721, 516] on span "Use this list as a filter" at bounding box center [775, 522] width 109 height 17
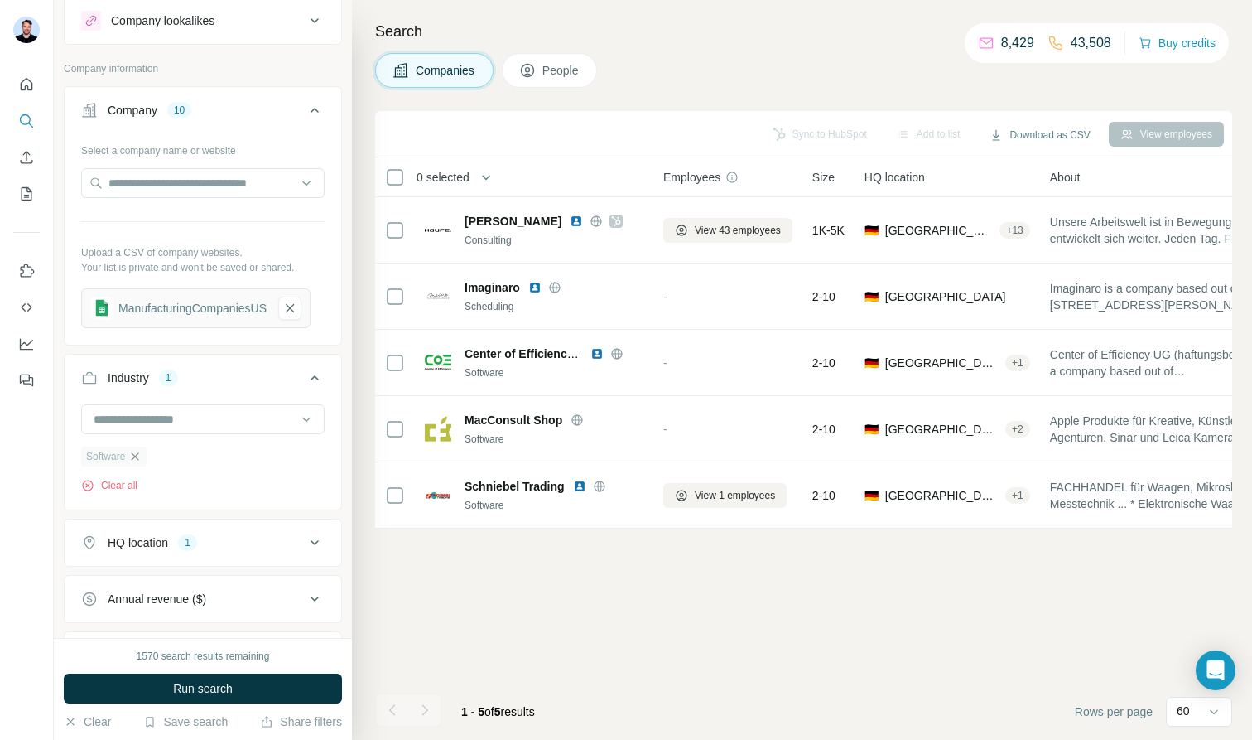
click at [138, 456] on icon "button" at bounding box center [134, 456] width 13 height 13
click at [245, 484] on div "HQ location 1" at bounding box center [193, 483] width 224 height 17
click at [193, 561] on icon "button" at bounding box center [199, 562] width 13 height 13
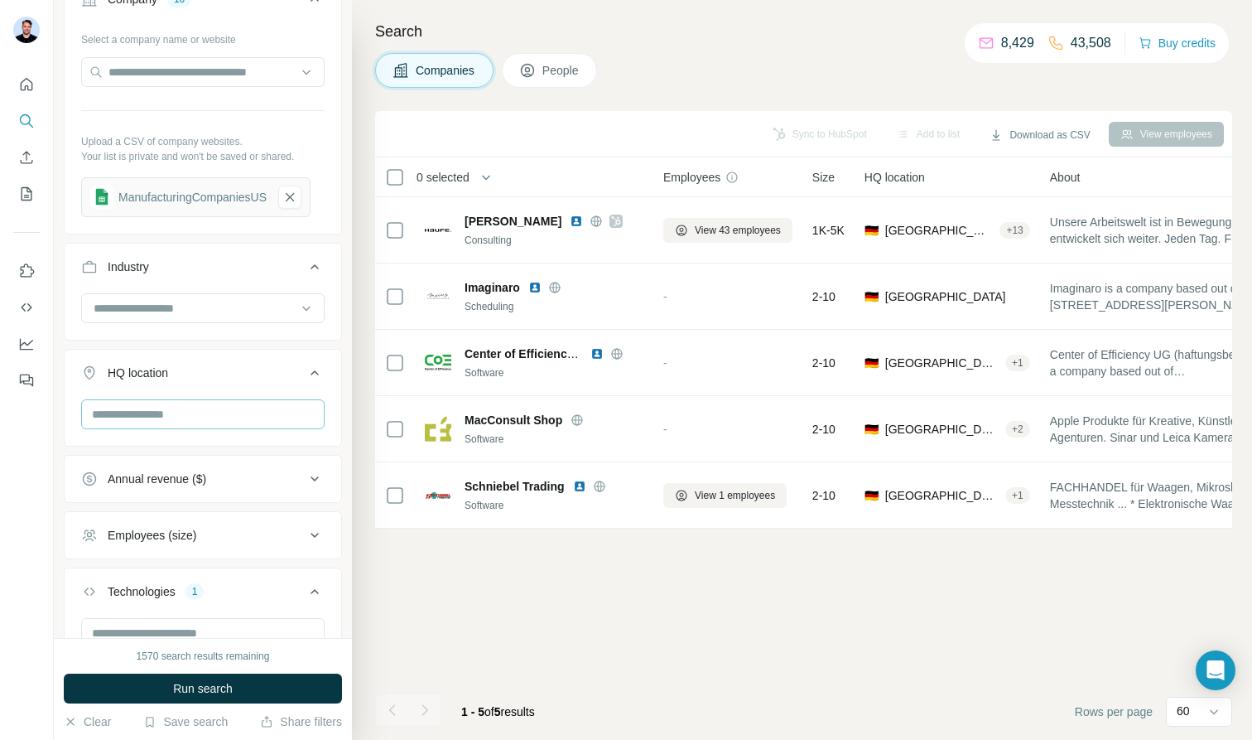
scroll to position [396, 0]
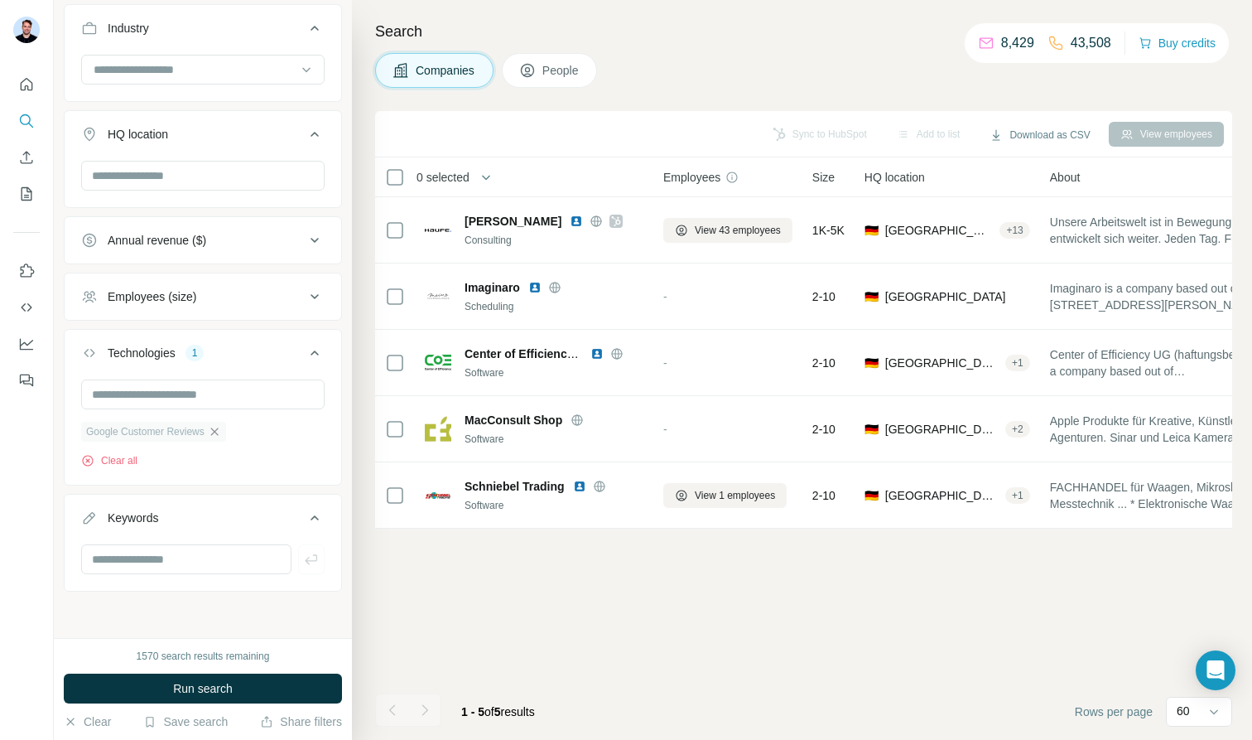
click at [219, 435] on icon "button" at bounding box center [214, 431] width 13 height 13
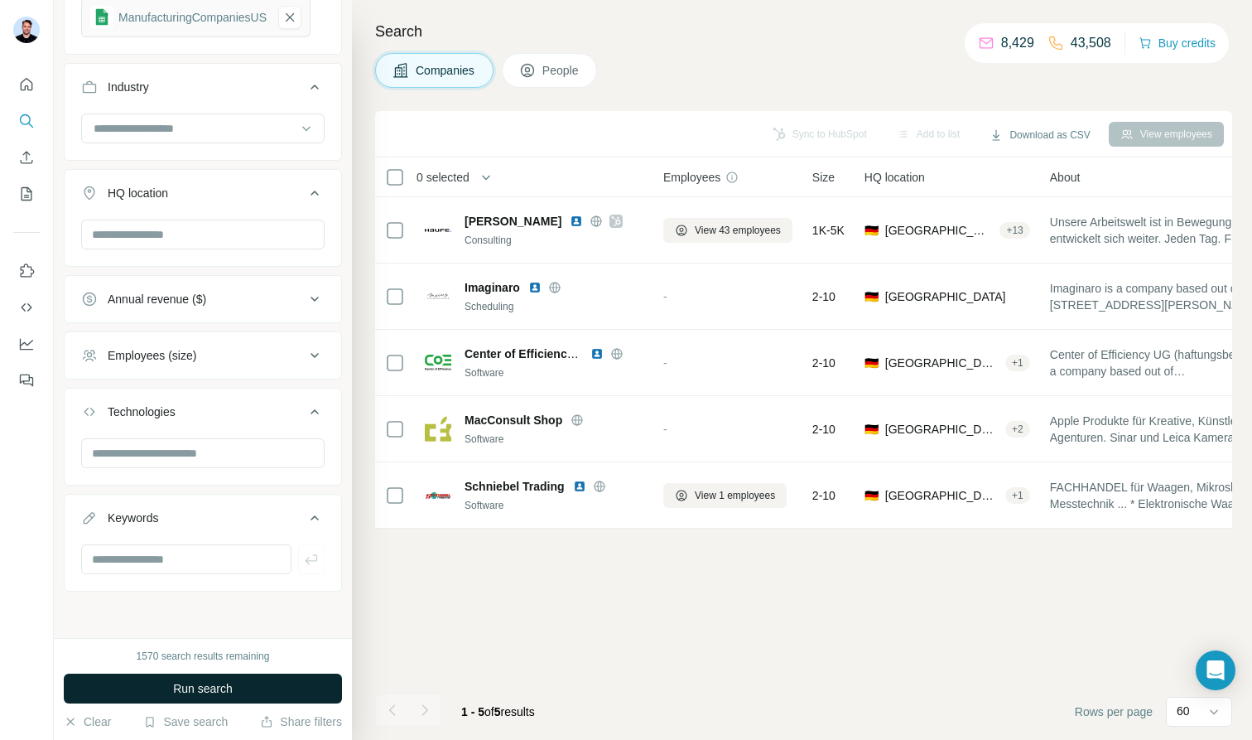
click at [243, 689] on button "Run search" at bounding box center [203, 688] width 278 height 30
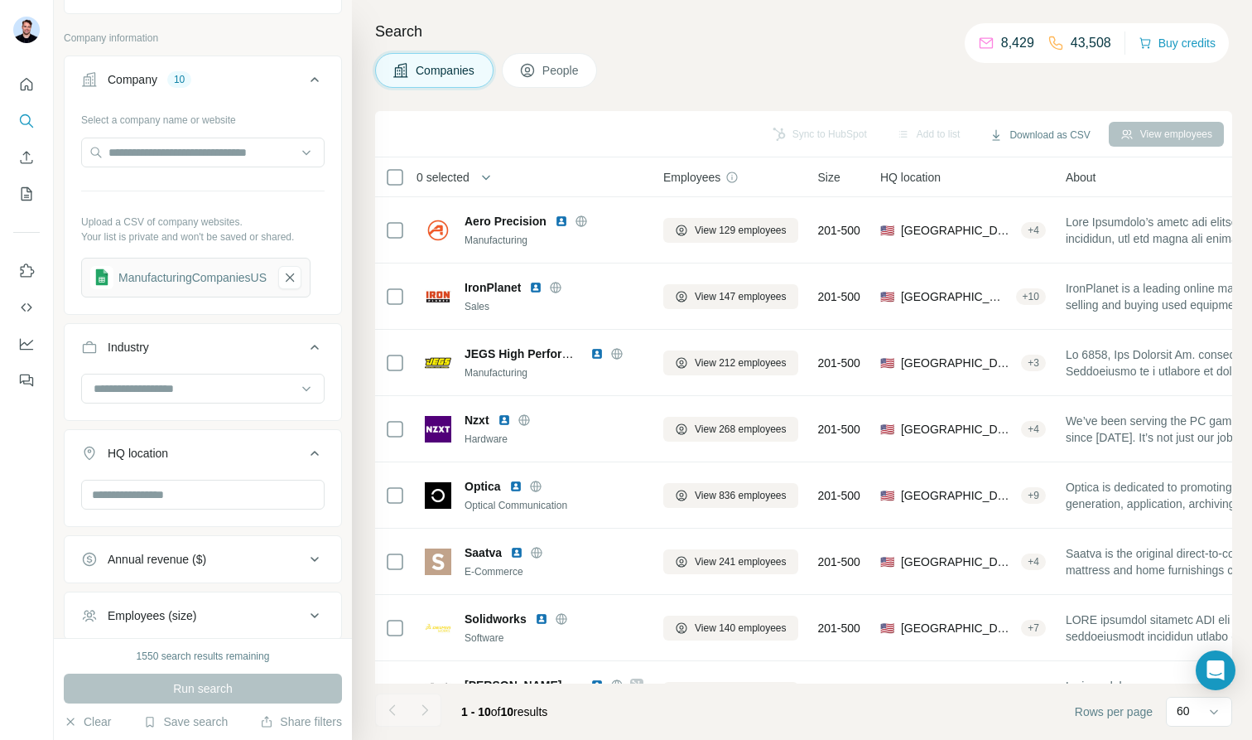
scroll to position [32, 0]
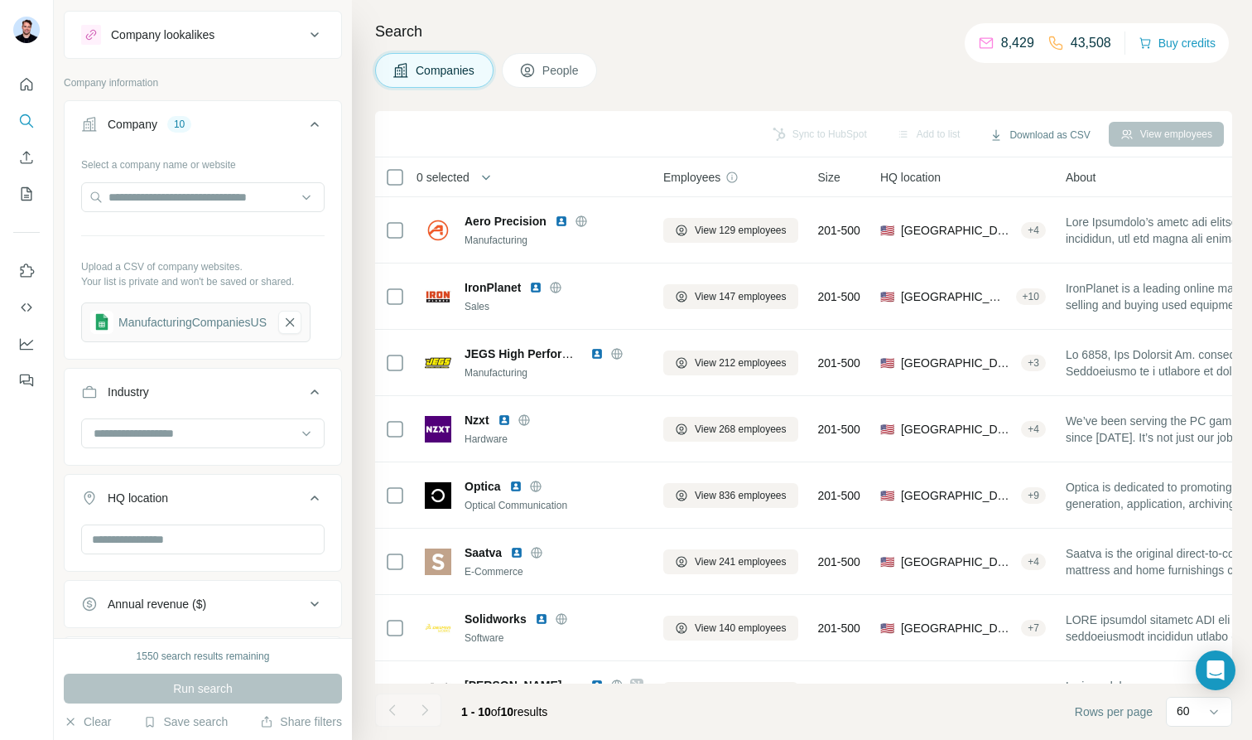
click at [541, 80] on button "People" at bounding box center [550, 70] width 96 height 35
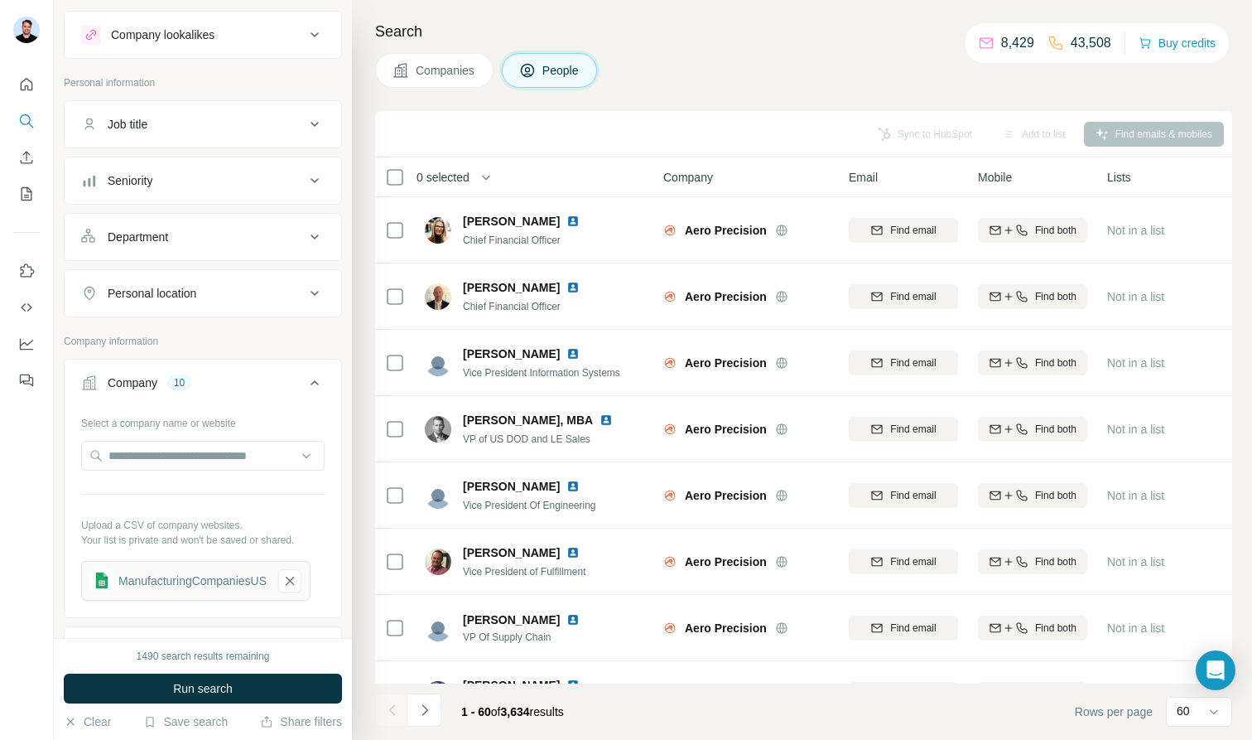
click at [228, 129] on div "Job title" at bounding box center [193, 124] width 224 height 17
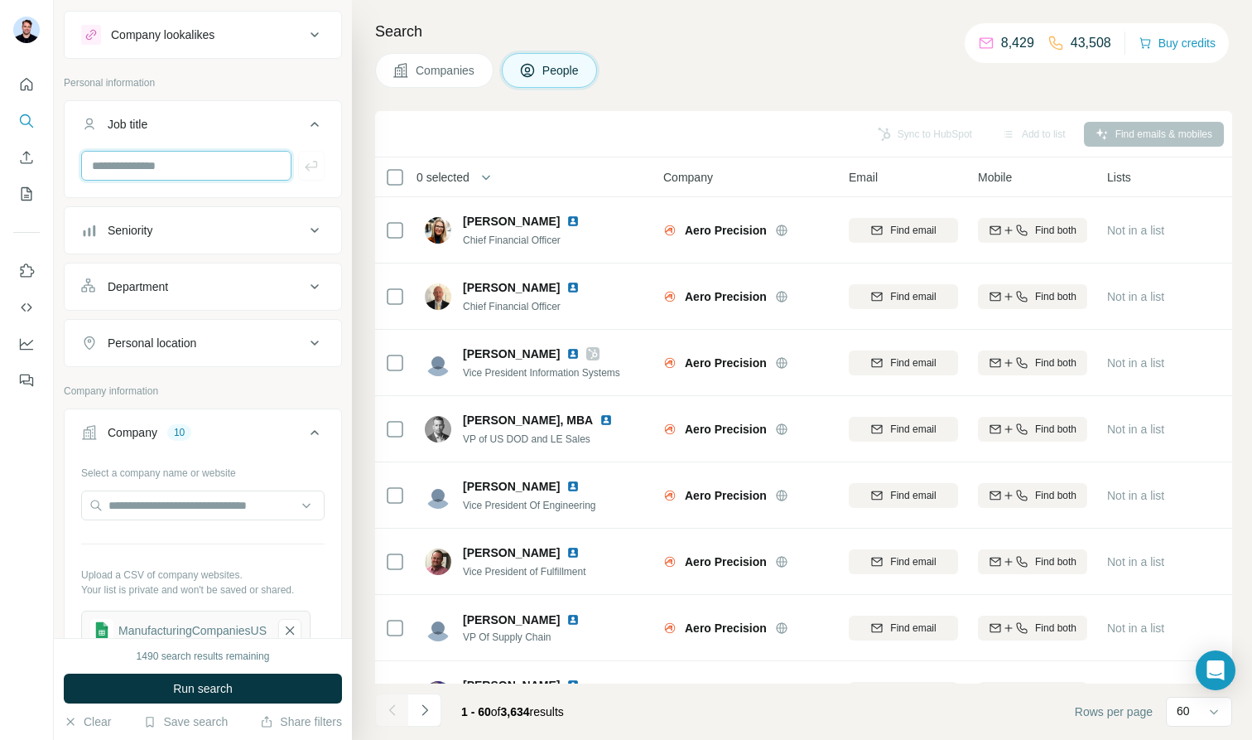
click at [191, 171] on input "text" at bounding box center [186, 166] width 210 height 30
type input "**********"
click at [304, 169] on icon "button" at bounding box center [311, 165] width 17 height 17
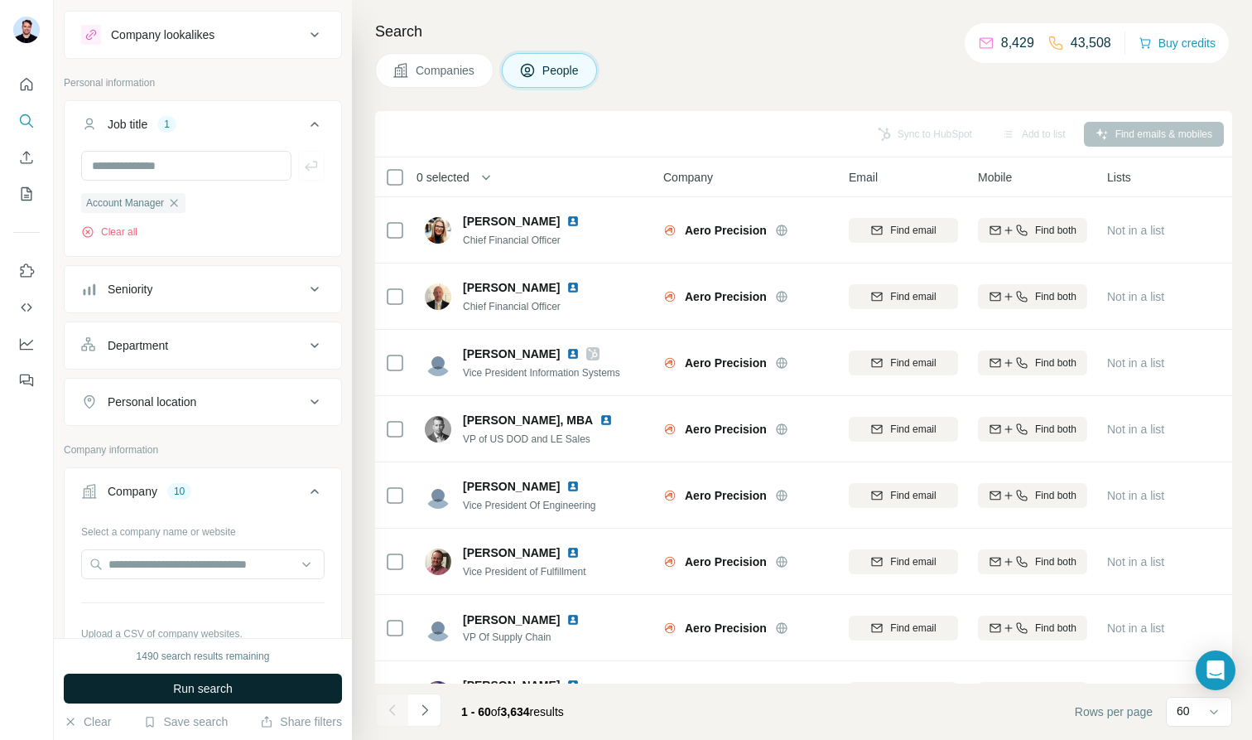
click at [241, 687] on button "Run search" at bounding box center [203, 688] width 278 height 30
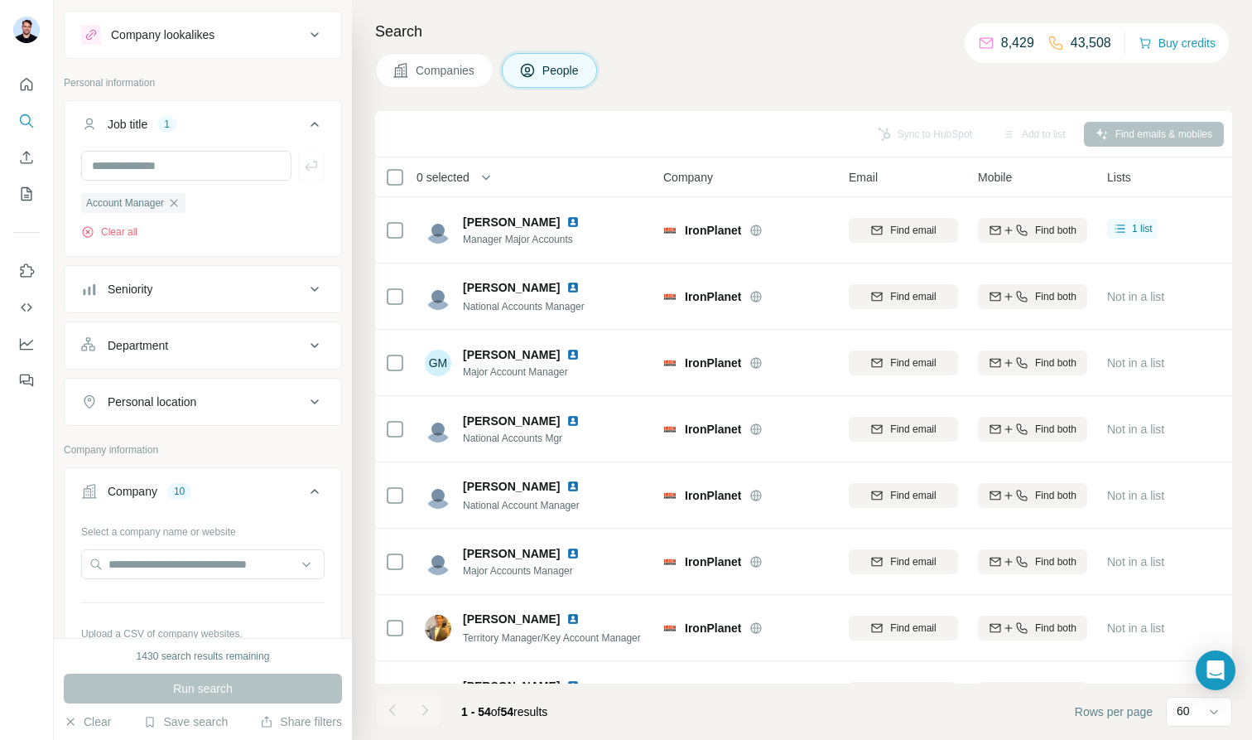
click at [455, 176] on span "0 selected" at bounding box center [443, 177] width 53 height 17
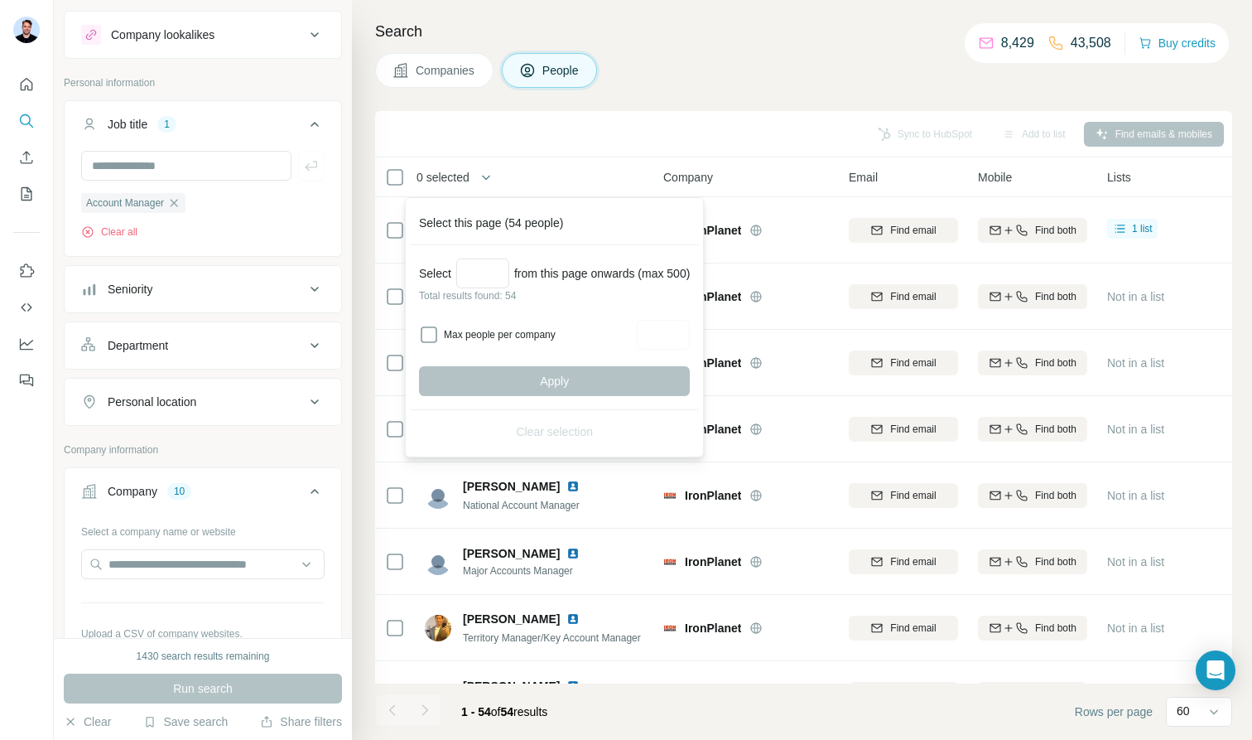
click at [440, 340] on div "Max people per company" at bounding box center [554, 335] width 271 height 30
click at [674, 335] on input "Max people per company" at bounding box center [663, 335] width 53 height 30
type input "*"
click at [485, 271] on input "Select a number (up to 500)" at bounding box center [482, 273] width 53 height 30
type input "**"
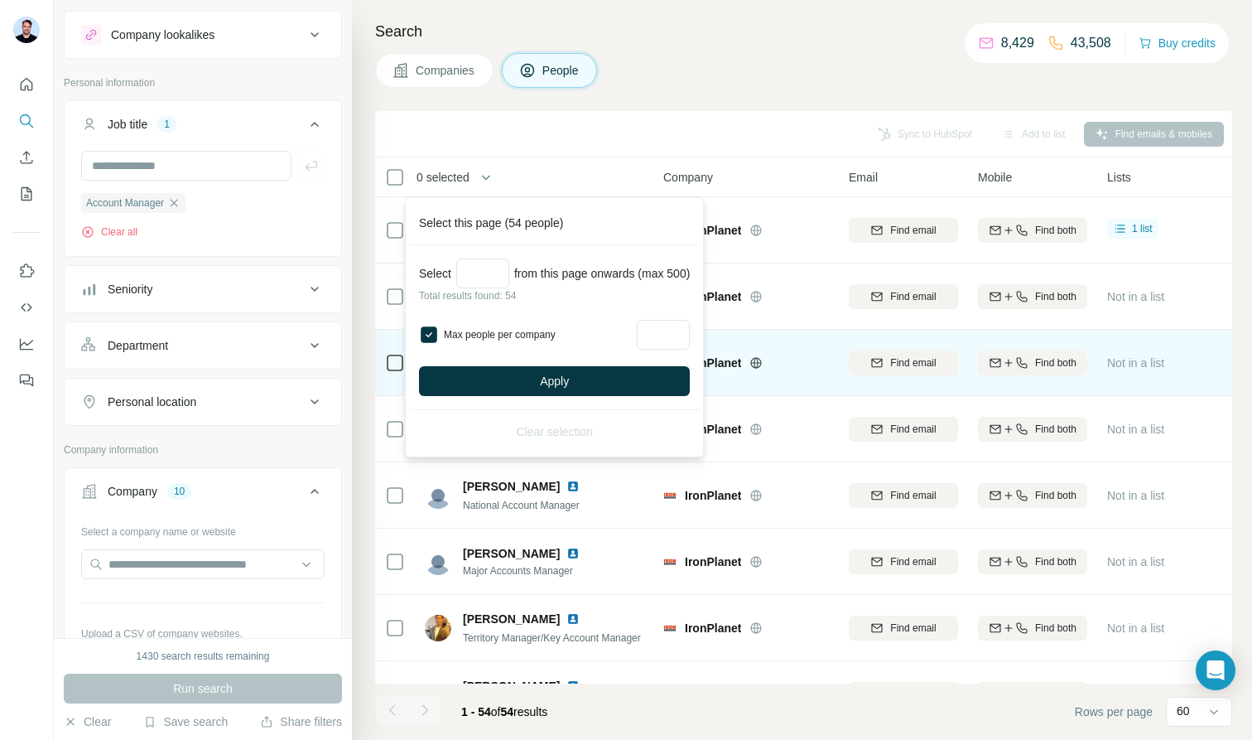
click at [628, 383] on button "Apply" at bounding box center [554, 381] width 271 height 30
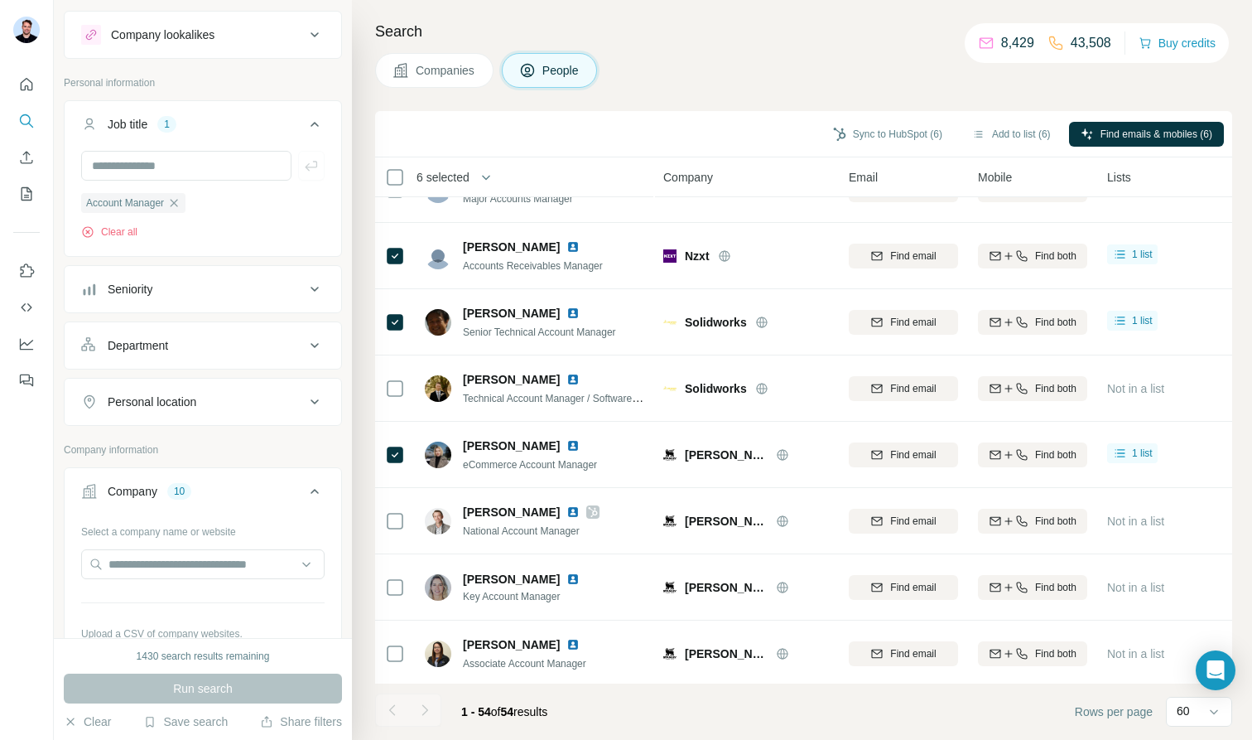
scroll to position [513, 0]
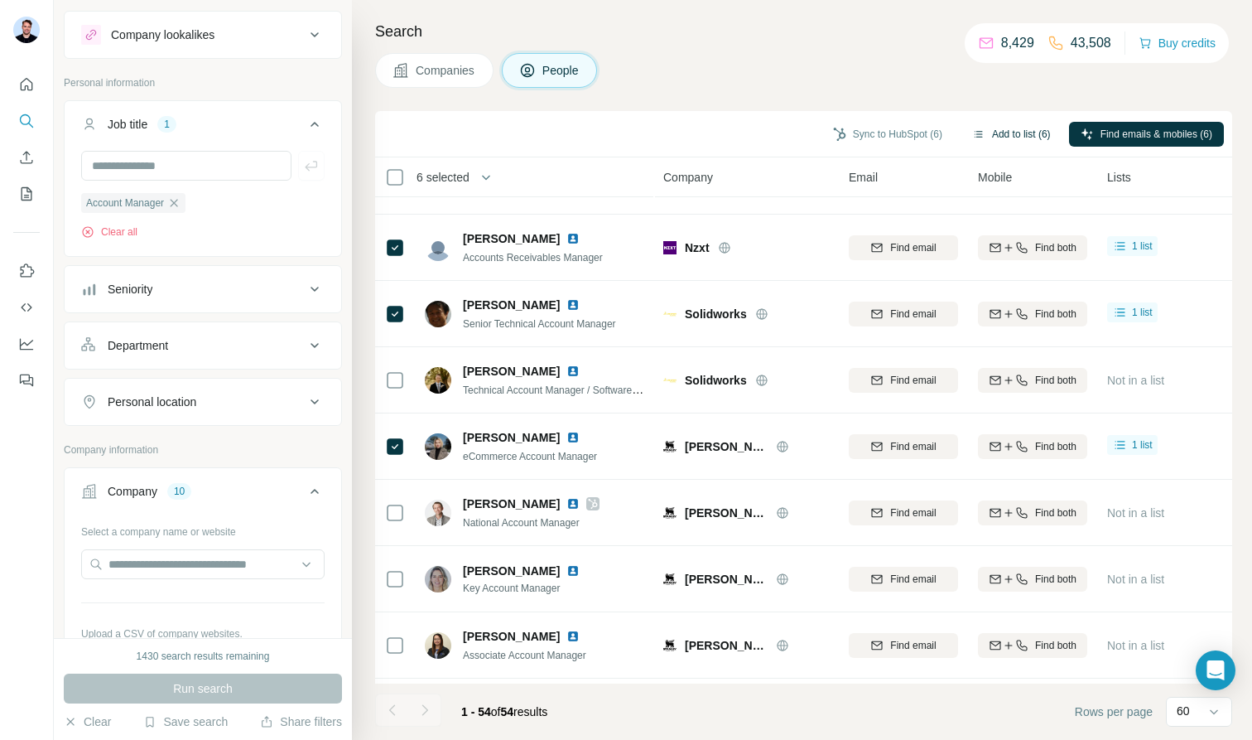
click at [986, 135] on button "Add to list (6)" at bounding box center [1012, 134] width 102 height 25
click at [975, 132] on body "New search Hide Company lookalikes Personal information Job title 1 Account Man…" at bounding box center [626, 370] width 1252 height 740
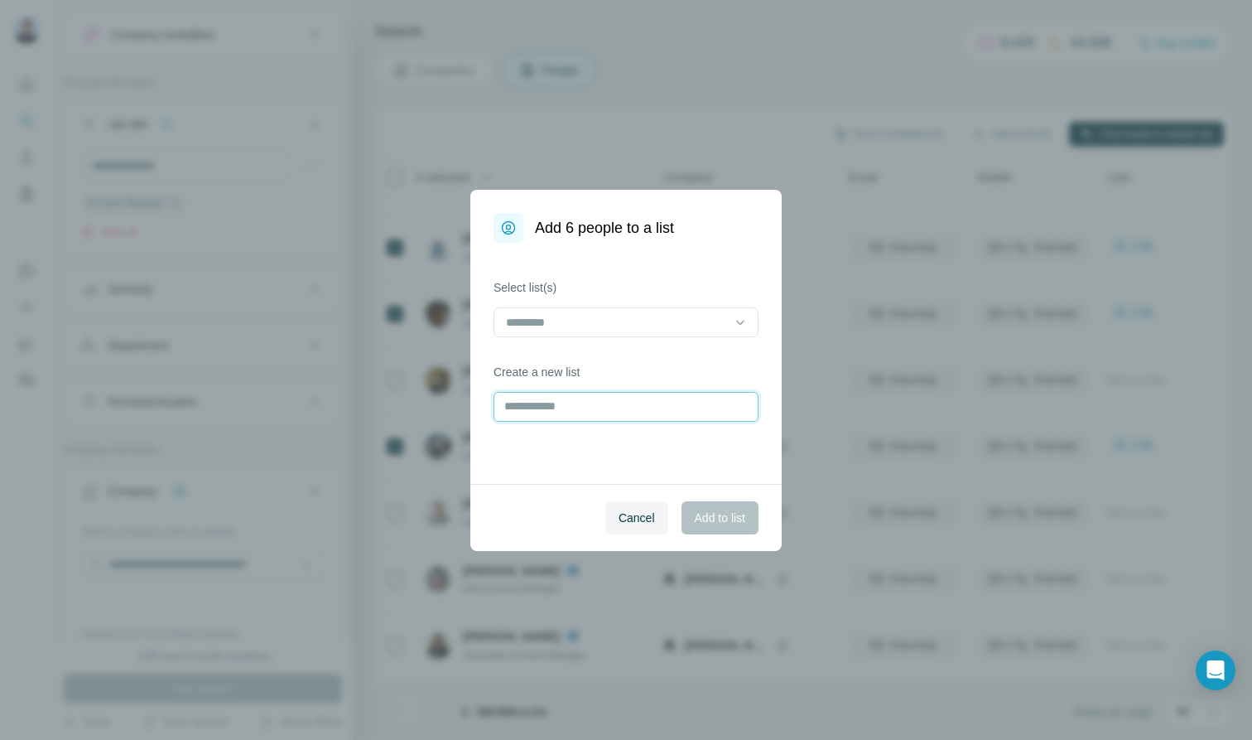
click at [566, 400] on input "text" at bounding box center [626, 407] width 265 height 30
type input "**********"
click at [709, 512] on span "Add to list" at bounding box center [720, 517] width 51 height 17
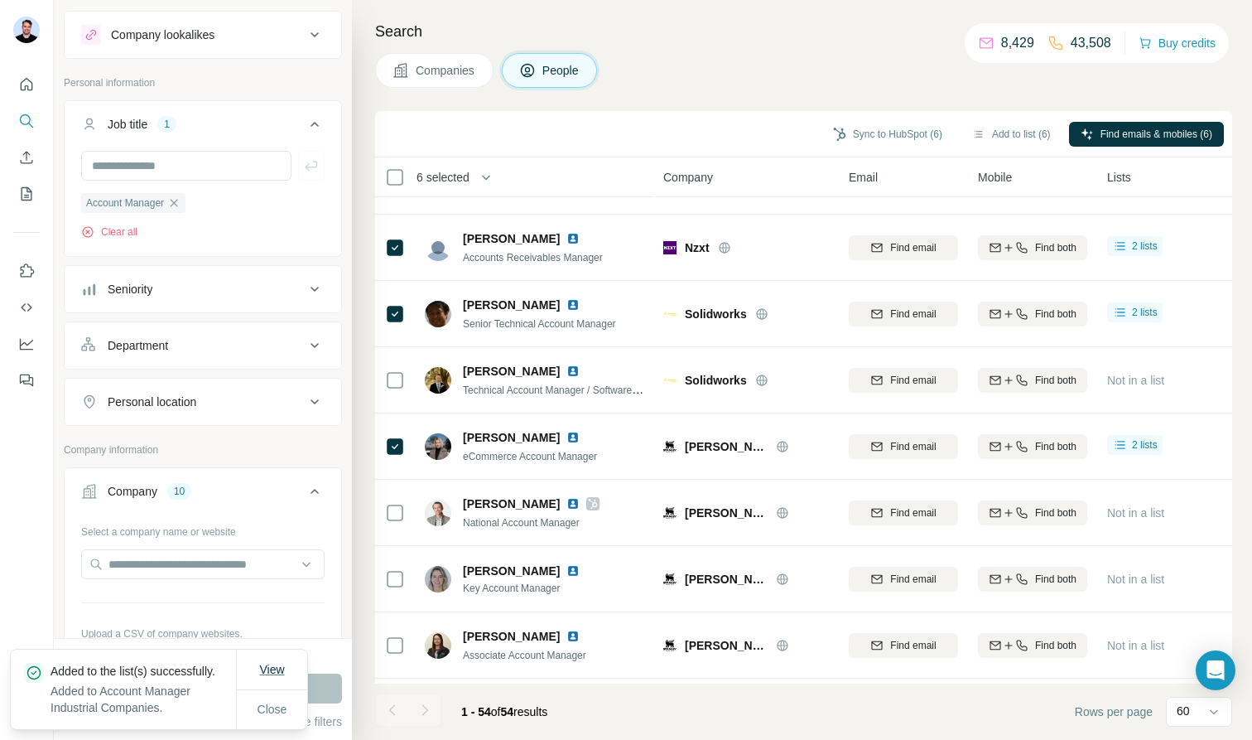
click at [264, 663] on span "View" at bounding box center [271, 669] width 25 height 13
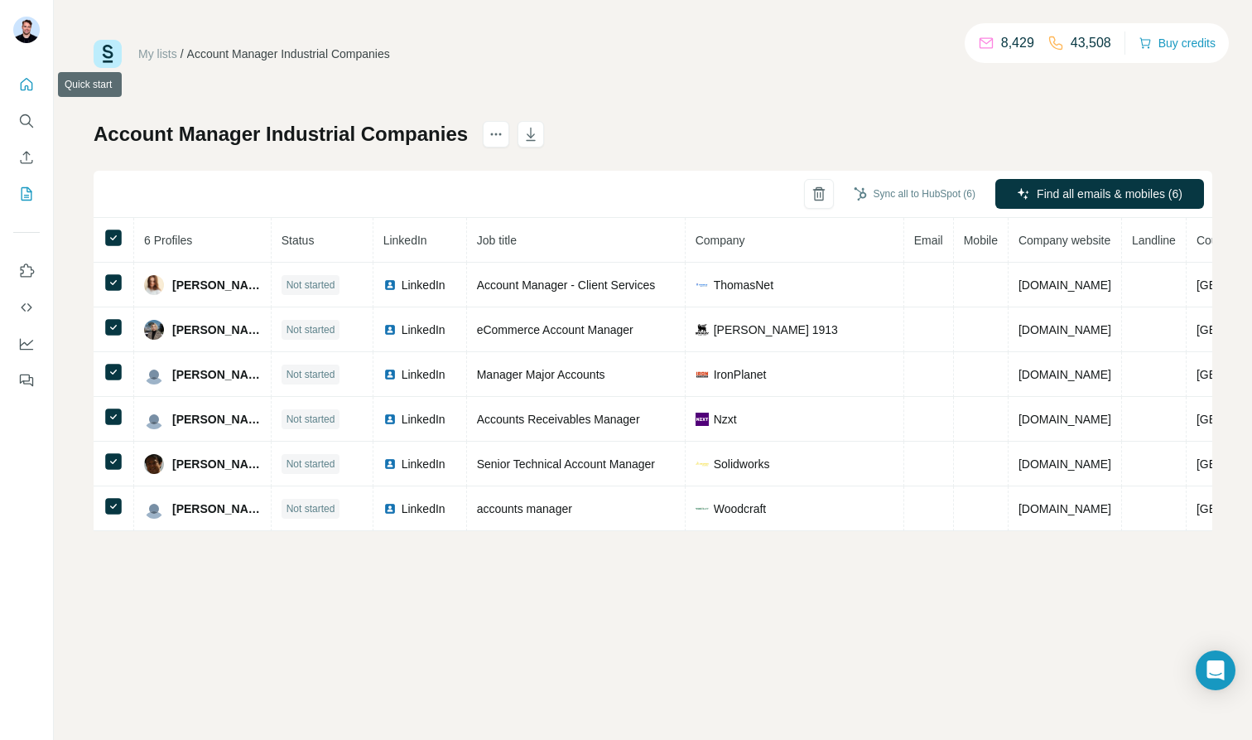
click at [23, 87] on icon "Quick start" at bounding box center [26, 84] width 17 height 17
